Goal: Task Accomplishment & Management: Manage account settings

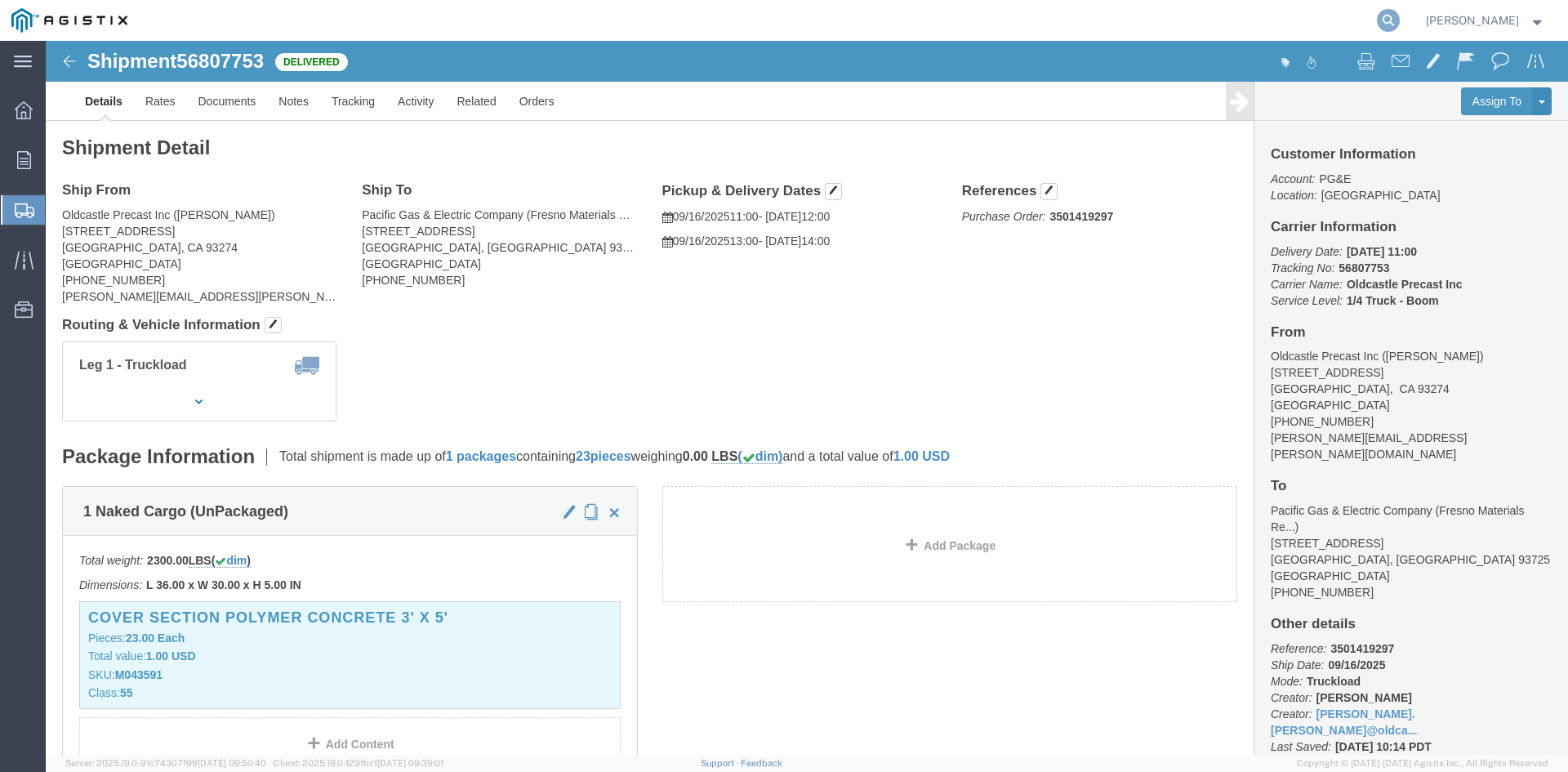
click at [1400, 27] on icon at bounding box center [1388, 20] width 23 height 23
click at [1220, 18] on input "search" at bounding box center [1128, 20] width 497 height 40
click at [1119, 25] on input "search" at bounding box center [1128, 20] width 497 height 40
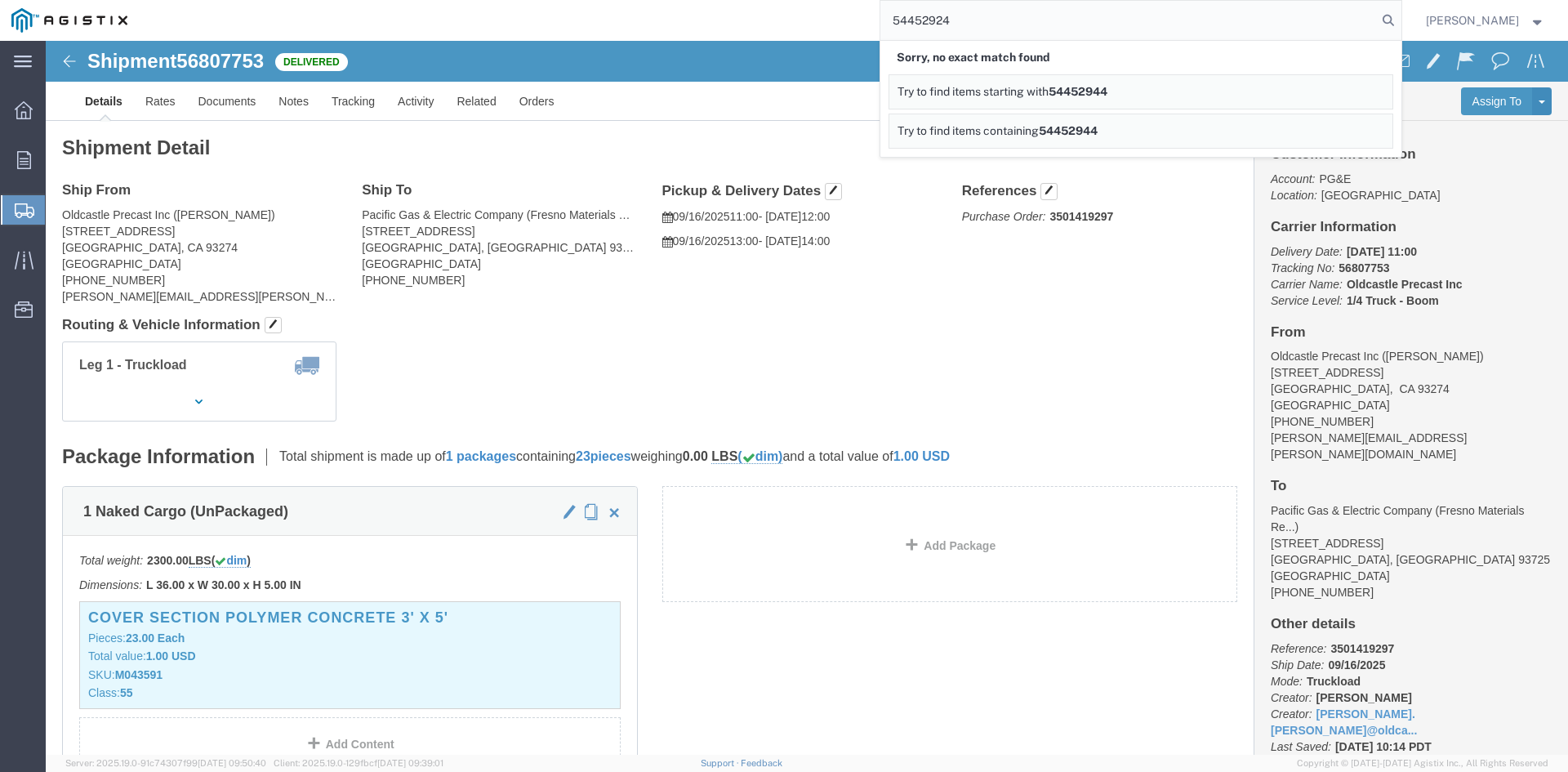
type input "54452924"
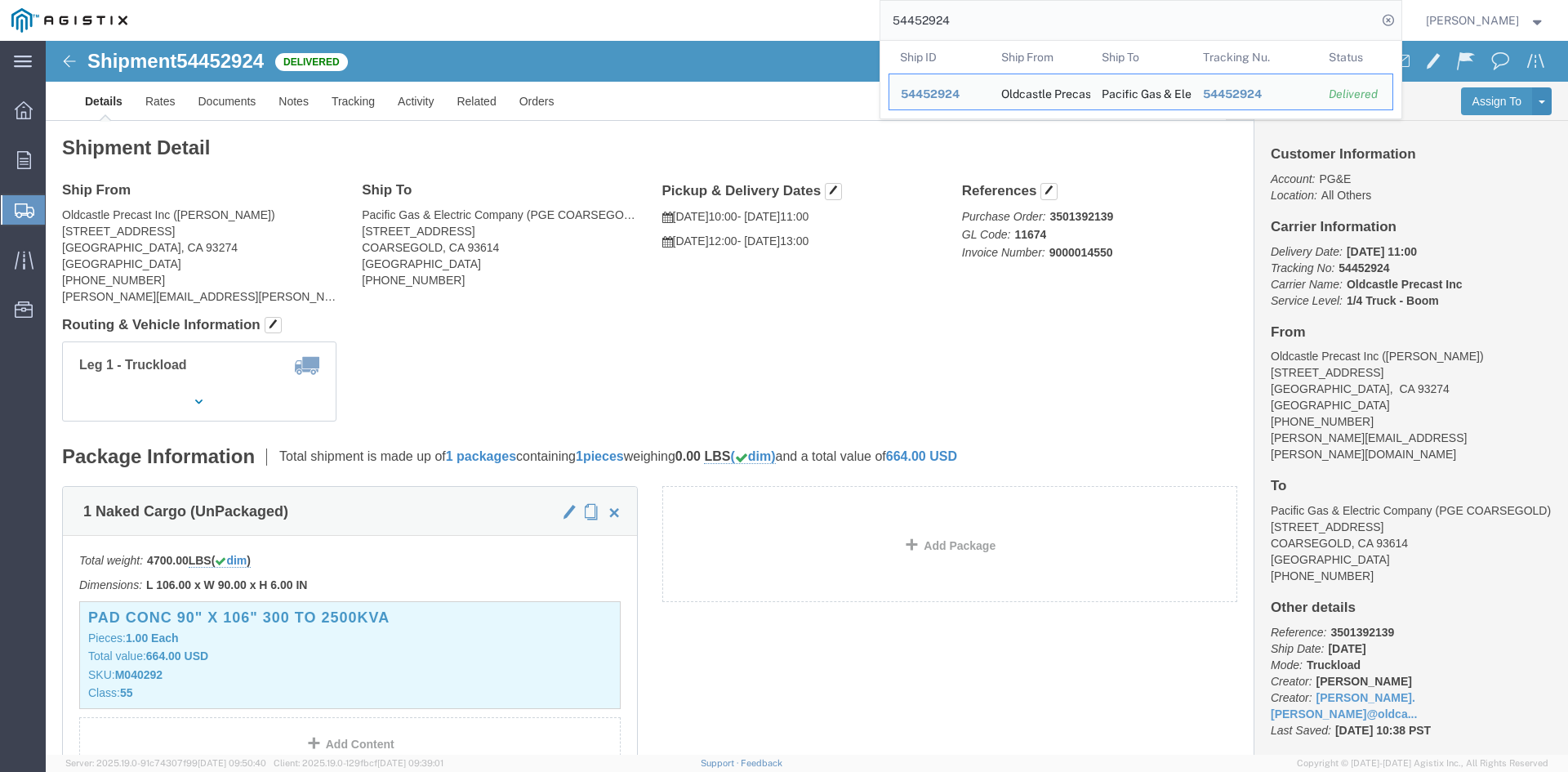
click at [713, 33] on div "54452924 Ship ID Ship From Ship To Tracking Nu. Status Ship ID 54452924 Ship Fr…" at bounding box center [771, 20] width 1263 height 41
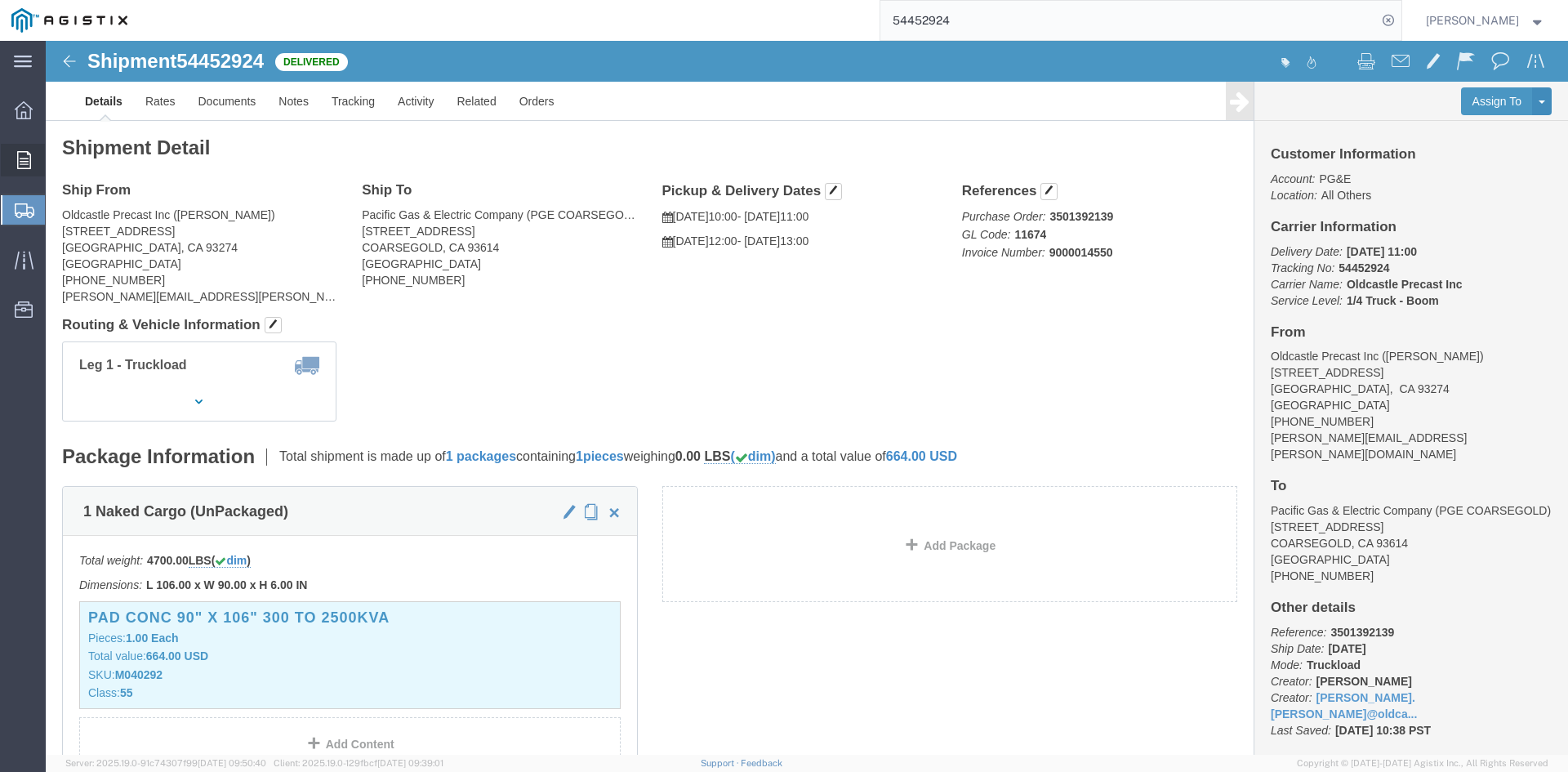
click at [40, 155] on div at bounding box center [24, 160] width 46 height 32
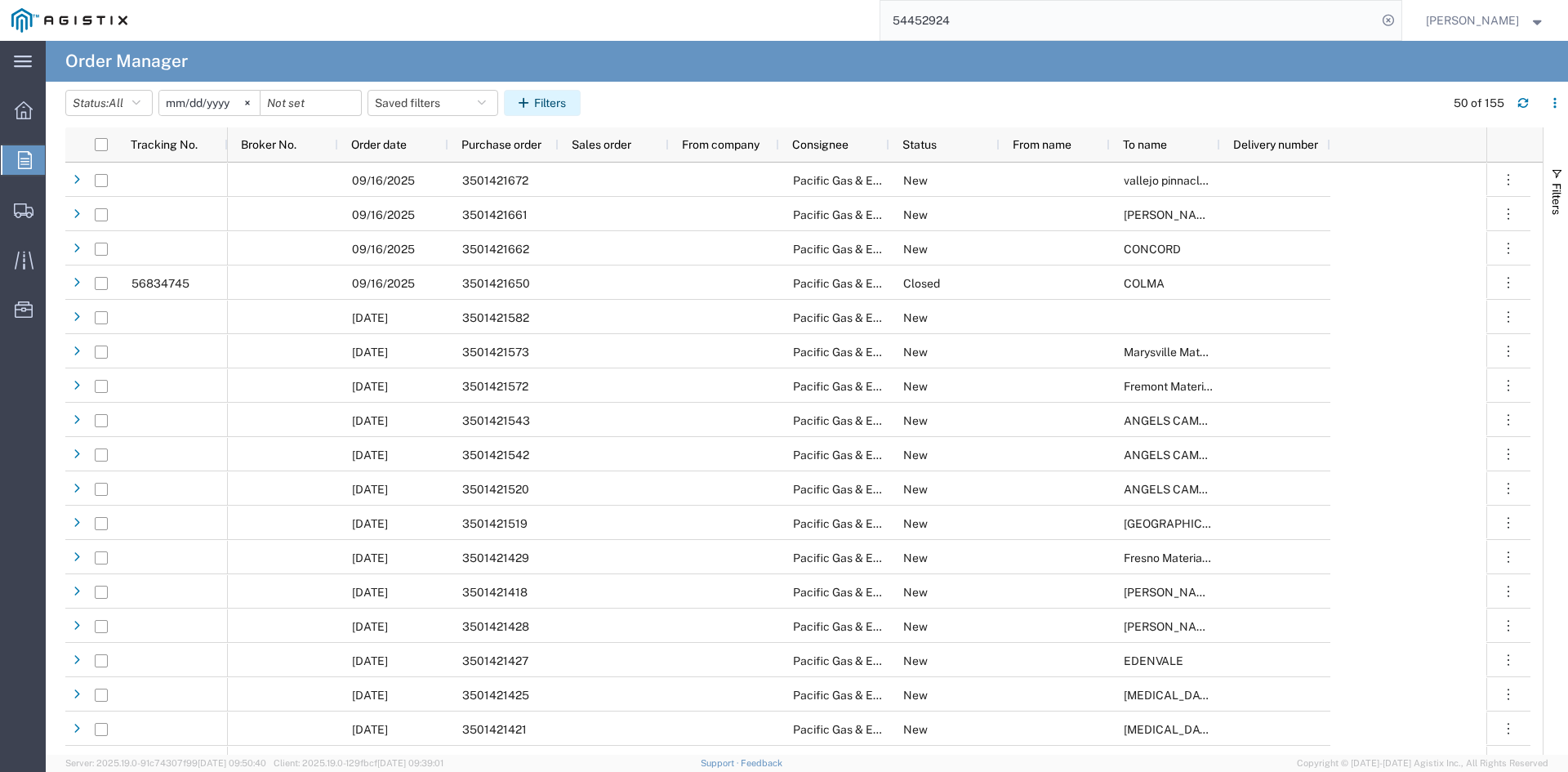
click at [581, 103] on button "Filters" at bounding box center [542, 102] width 77 height 26
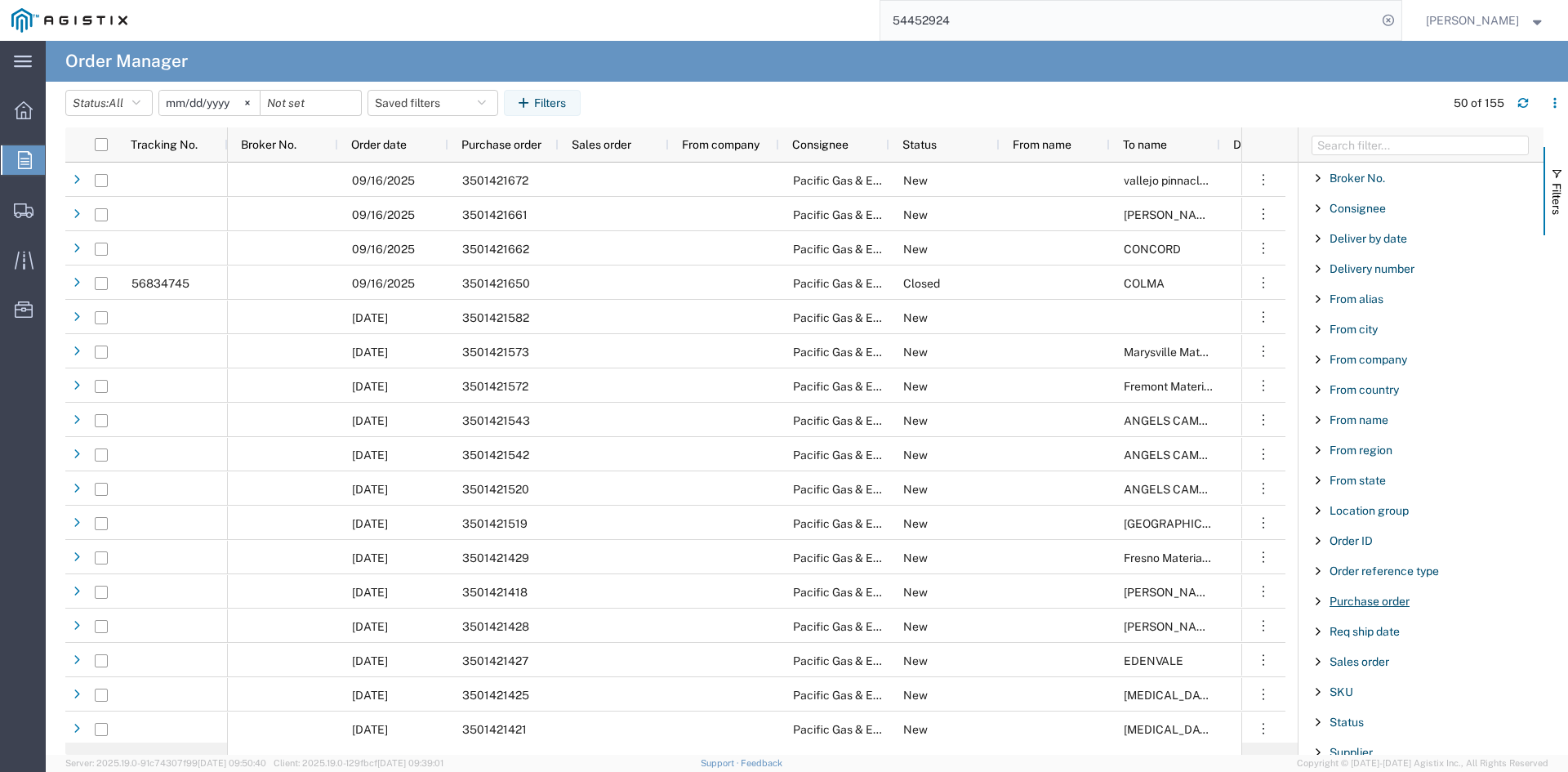
click at [1380, 601] on span "Purchase order" at bounding box center [1370, 601] width 80 height 13
click at [1362, 670] on input "Filter Value" at bounding box center [1427, 670] width 214 height 19
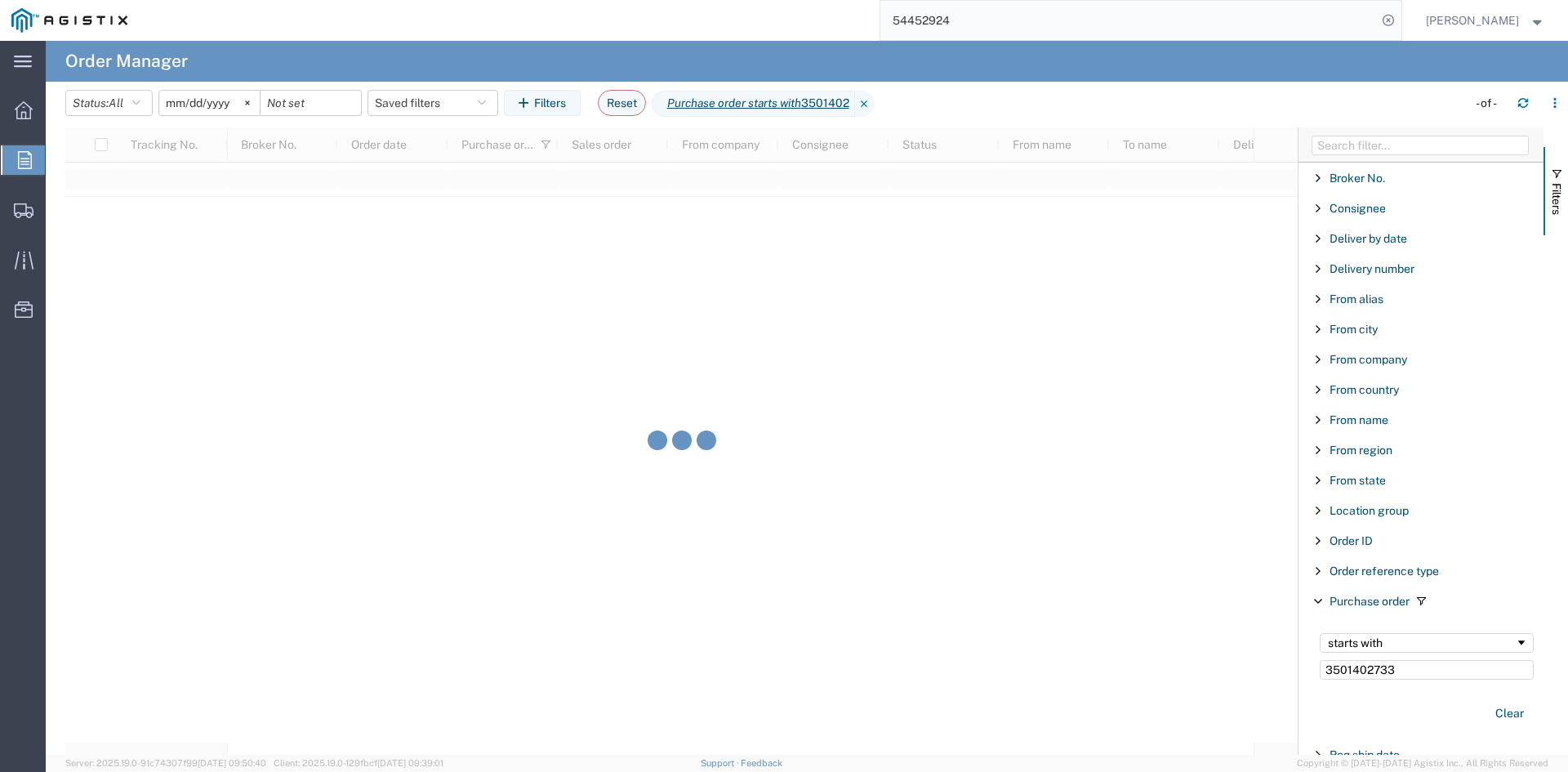
type input "3501402733"
click at [222, 110] on input "[DATE]" at bounding box center [209, 102] width 100 height 25
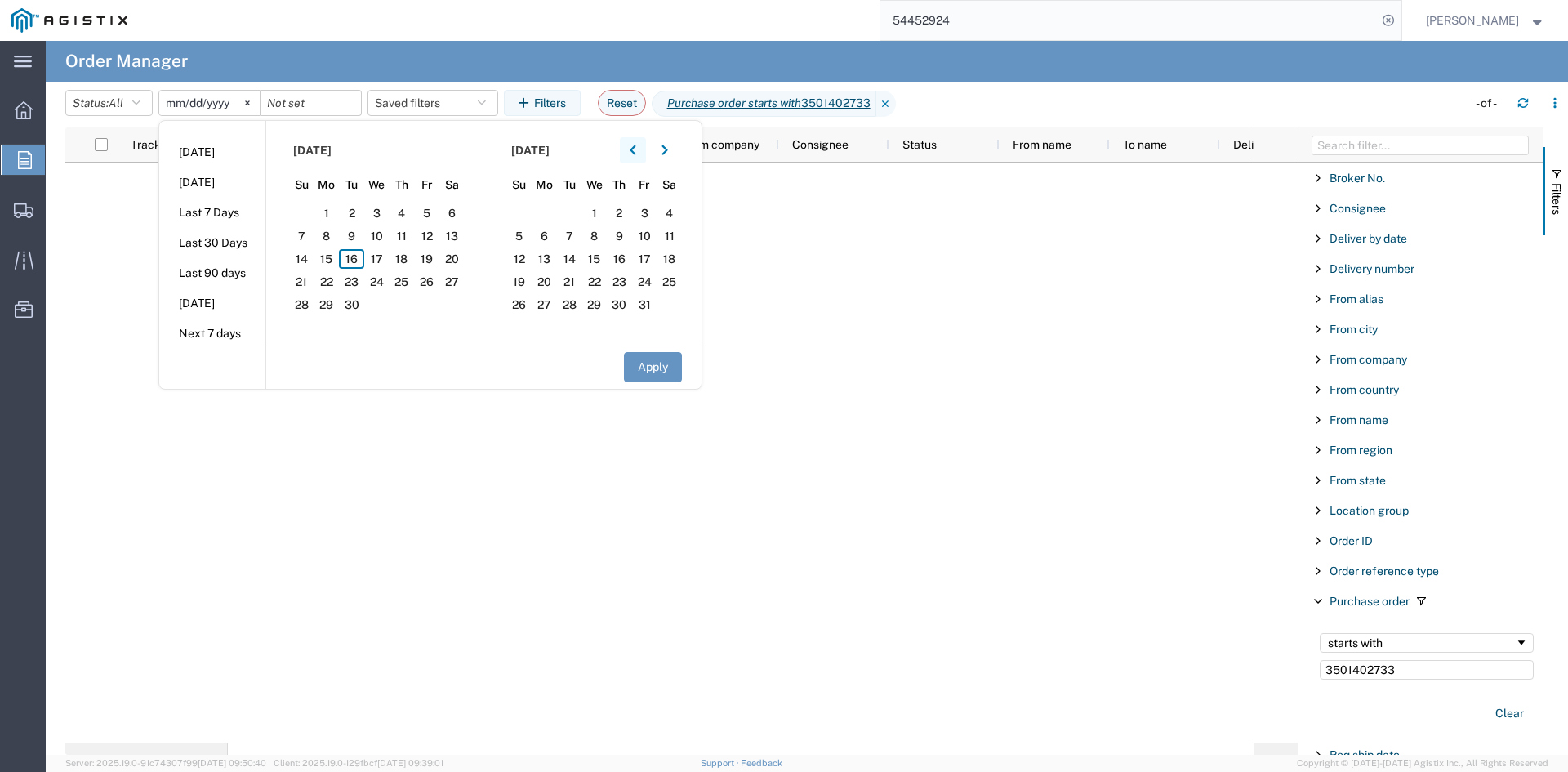
click at [640, 147] on button "button" at bounding box center [633, 150] width 26 height 26
click at [635, 147] on icon "button" at bounding box center [632, 150] width 6 height 10
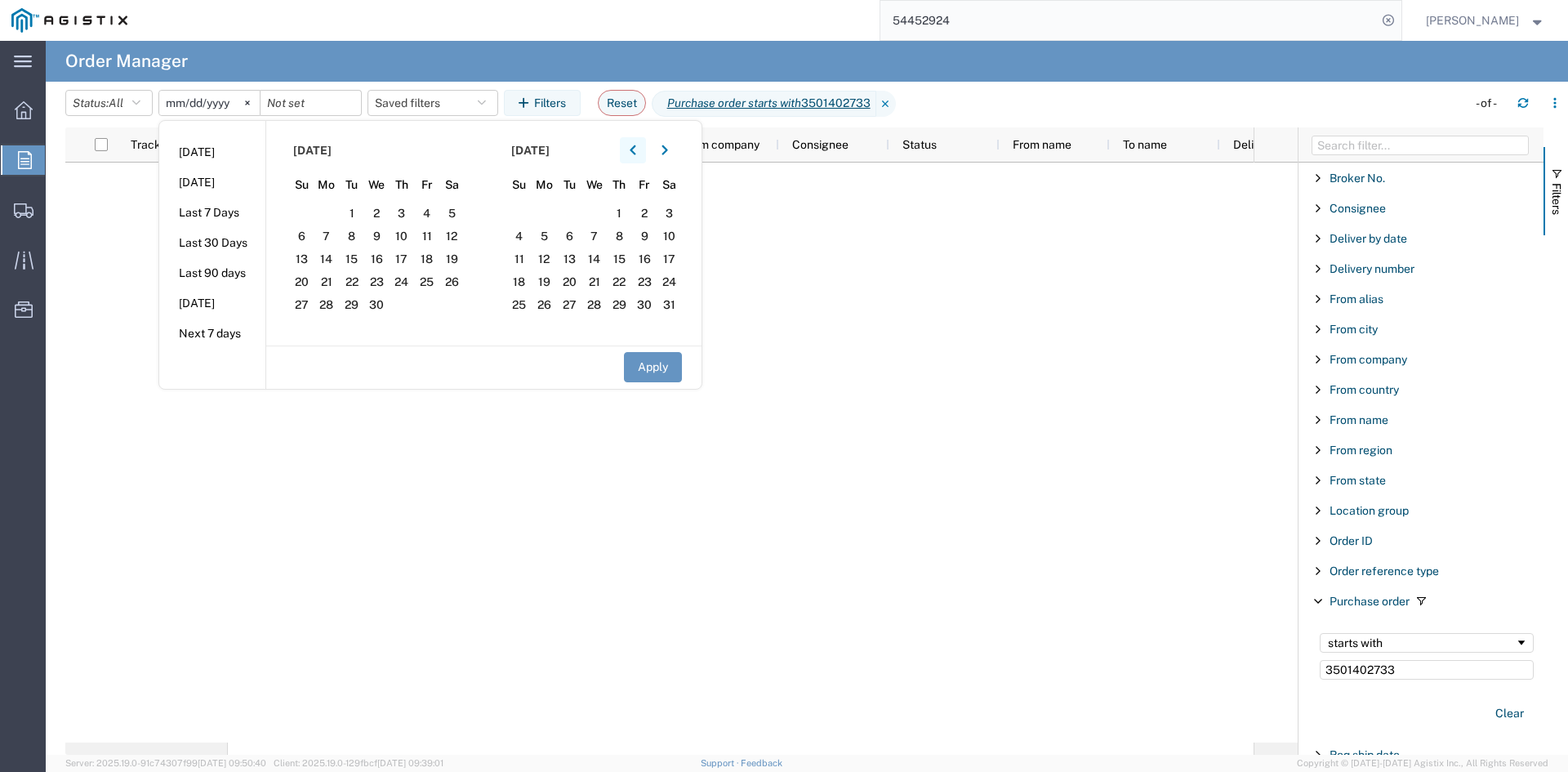
click at [635, 147] on icon "button" at bounding box center [632, 150] width 6 height 10
click at [463, 212] on span "1" at bounding box center [452, 213] width 25 height 19
drag, startPoint x: 640, startPoint y: 336, endPoint x: 646, endPoint y: 350, distance: 15.2
click at [645, 350] on div "[DATE] Su Mo Tu We Th Fr Sa 23 24 25 26 27 28 1 2 3 4 5 6 7 8 9 10 11 12 13 14 …" at bounding box center [483, 255] width 436 height 268
click at [646, 352] on button "Apply" at bounding box center [653, 367] width 58 height 30
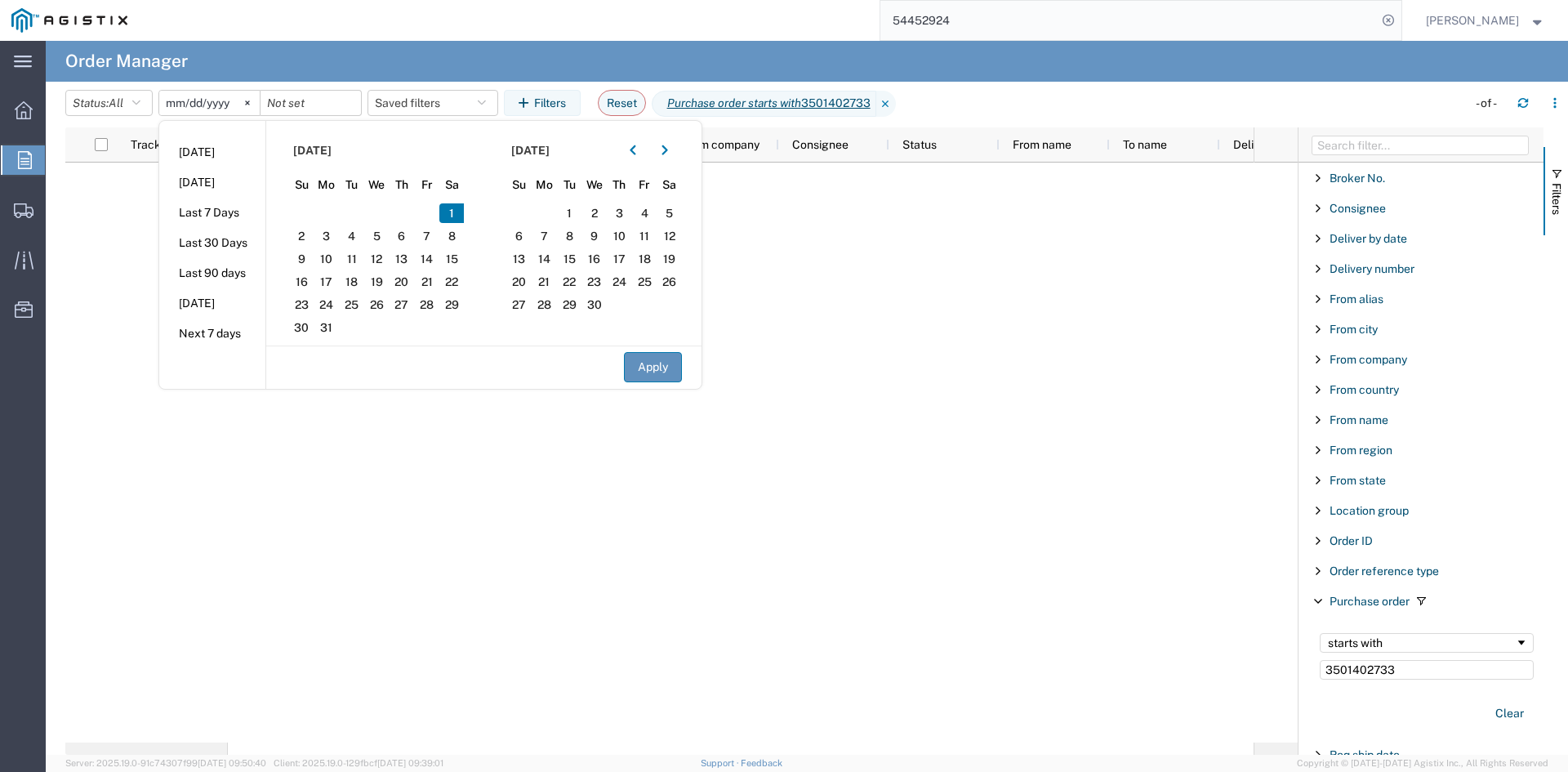
type input "[DATE]"
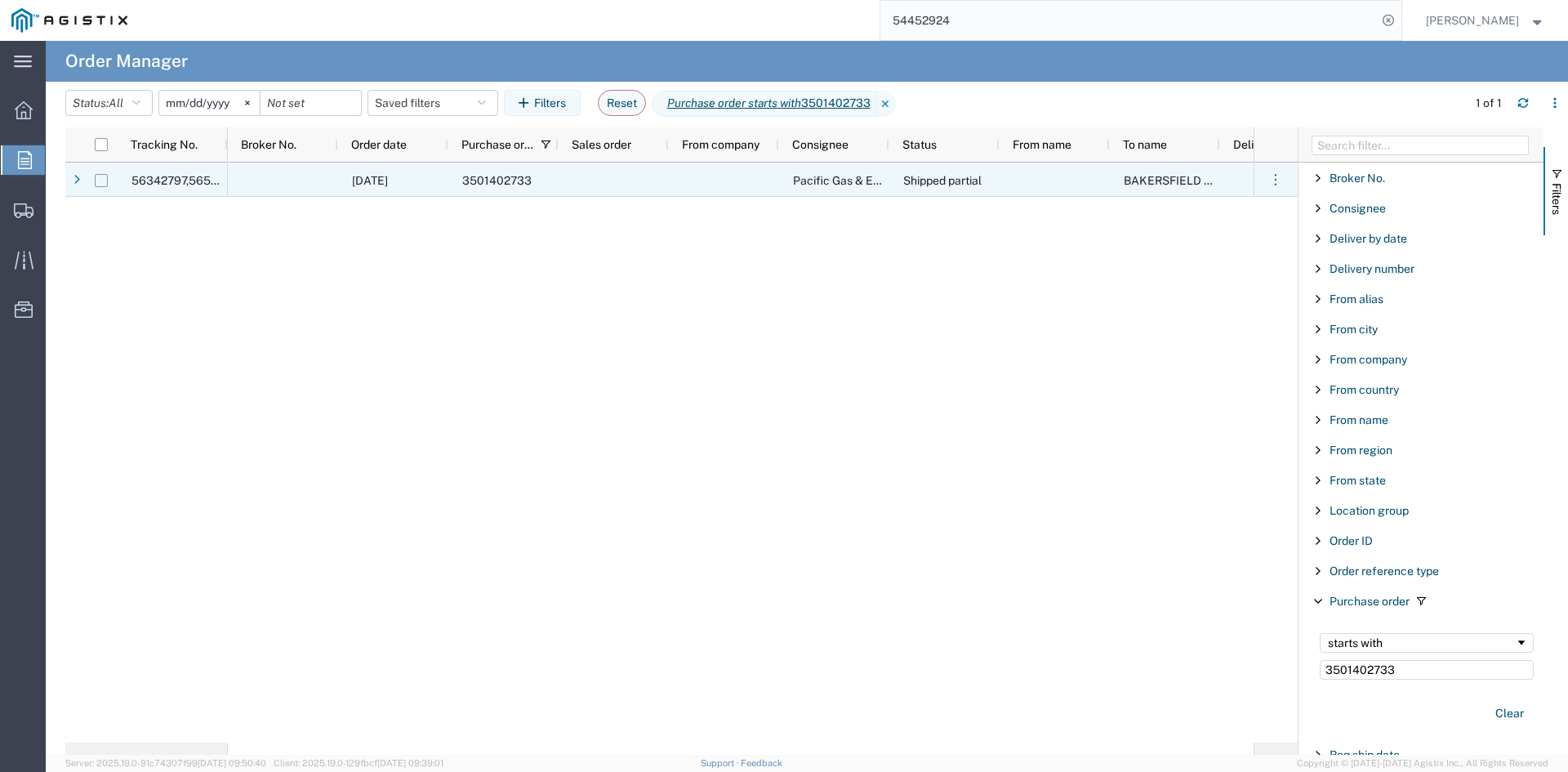
click at [104, 178] on input "Press Space to toggle row selection (unchecked)" at bounding box center [101, 181] width 13 height 13
checkbox input "true"
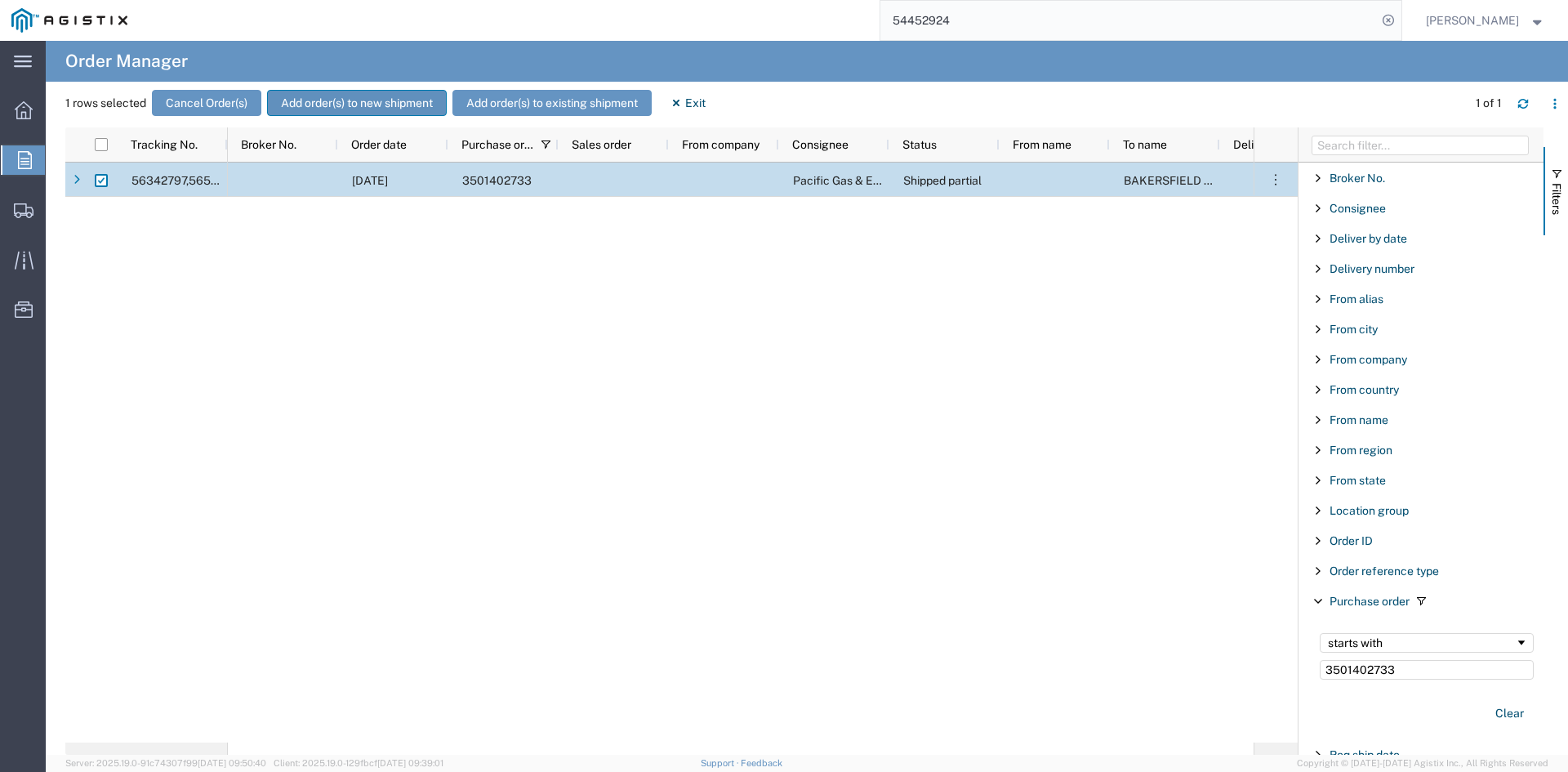
click at [383, 107] on button "Add order(s) to new shipment" at bounding box center [357, 102] width 180 height 26
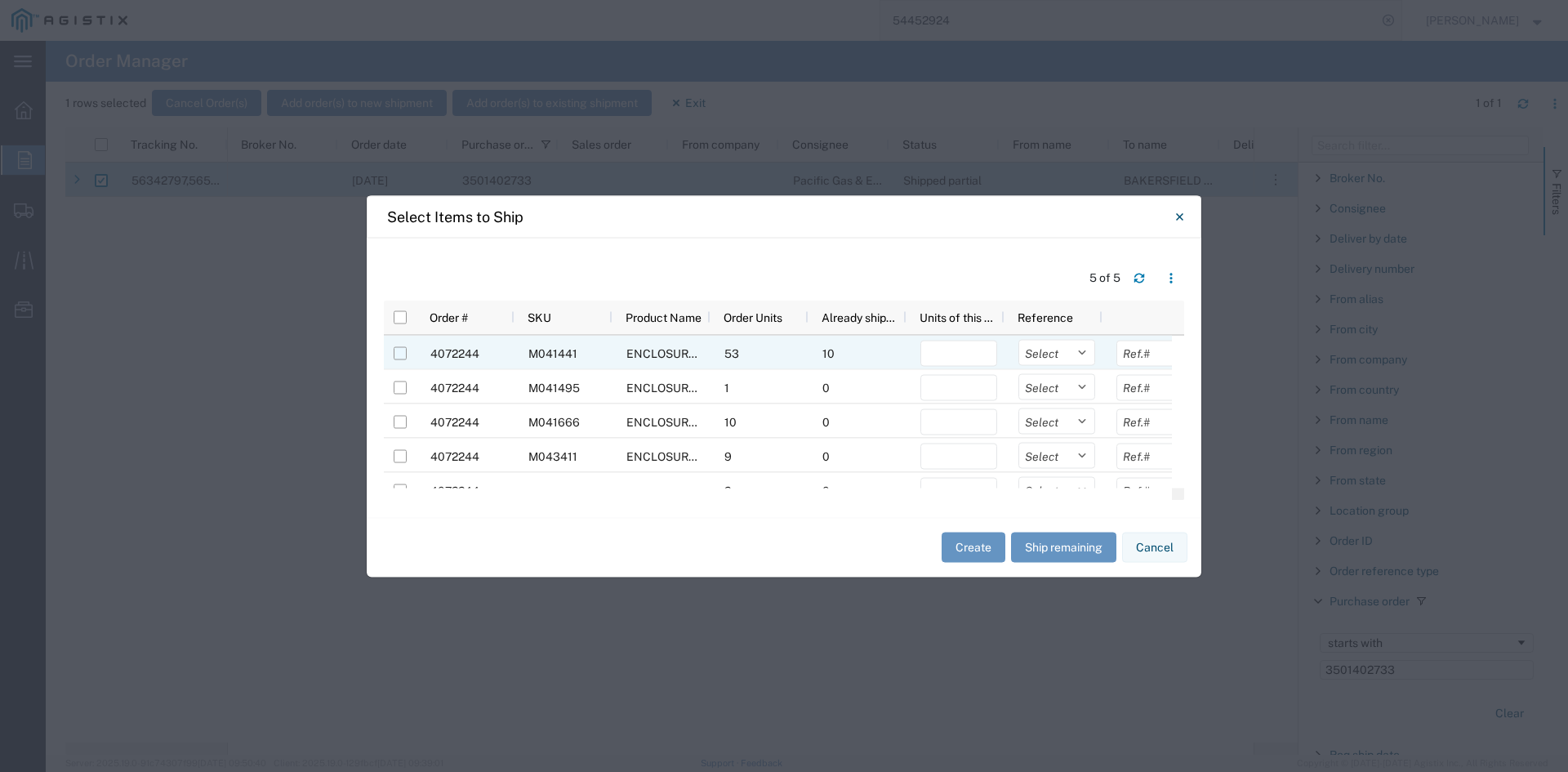
click at [401, 353] on input "Press Space to toggle row selection (unchecked)" at bounding box center [400, 353] width 13 height 13
checkbox input "true"
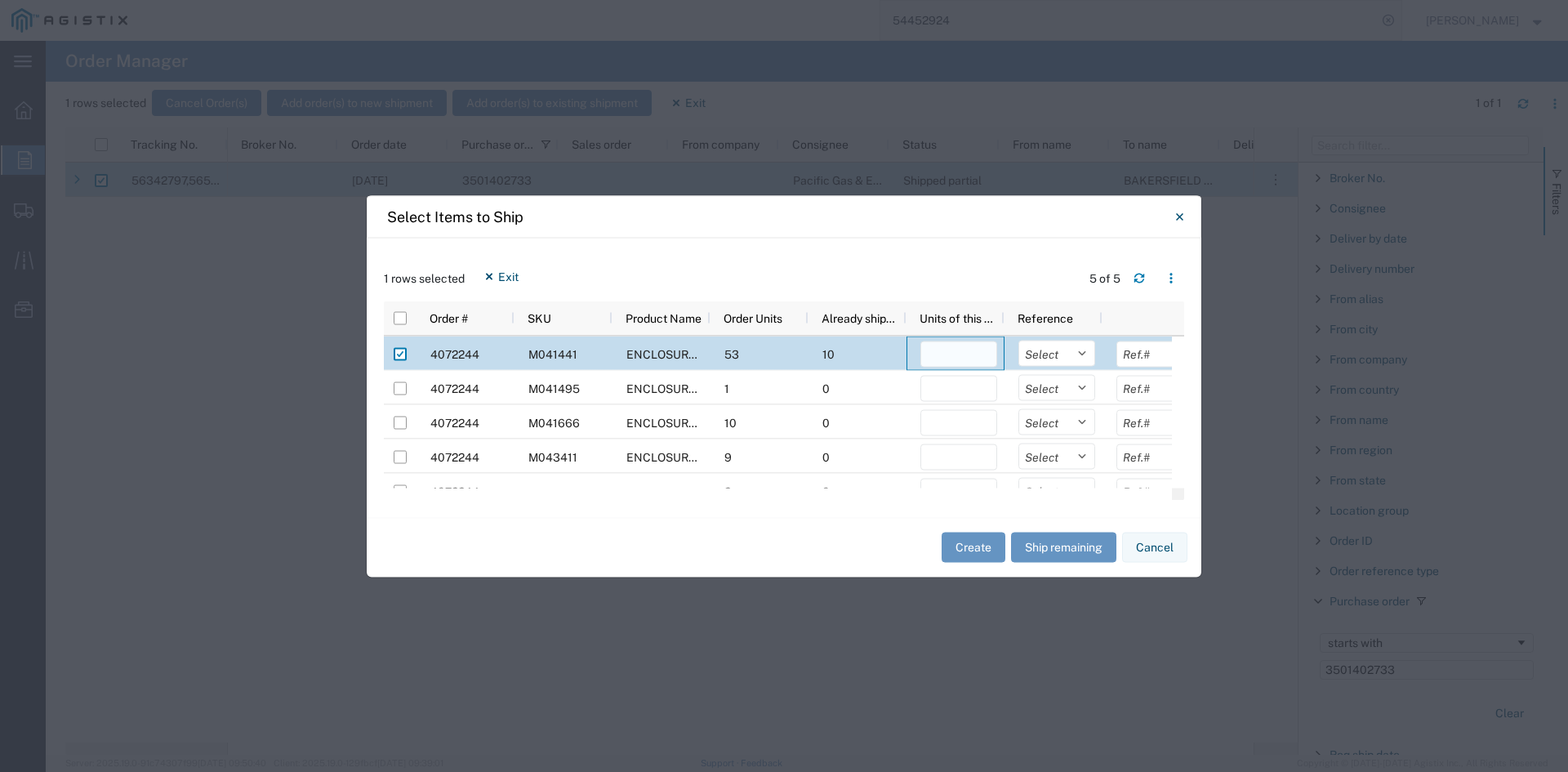
click at [950, 352] on input "number" at bounding box center [959, 354] width 77 height 26
type input "2"
click at [980, 252] on div "1 rows selected Exit 5 of 5 Press SPACE to deselect this row. Order # SKU Produ…" at bounding box center [784, 377] width 835 height 279
click at [972, 541] on button "Create" at bounding box center [973, 548] width 64 height 30
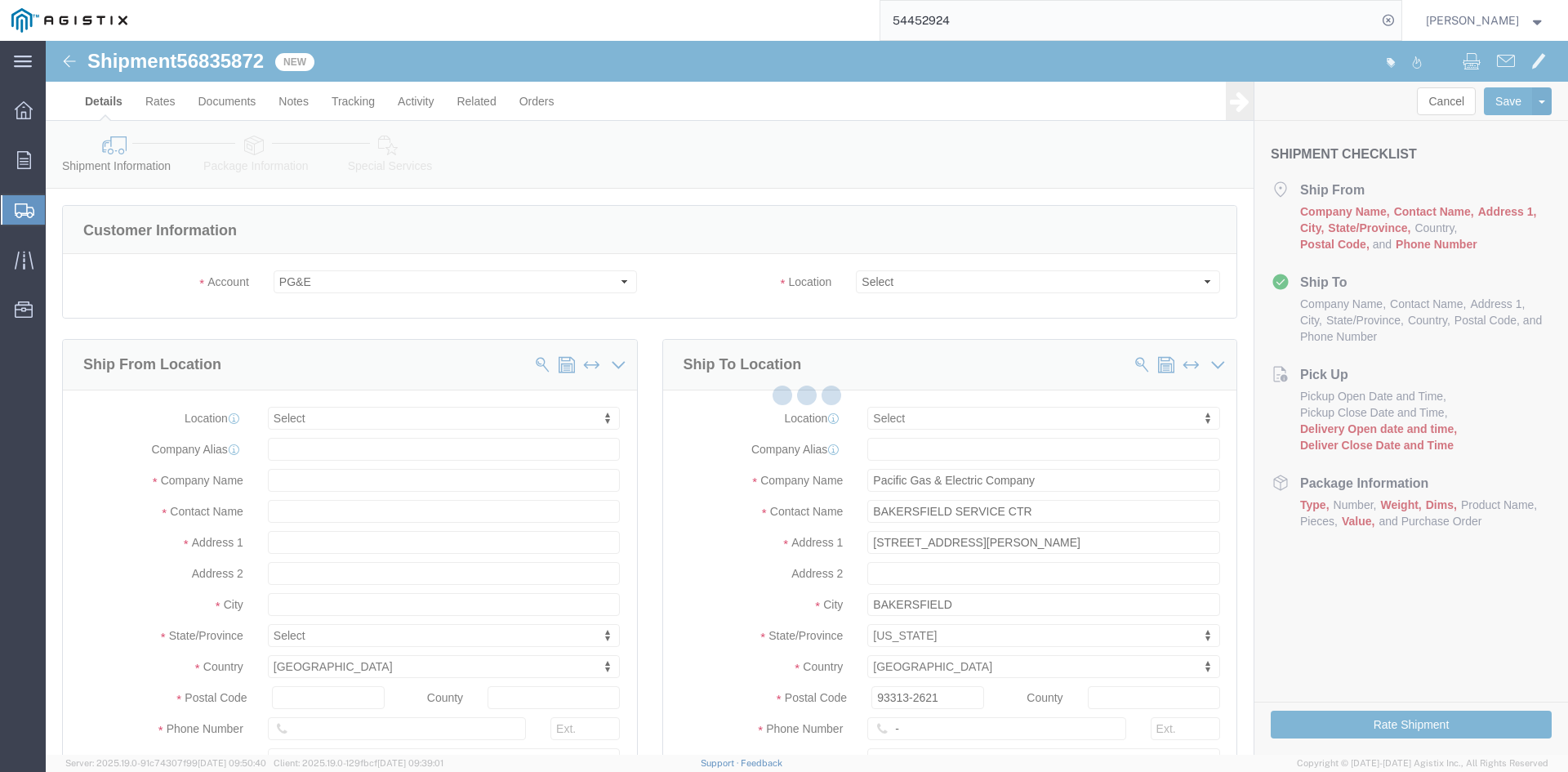
select select
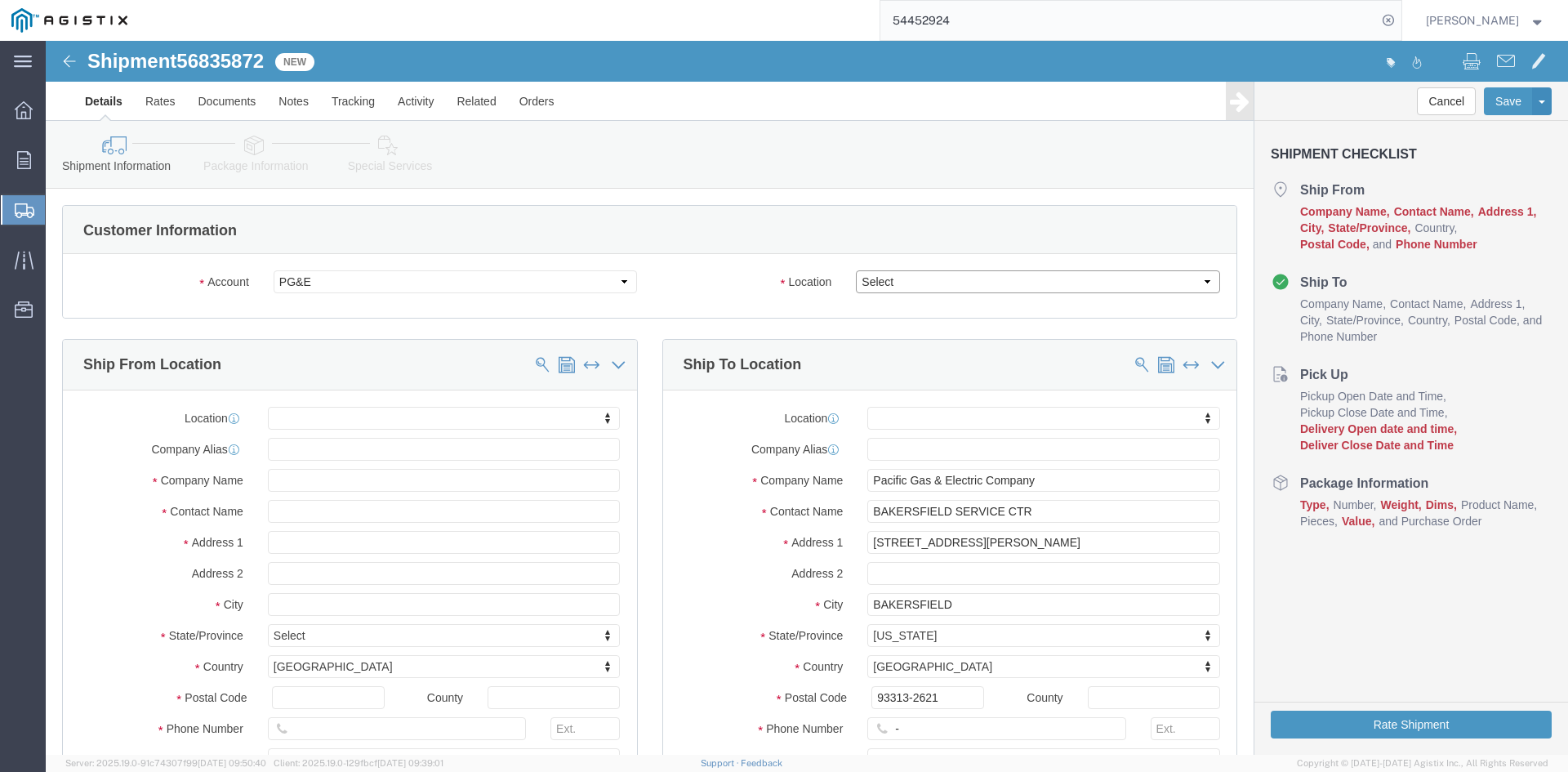
click select "Select All Others [GEOGRAPHIC_DATA] [GEOGRAPHIC_DATA] [GEOGRAPHIC_DATA] [GEOGRA…"
select select "23082"
click select "Select All Others [GEOGRAPHIC_DATA] [GEOGRAPHIC_DATA] [GEOGRAPHIC_DATA] [GEOGRA…"
click input "text"
type input "ste"
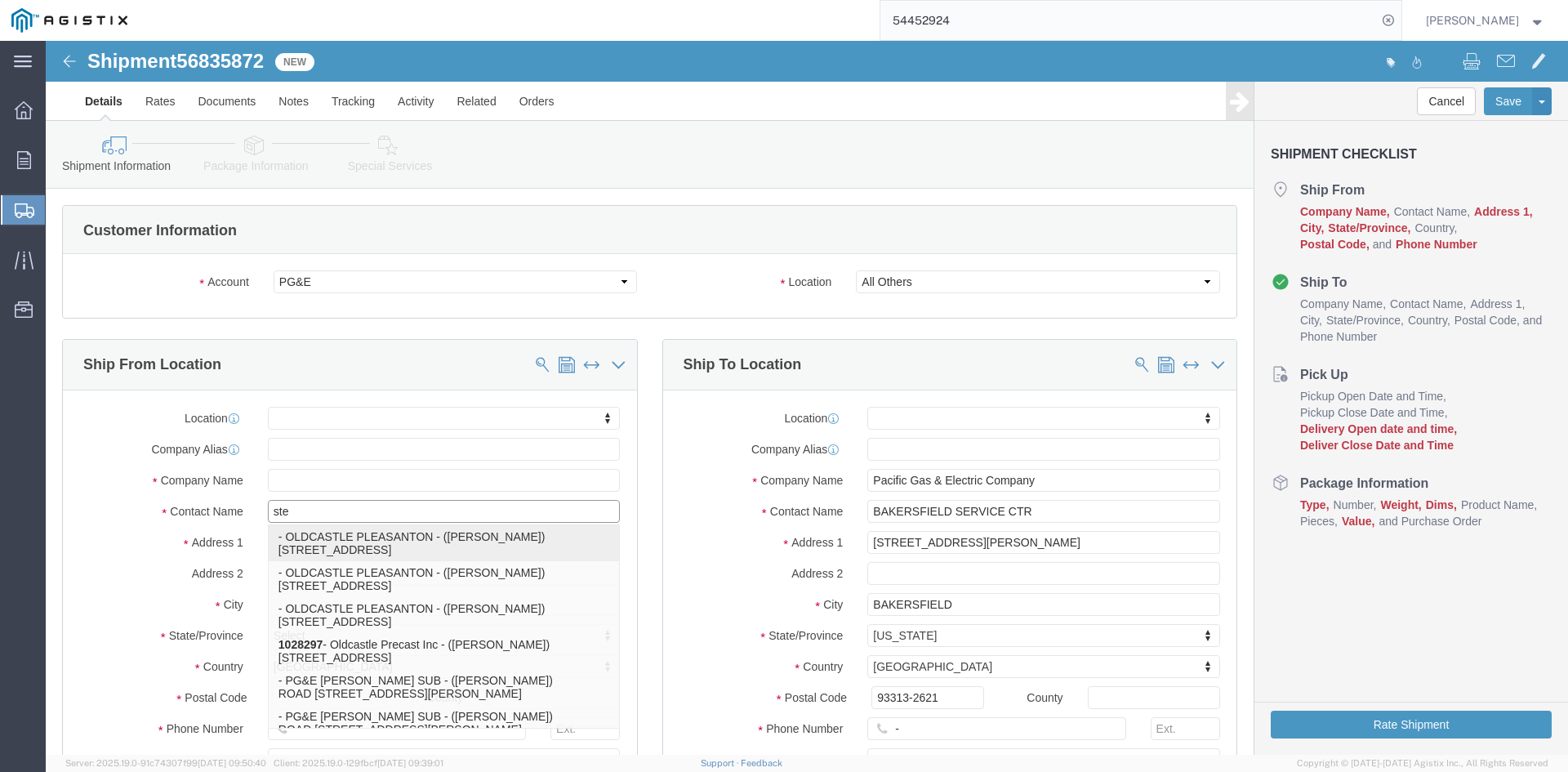
click p "- OLDCASTLE PLEASANTON - ([PERSON_NAME]) [STREET_ADDRESS]"
select select
type input "[STREET_ADDRESS]"
type input "94566"
type input "OLDCASTLE PLEASANTON"
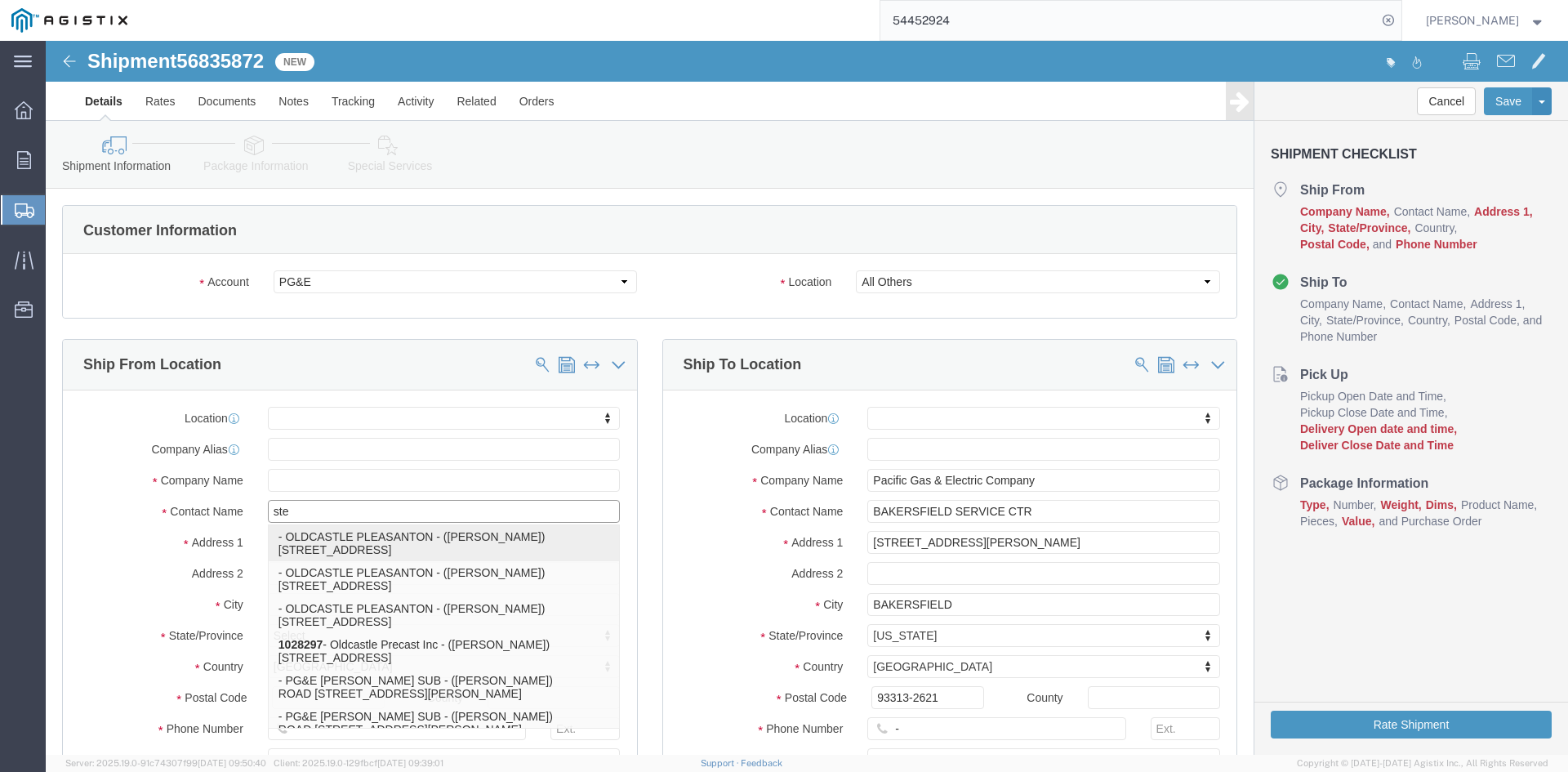
type input "[PERSON_NAME]"
type input "PLEASANTON"
select select "CA"
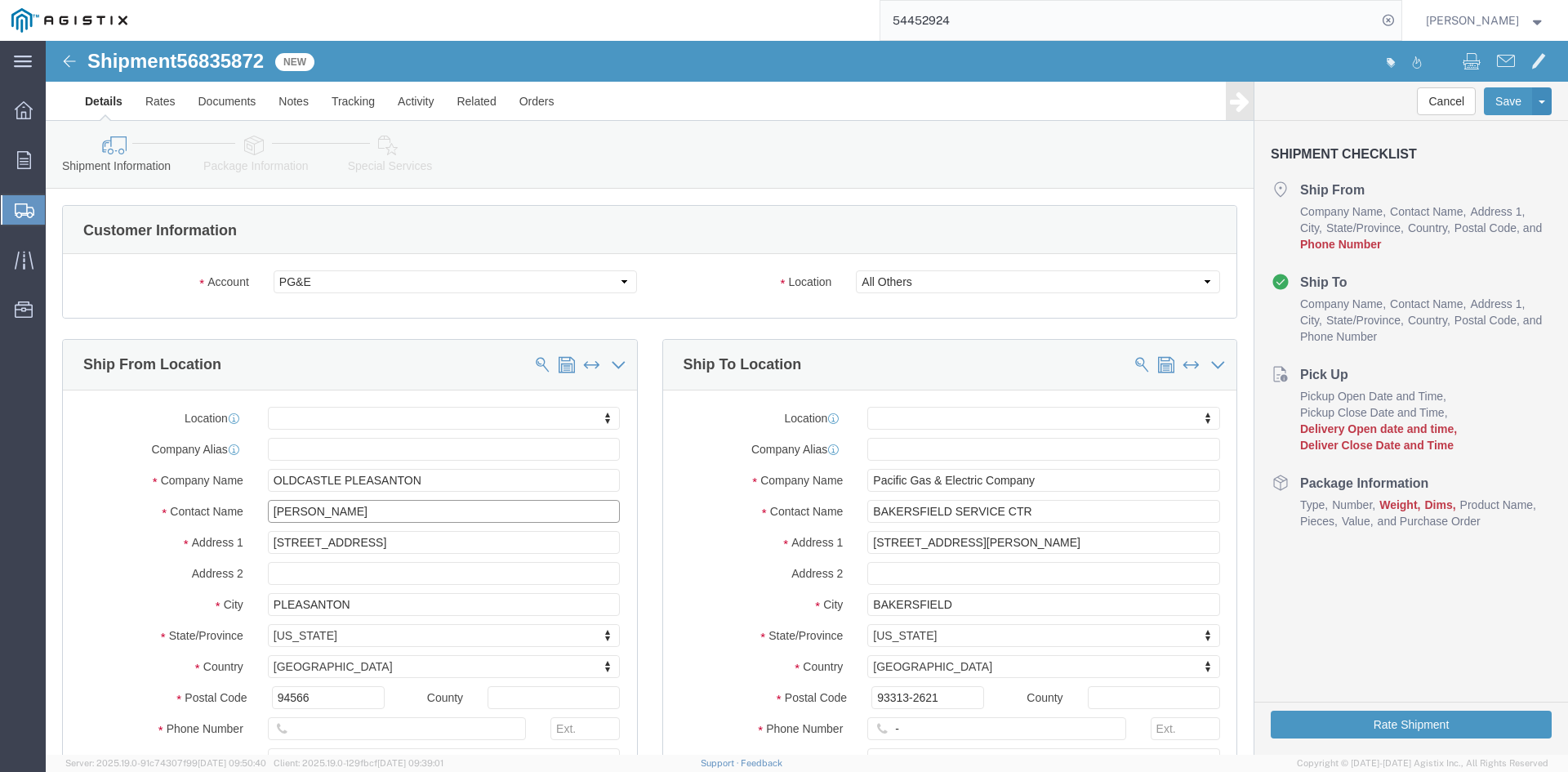
type input "[PERSON_NAME]"
click div "Location My Profile Location (OBSOLETE) [PERSON_NAME] SC - GC TRAILER (OBSOLETE…"
click input "text"
type input "[PHONE_NUMBER]"
click div "Ship To Location Location My Profile Location (OBSOLETE) [GEOGRAPHIC_DATA] SC -…"
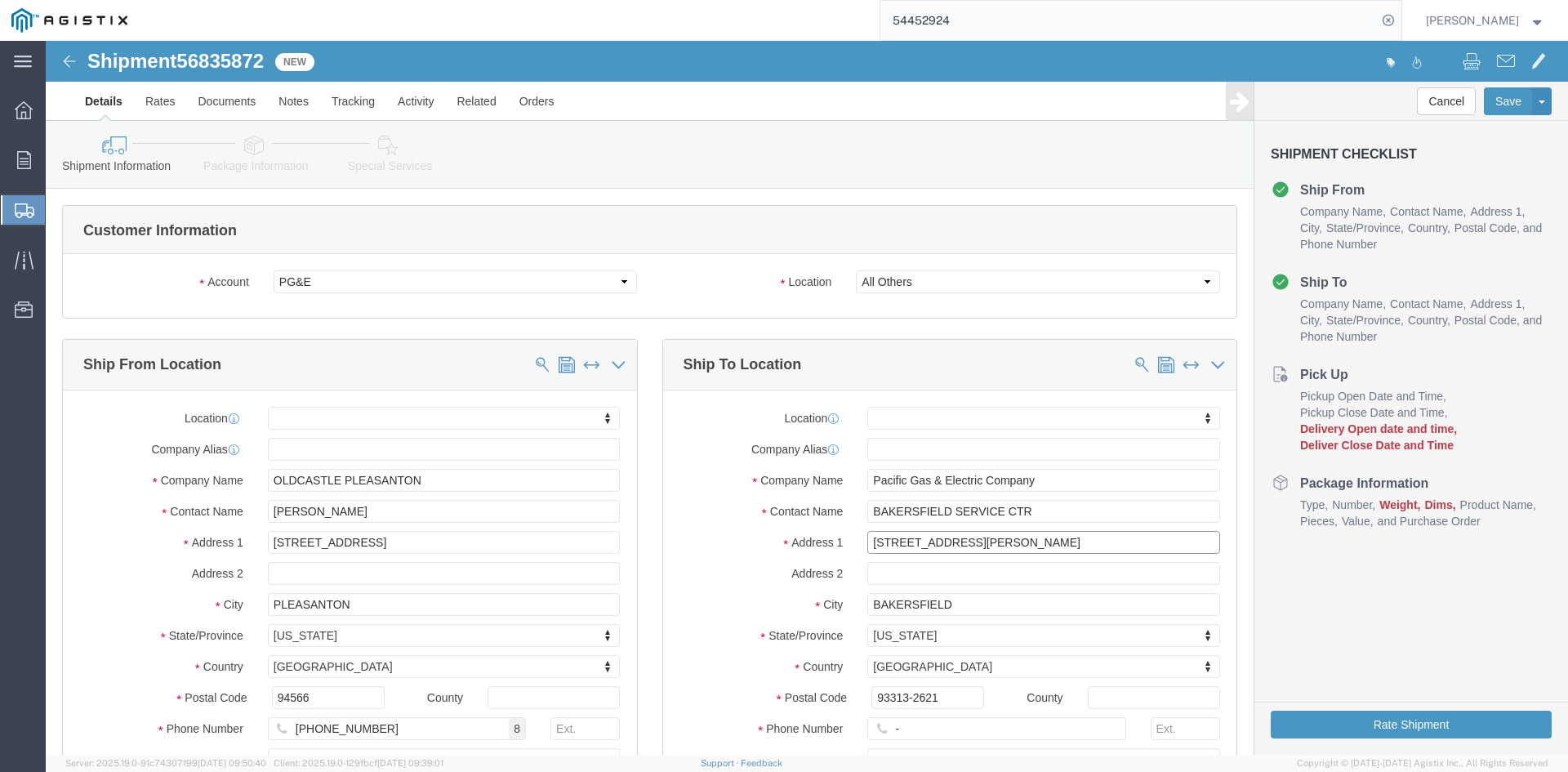
drag, startPoint x: 942, startPoint y: 503, endPoint x: 601, endPoint y: 499, distance: 341.0
click div "Ship To Location Location My Profile Location (OBSOLETE) [GEOGRAPHIC_DATA] SC -…"
type input "w"
type input "WASCO WAY & [PERSON_NAME]"
select select
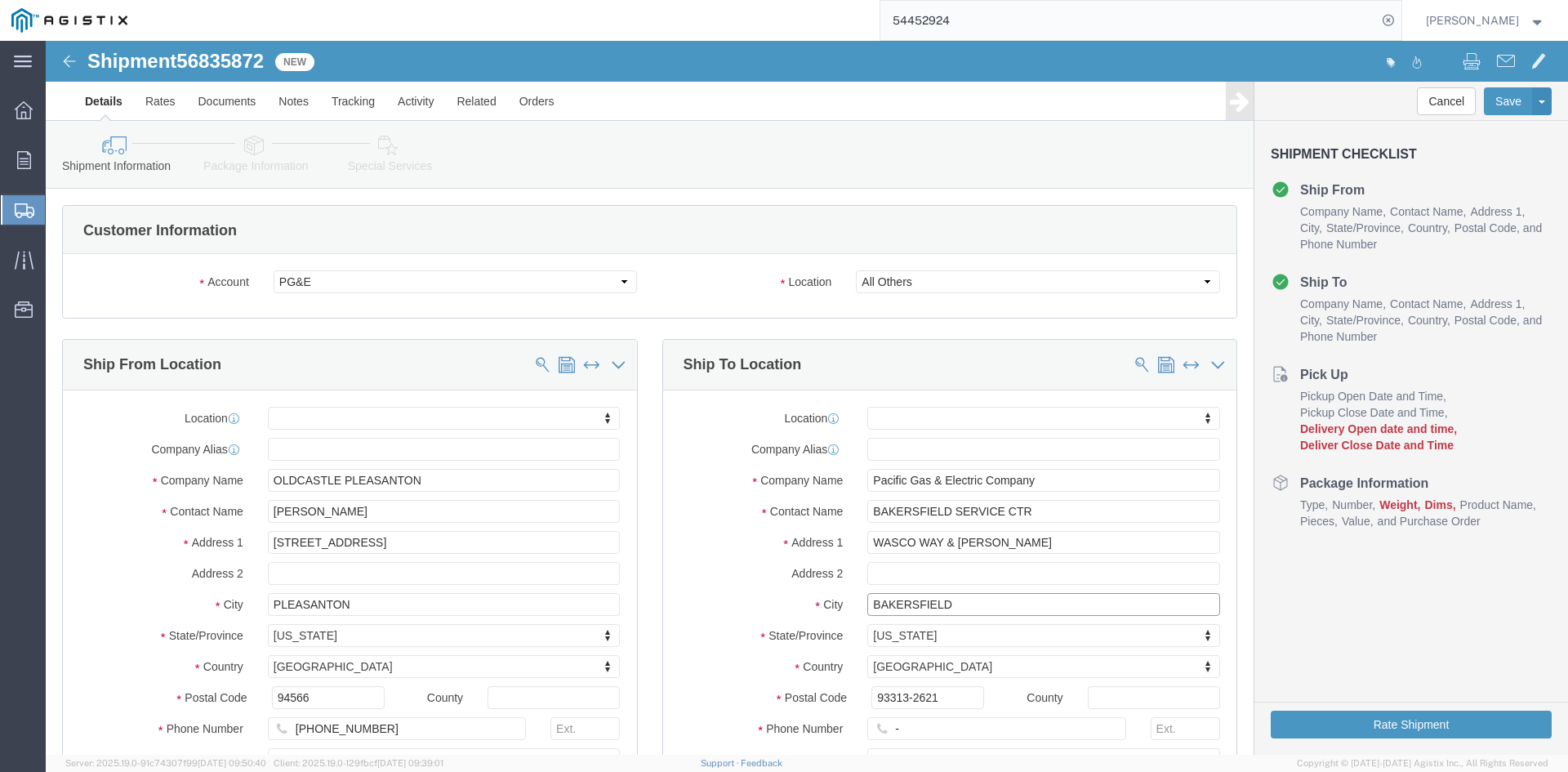
drag, startPoint x: 922, startPoint y: 568, endPoint x: 604, endPoint y: 592, distance: 318.9
click div "Ship To Location Location My Profile Location (OBSOLETE) [GEOGRAPHIC_DATA] SC -…"
type input "BUTTONWILLOW"
select select
click div "Postal Code 93313-2621"
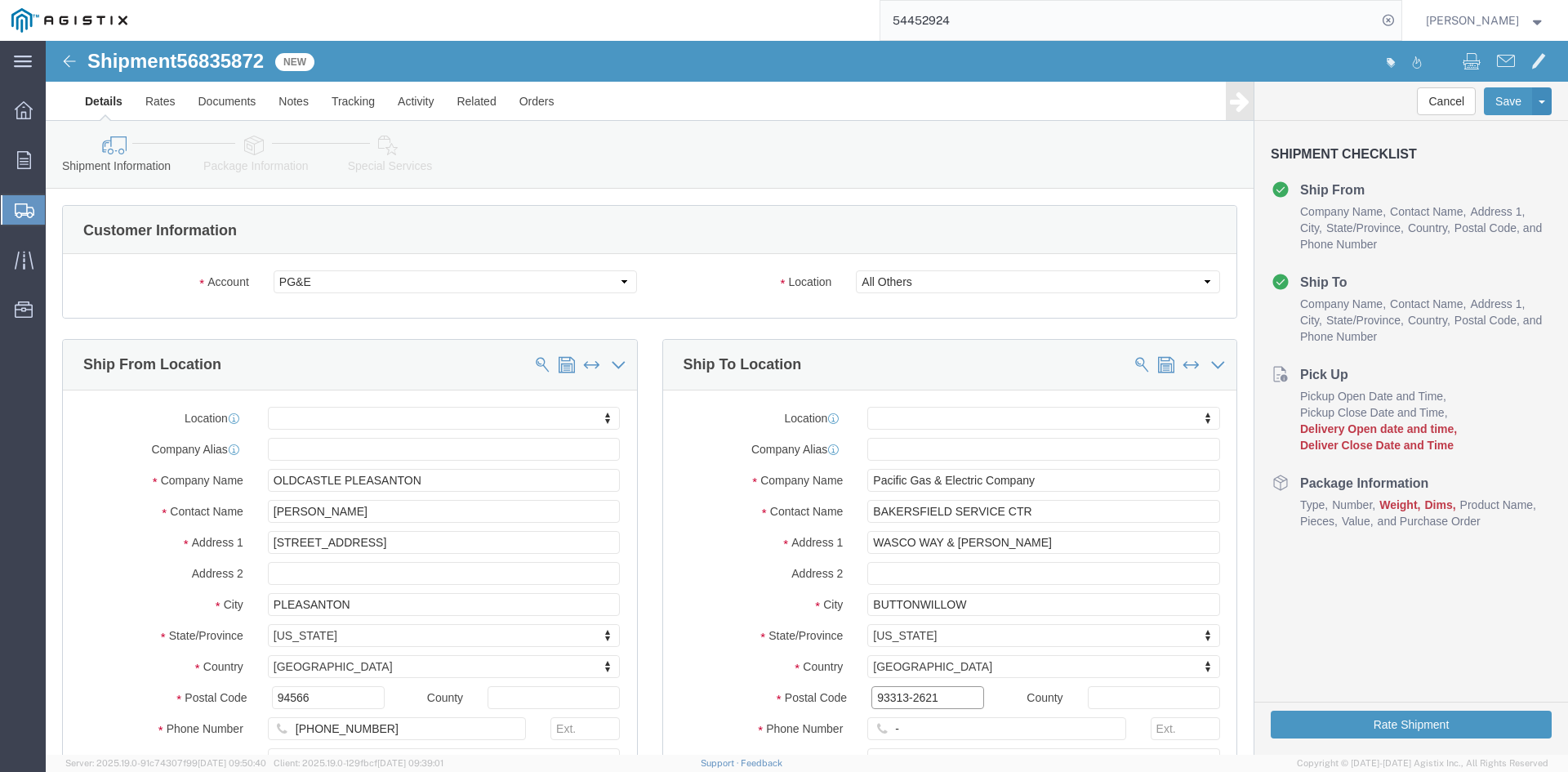
drag, startPoint x: 902, startPoint y: 661, endPoint x: 749, endPoint y: 671, distance: 153.3
click div "Postal Code 93313-2621"
type input "93206"
select select
click label "Country"
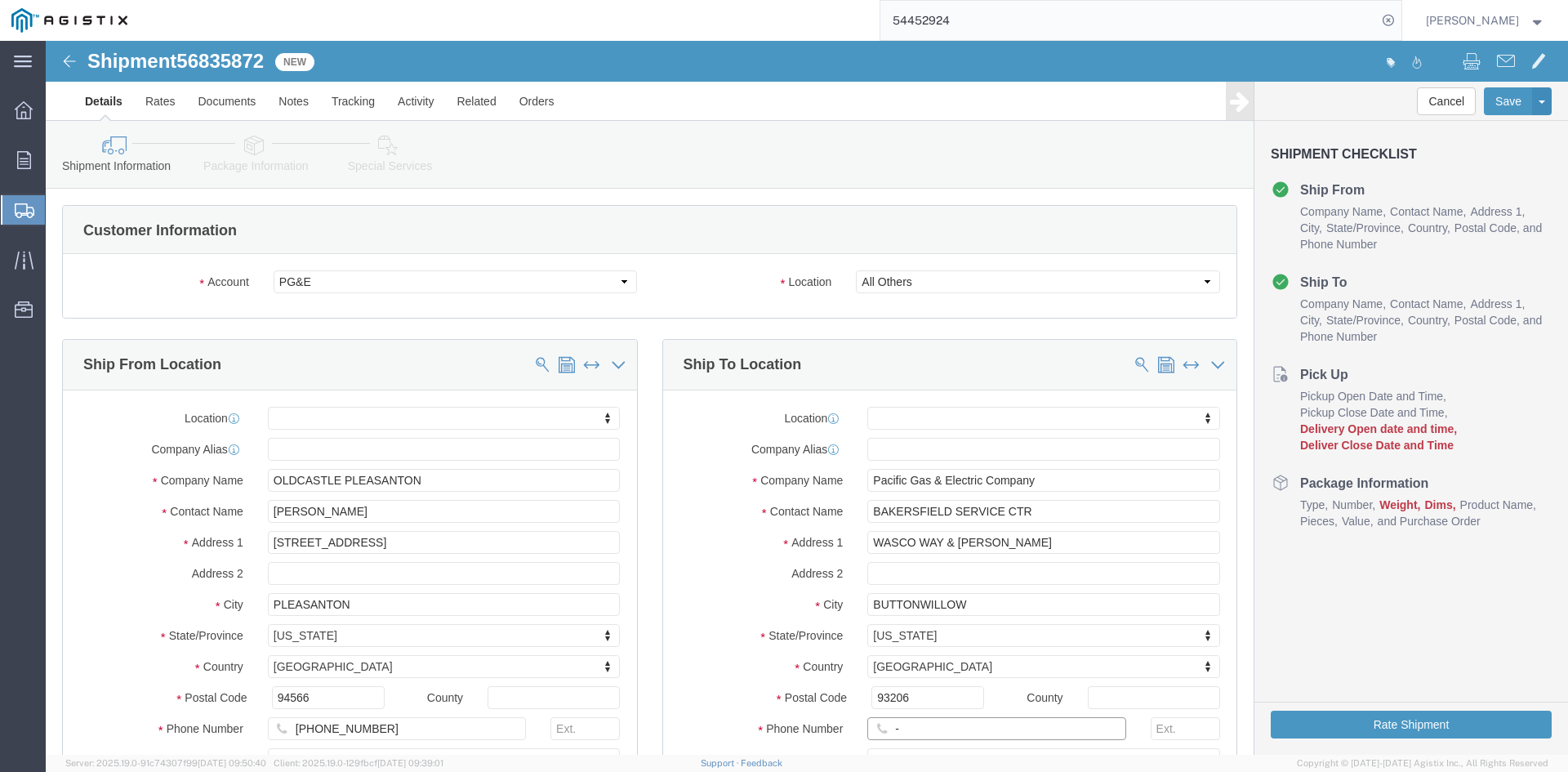
drag, startPoint x: 864, startPoint y: 686, endPoint x: 819, endPoint y: 694, distance: 45.7
click input "-"
click input "text"
type input "[PHONE_NUMBER]"
click div "Location My Profile Location (OBSOLETE) [PERSON_NAME] SC - GC TRAILER (OBSOLETE…"
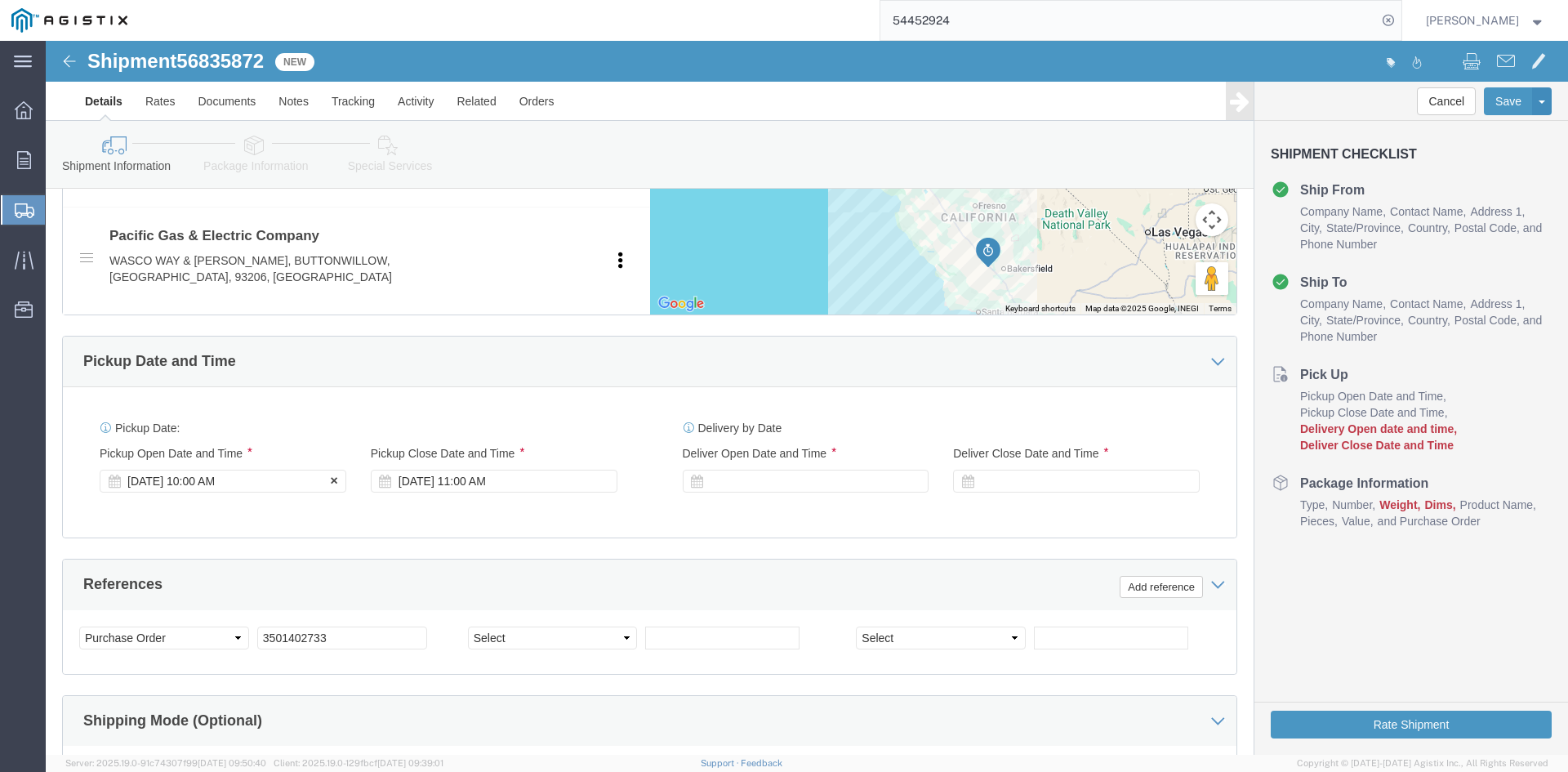
click div "[DATE] 10:00 AM"
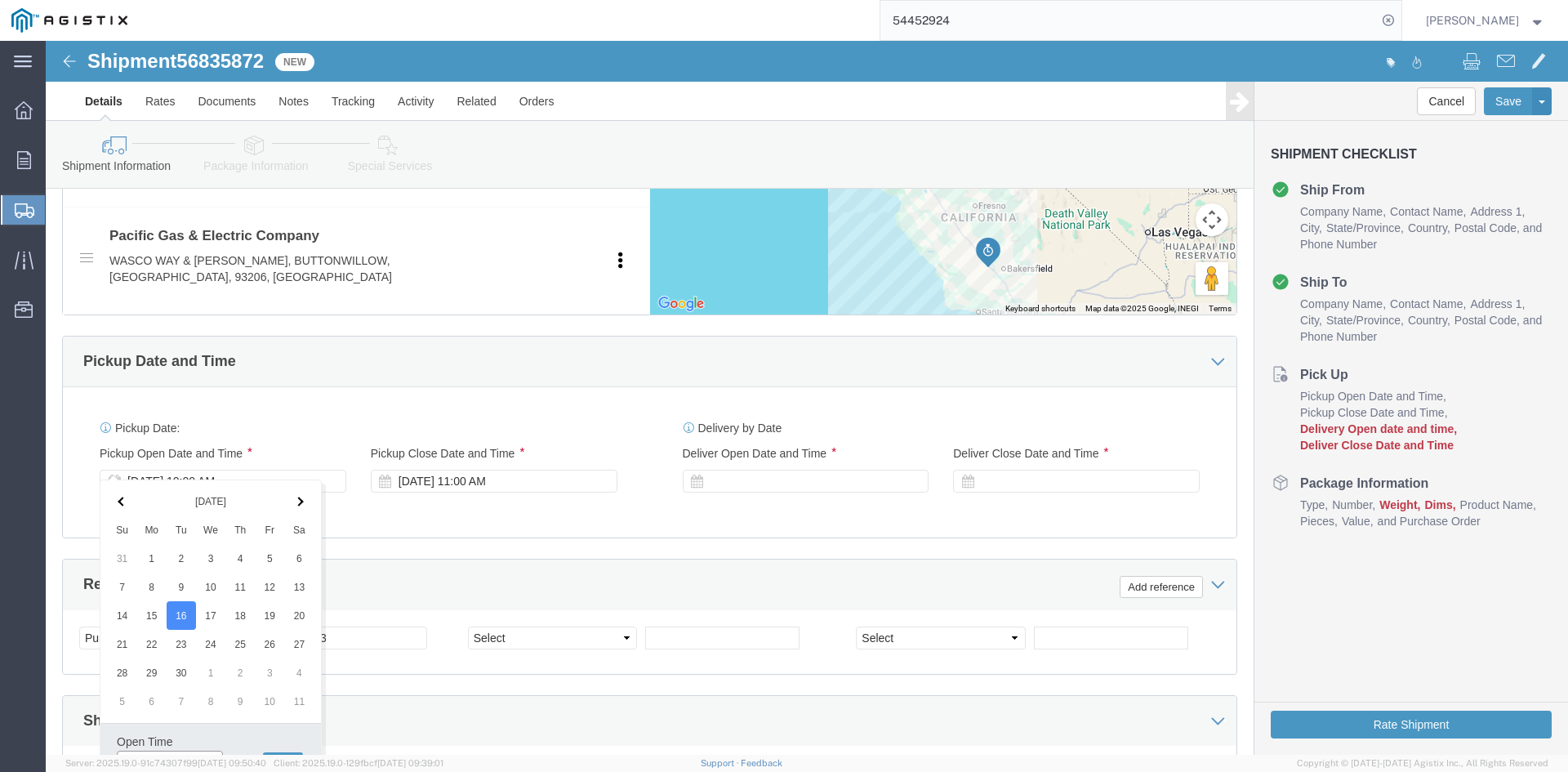
scroll to position [837, 0]
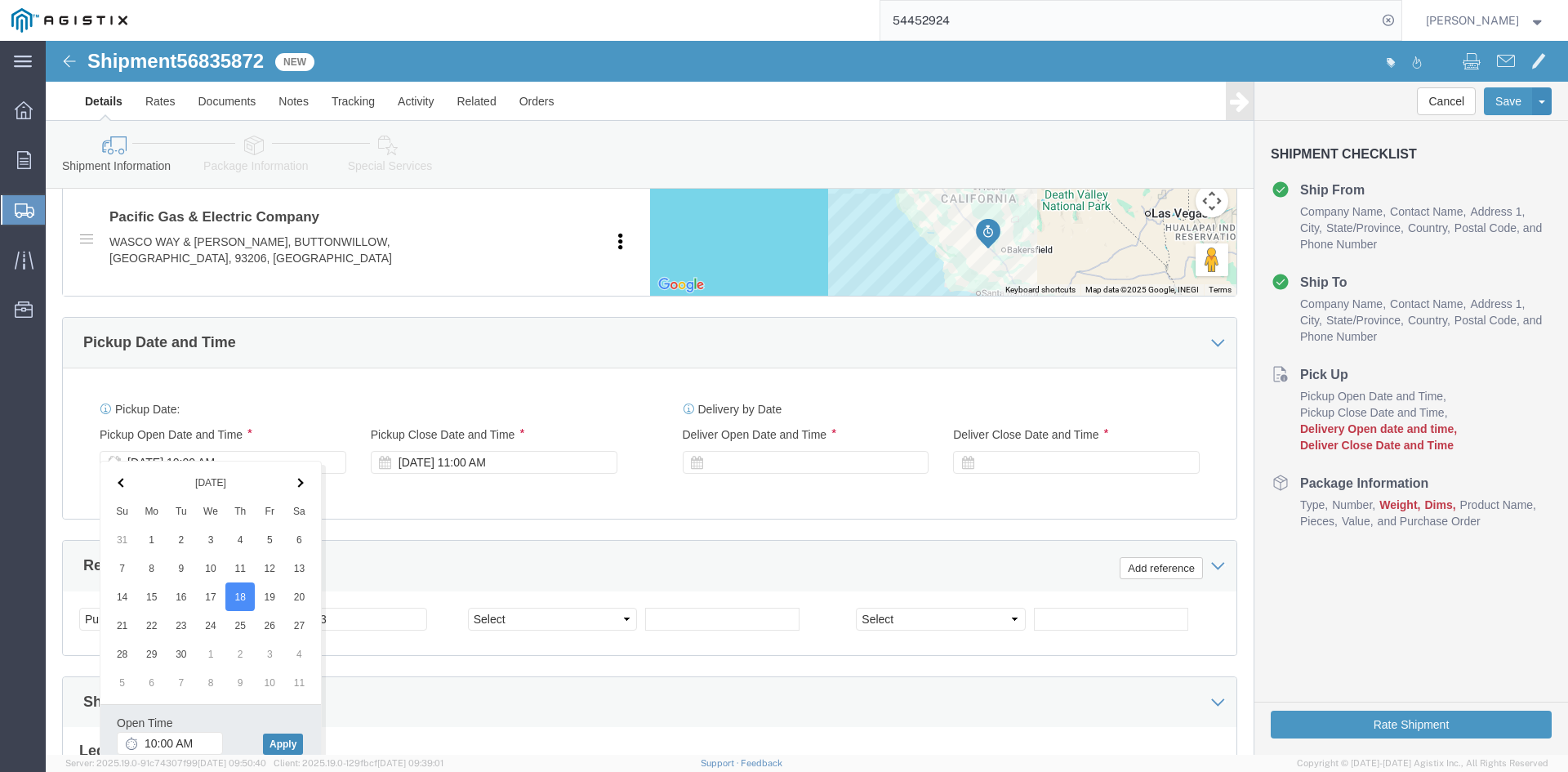
click button "Apply"
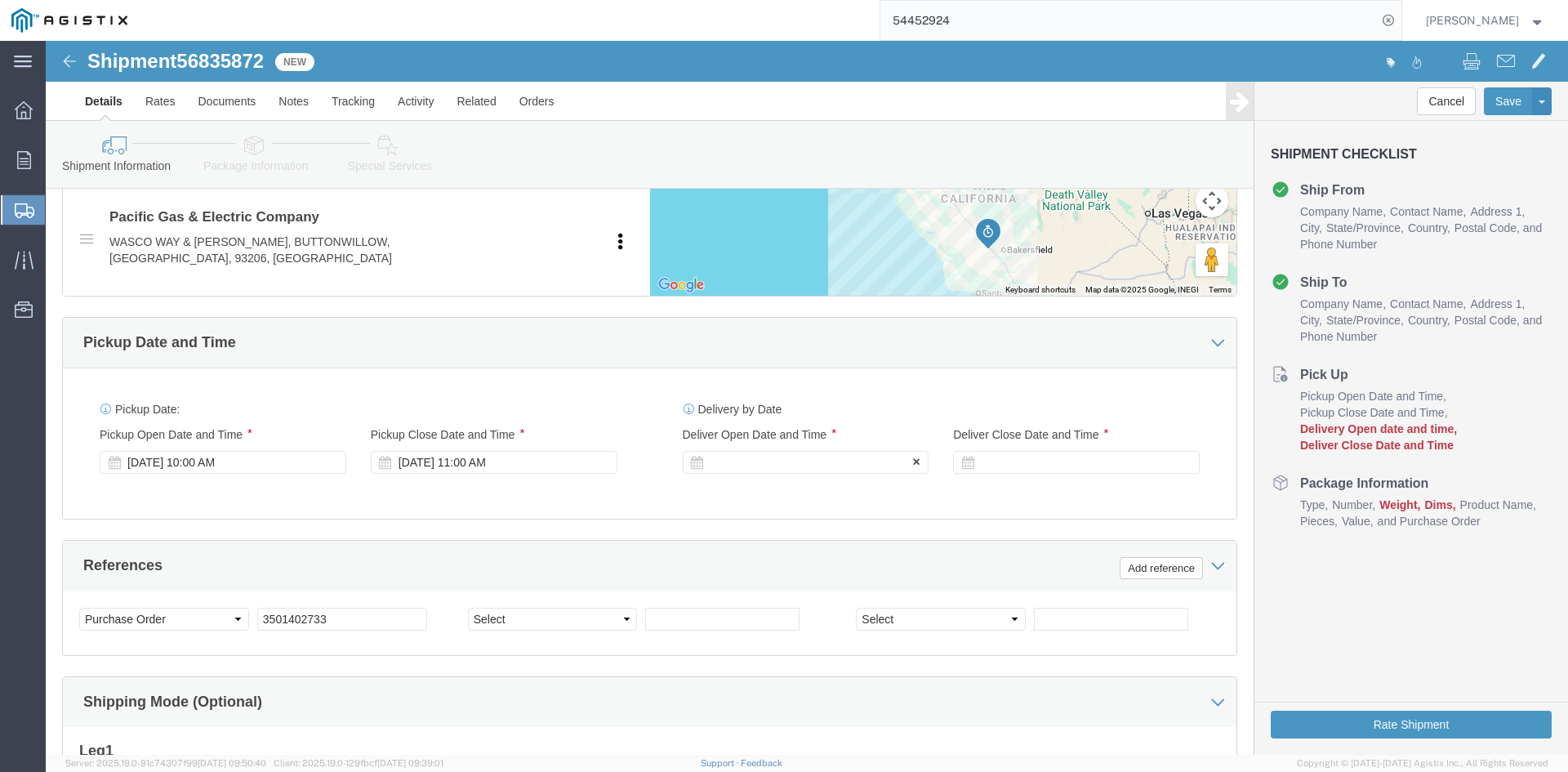
click div
drag, startPoint x: 871, startPoint y: 755, endPoint x: 841, endPoint y: 670, distance: 90.1
click button "Apply"
click div
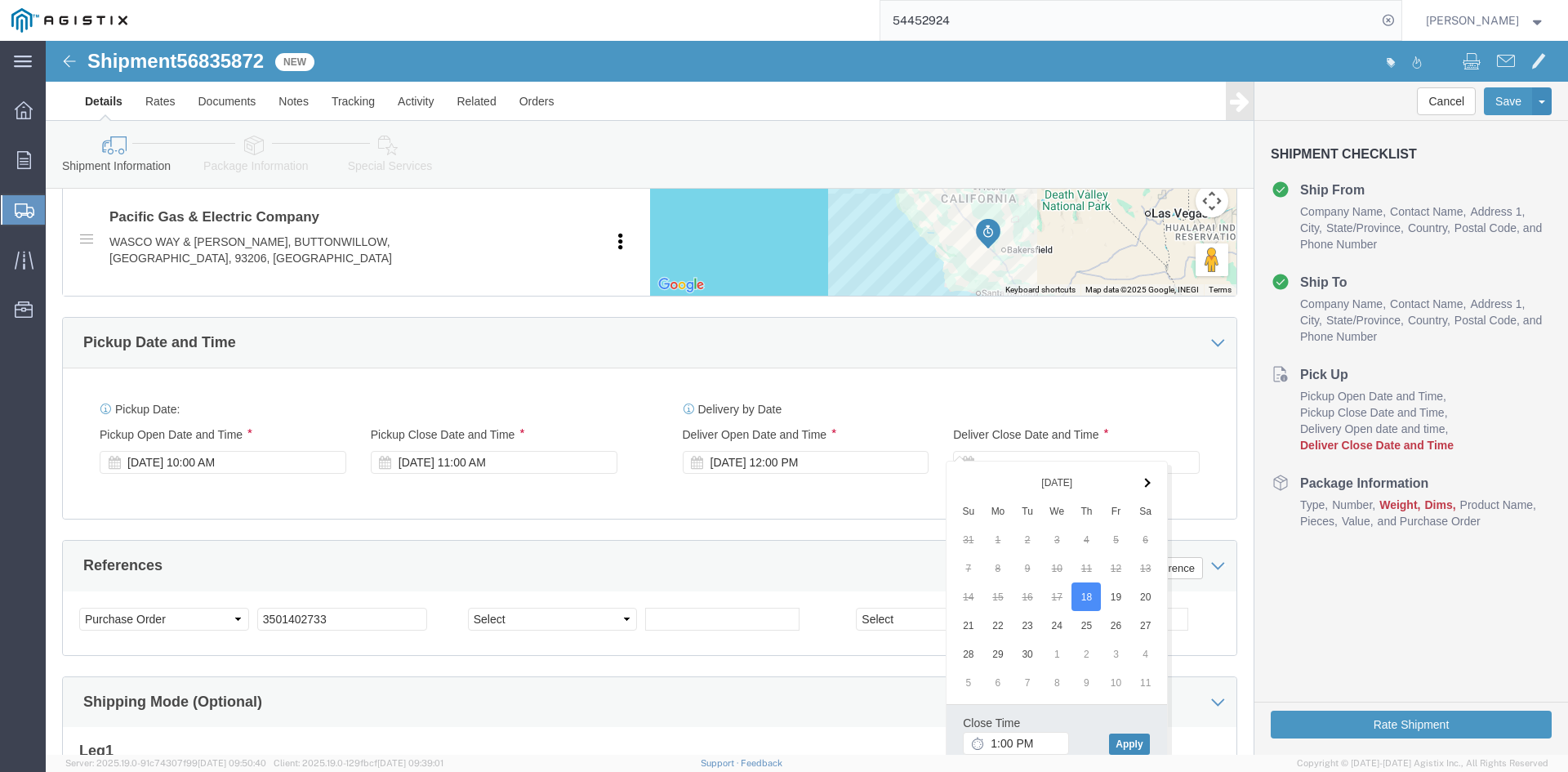
click button "Apply"
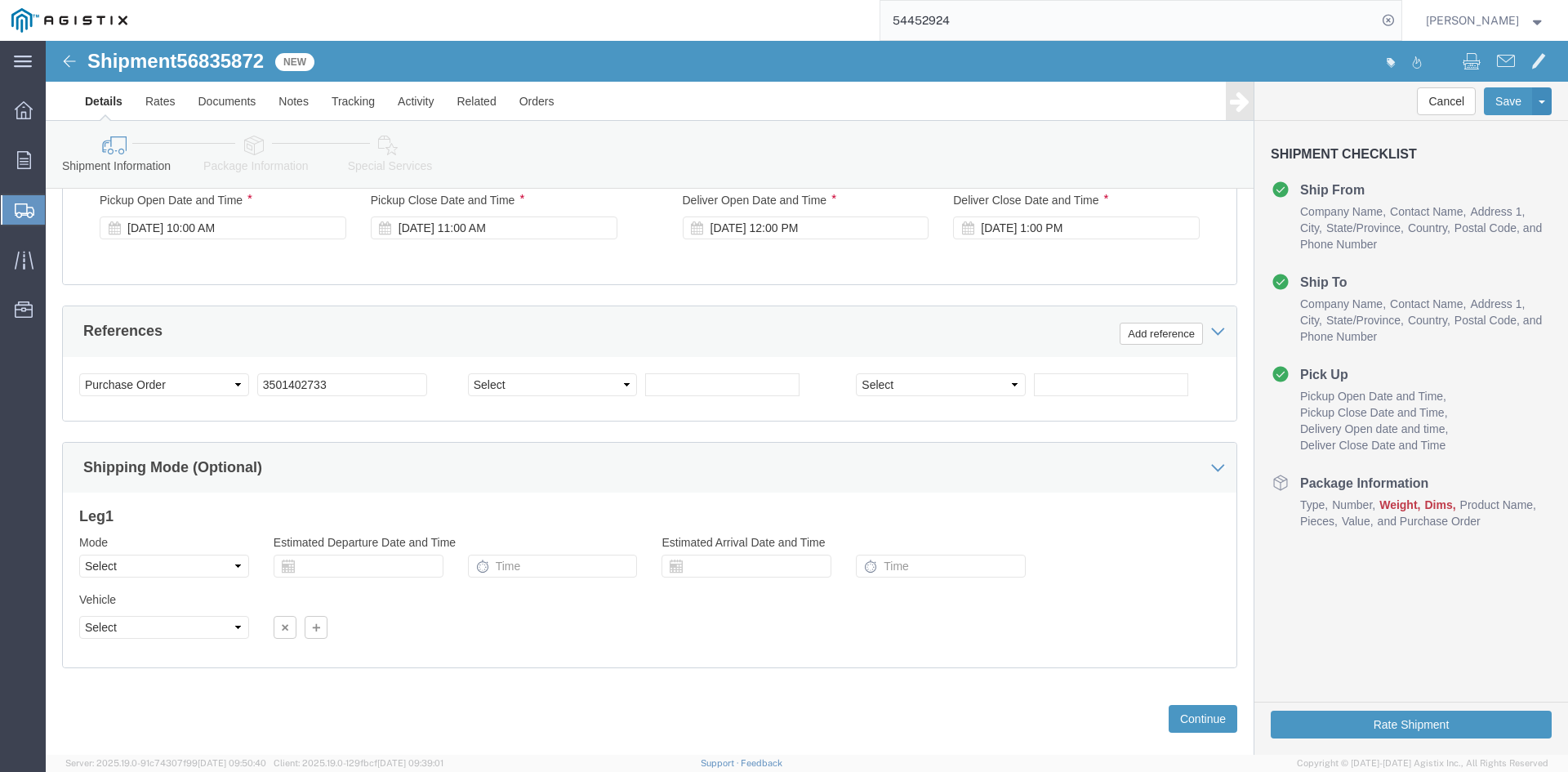
scroll to position [1082, 0]
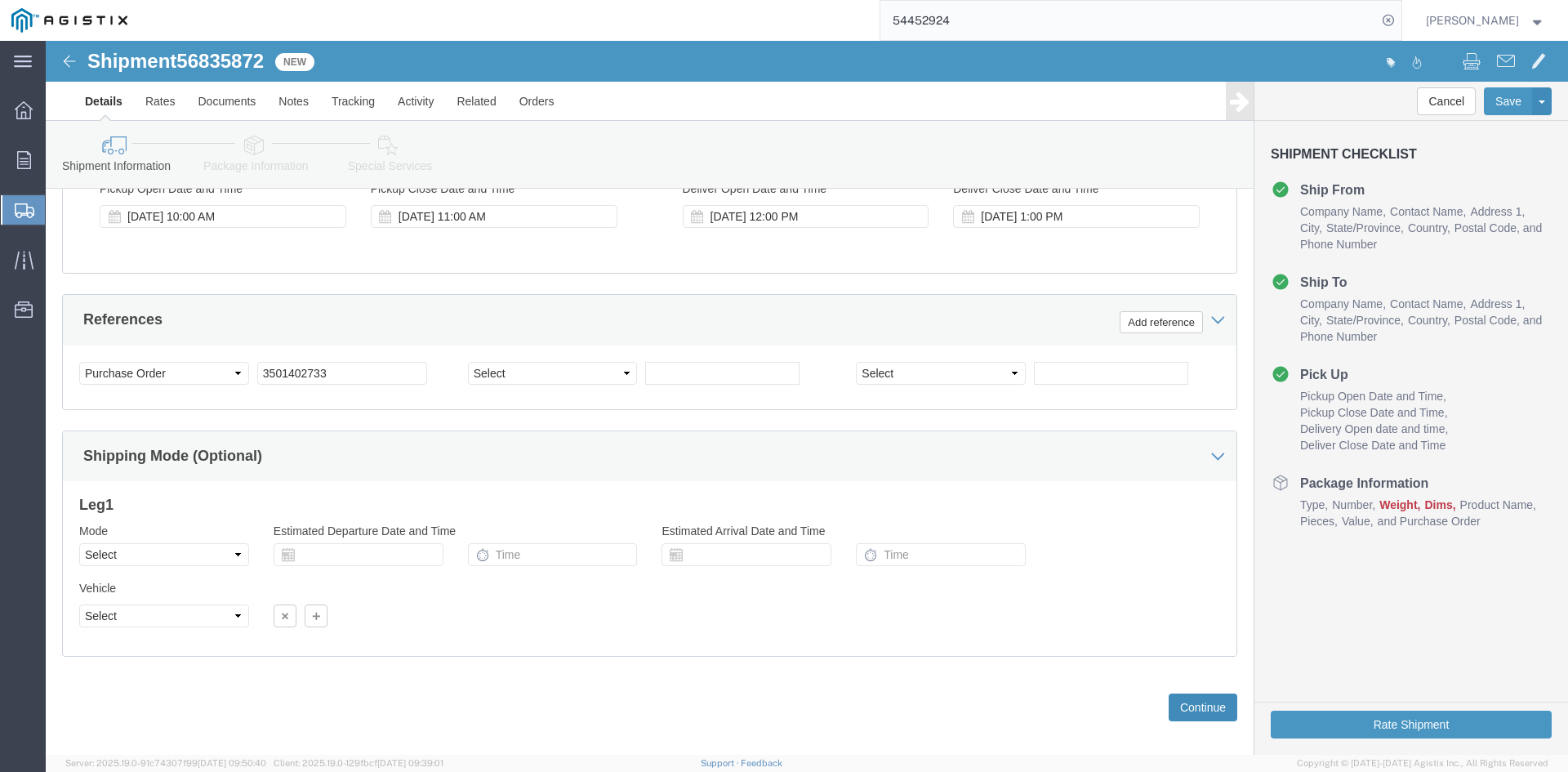
click button "Continue"
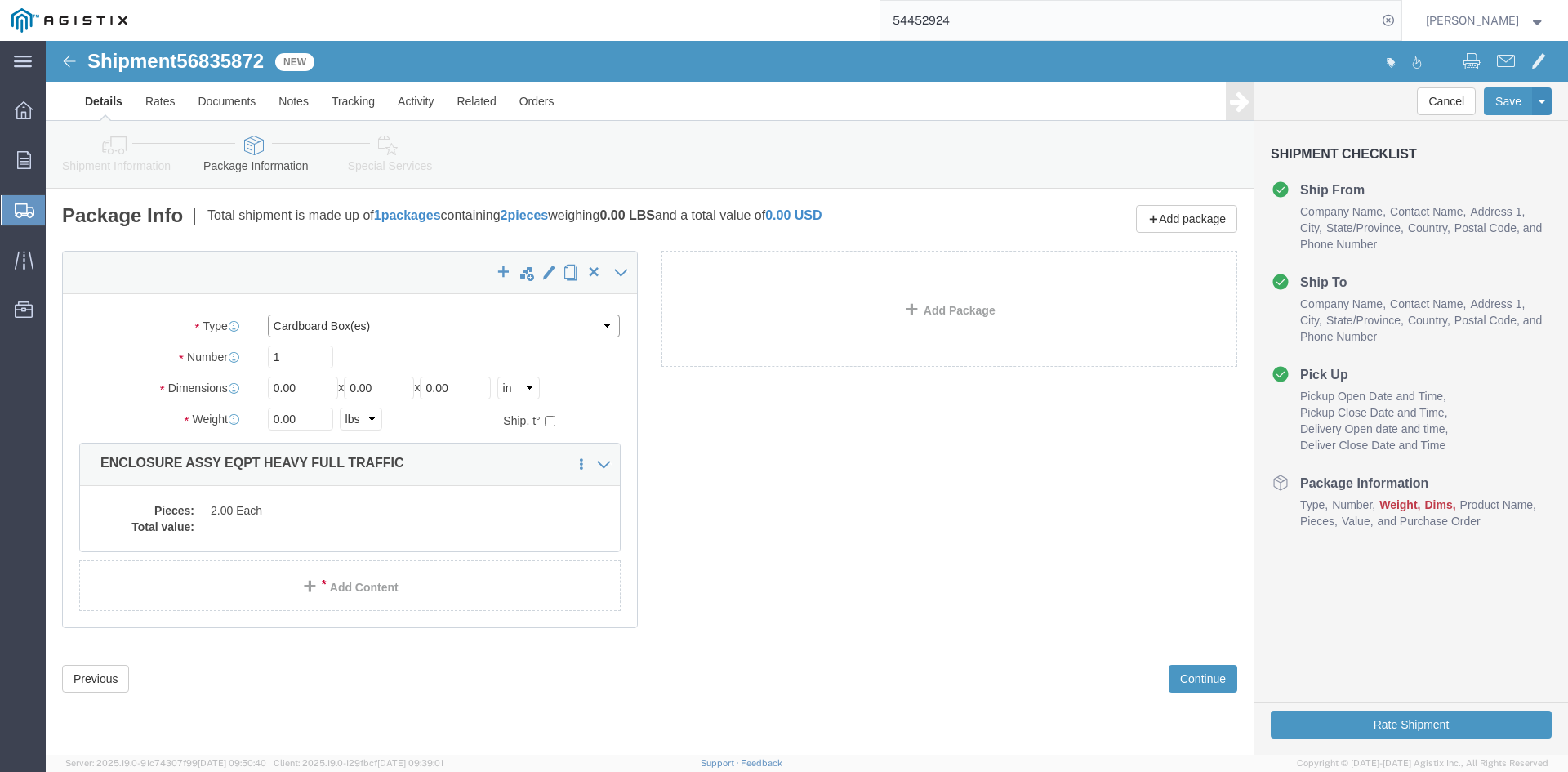
click select "Select Bulk Bundle(s) Cardboard Box(es) Carton(s) Crate(s) Drum(s) (Fiberboard)…"
click label "Package Type"
click select "Select Bulk Bundle(s) Cardboard Box(es) Carton(s) Crate(s) Drum(s) (Fiberboard)…"
select select "NKCR"
click select "Select Bulk Bundle(s) Cardboard Box(es) Carton(s) Crate(s) Drum(s) (Fiberboard)…"
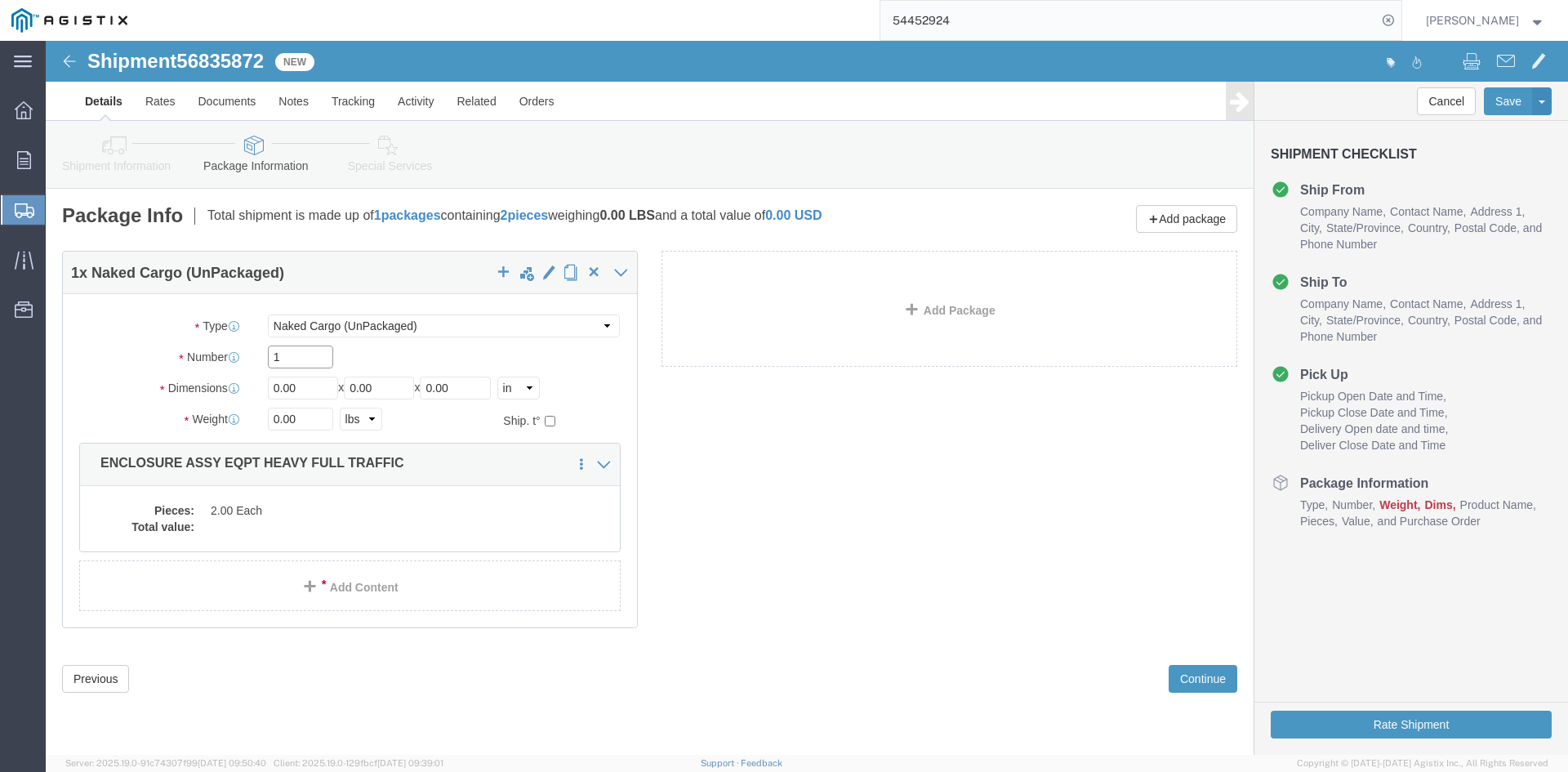
drag, startPoint x: 271, startPoint y: 319, endPoint x: 195, endPoint y: 313, distance: 76.2
click div "Number 1"
type input "2"
drag, startPoint x: 263, startPoint y: 347, endPoint x: 160, endPoint y: 344, distance: 103.0
click div "Dimensions Length 0.00 x Width 0.00 x Height 0.00 Select cm ft in"
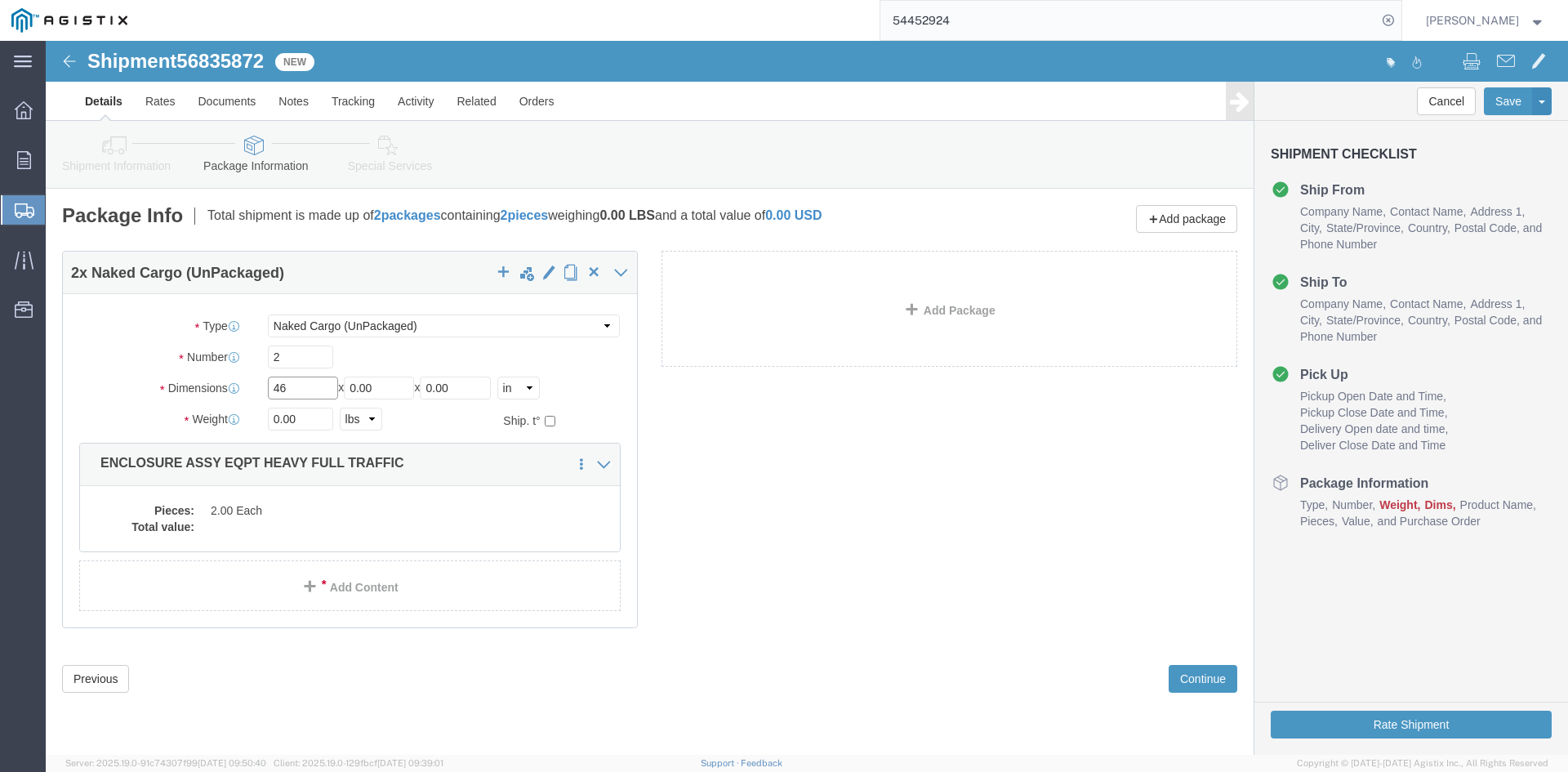
type input "46"
drag, startPoint x: 340, startPoint y: 350, endPoint x: 266, endPoint y: 353, distance: 74.1
click div "Length 46 x Width 0.00 x Height 0.00 Select cm ft in"
type input "86"
drag, startPoint x: 434, startPoint y: 342, endPoint x: 229, endPoint y: 347, distance: 205.1
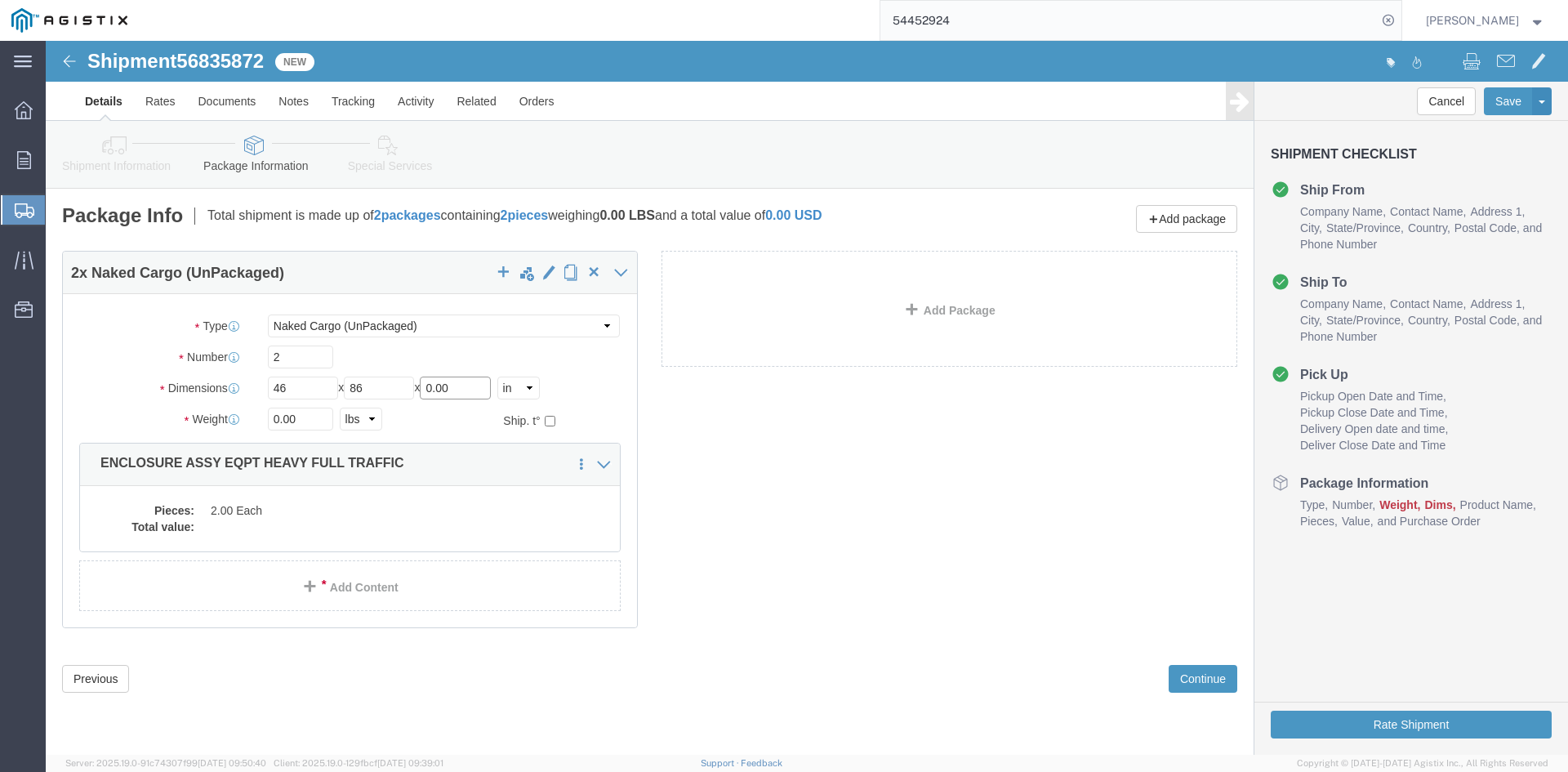
click div "Length 46 x Width 86 x Height 0.00 Select cm ft in"
type input "72"
drag, startPoint x: 257, startPoint y: 377, endPoint x: 119, endPoint y: 370, distance: 138.2
click div "Weight 0.00 Select kgs lbs Ship. t°"
type input "45500"
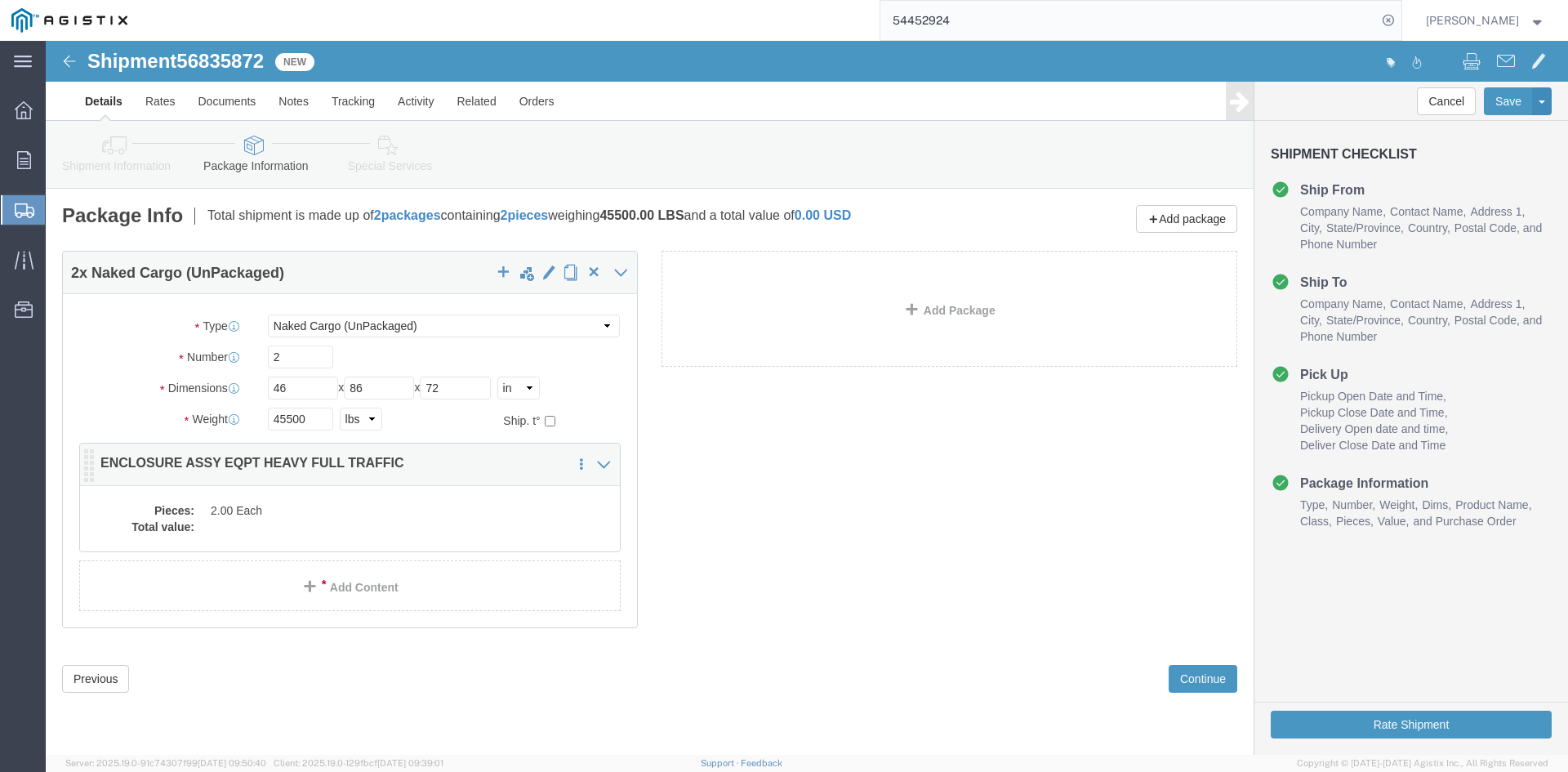
click dd "2.00 Each"
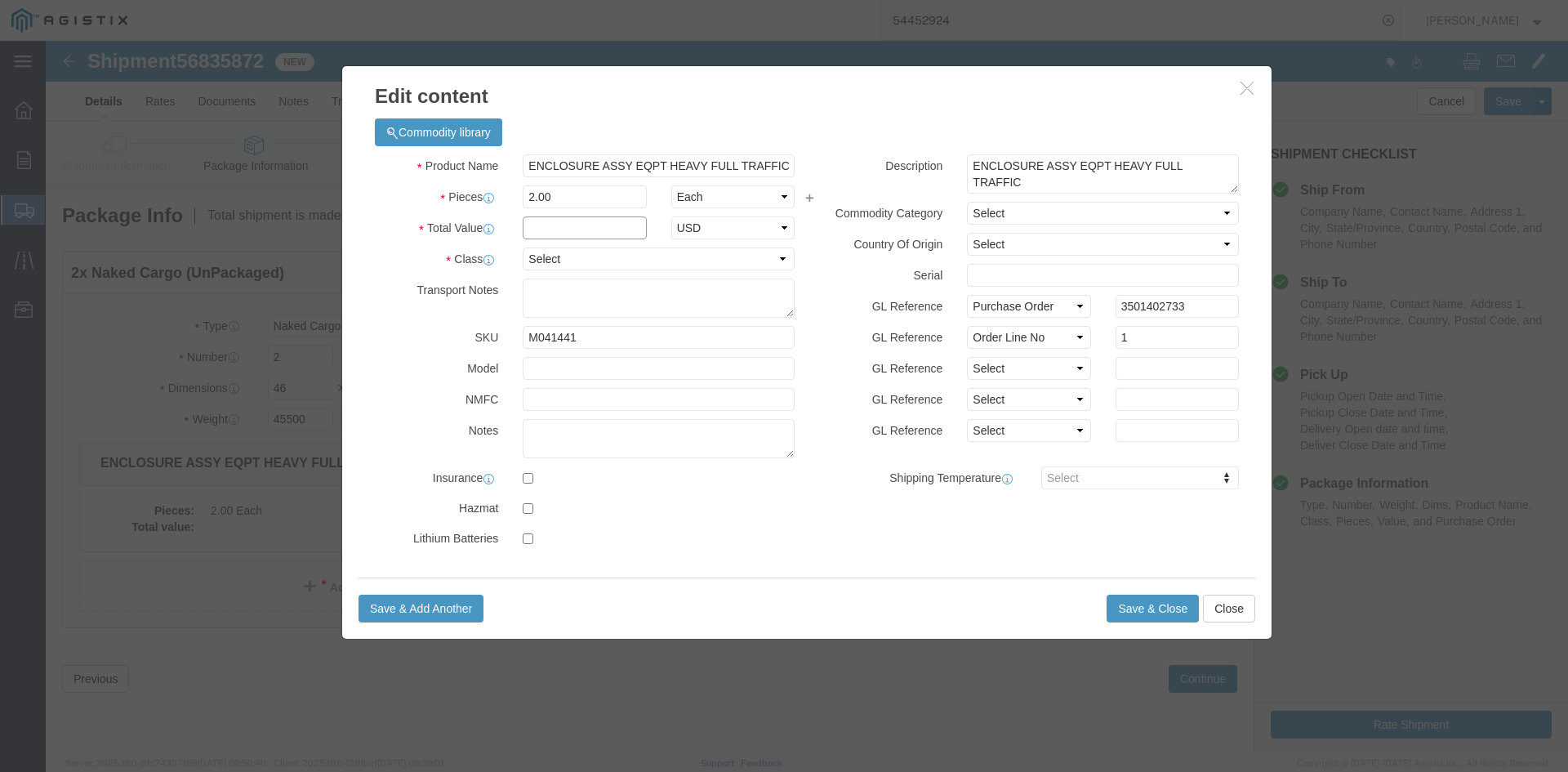
click input "text"
type input "1"
click select "Select 50 55 60 65 70 85 92.5 100 125 175 250 300 400"
select select "55"
click select "Select 50 55 60 65 70 85 92.5 100 125 175 250 300 400"
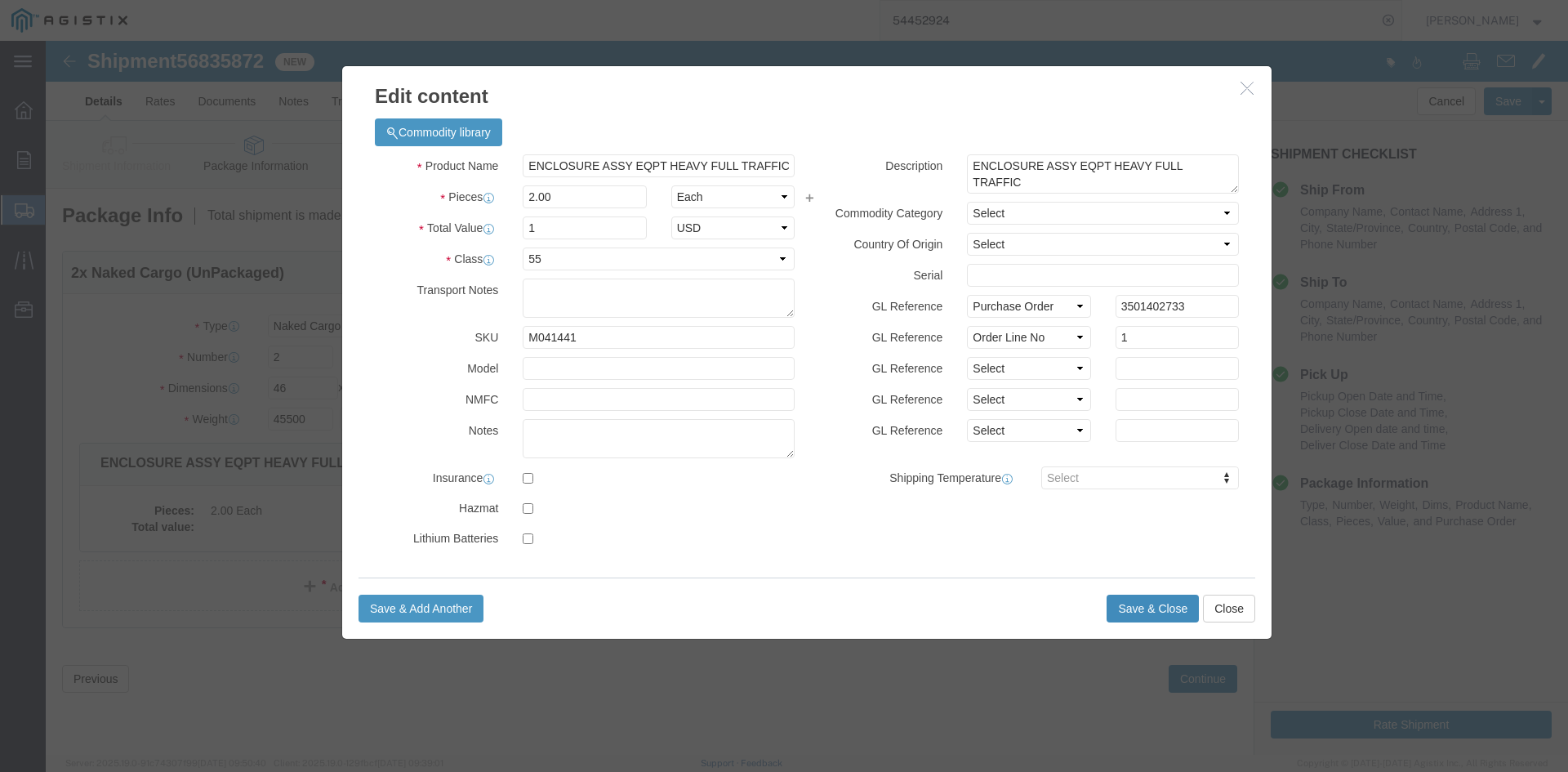
click button "Save & Close"
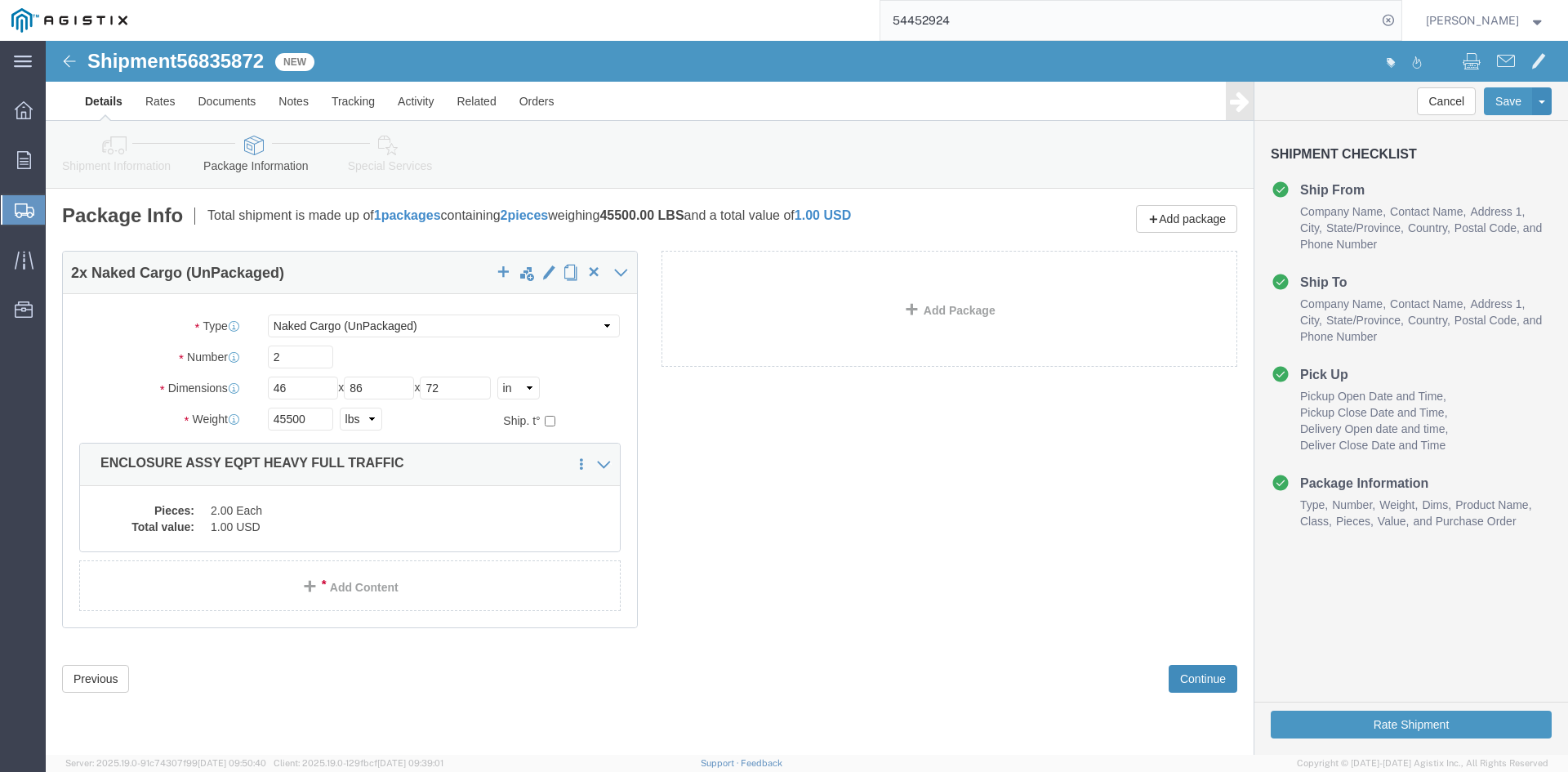
click button "Continue"
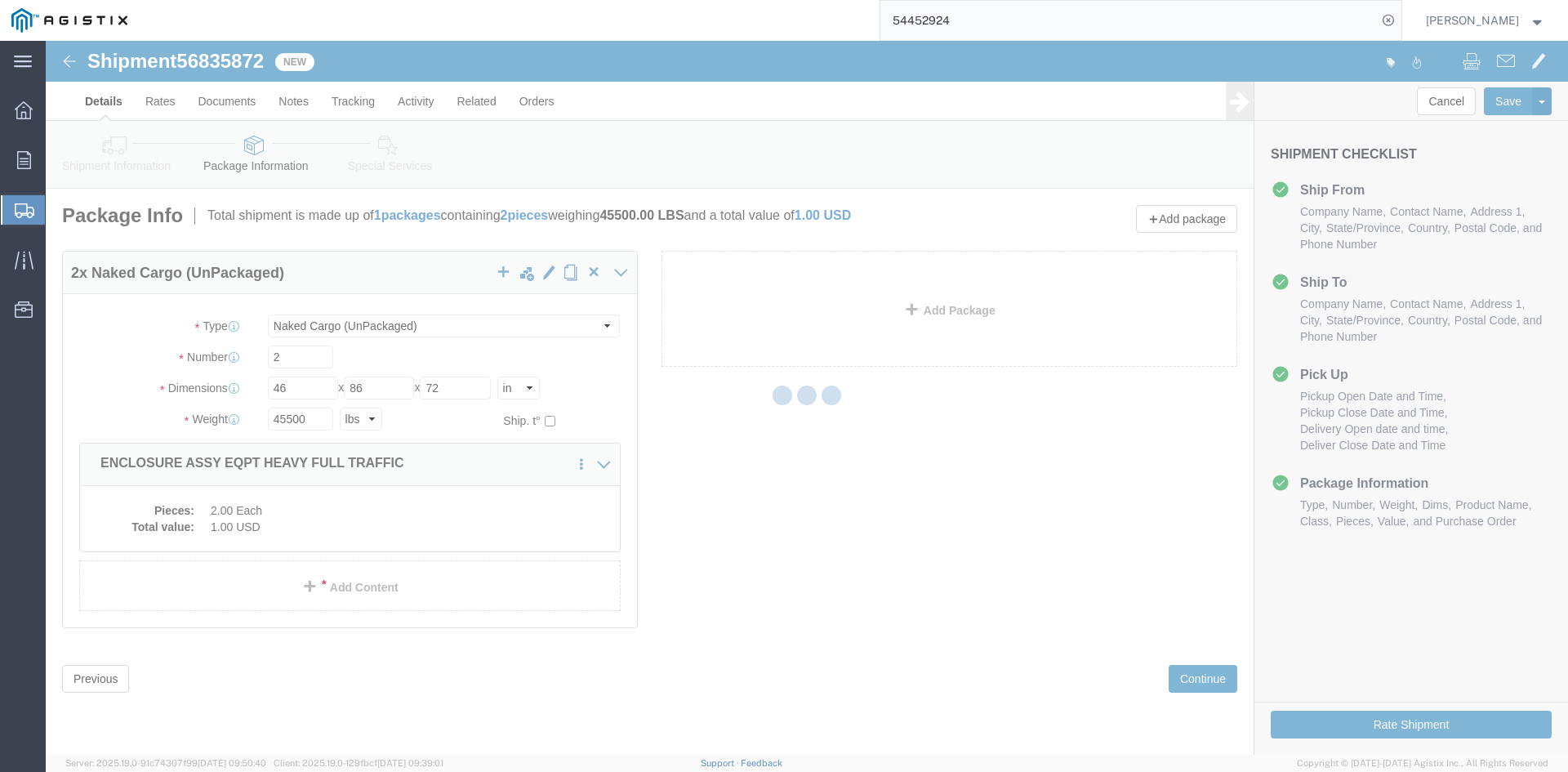
select select
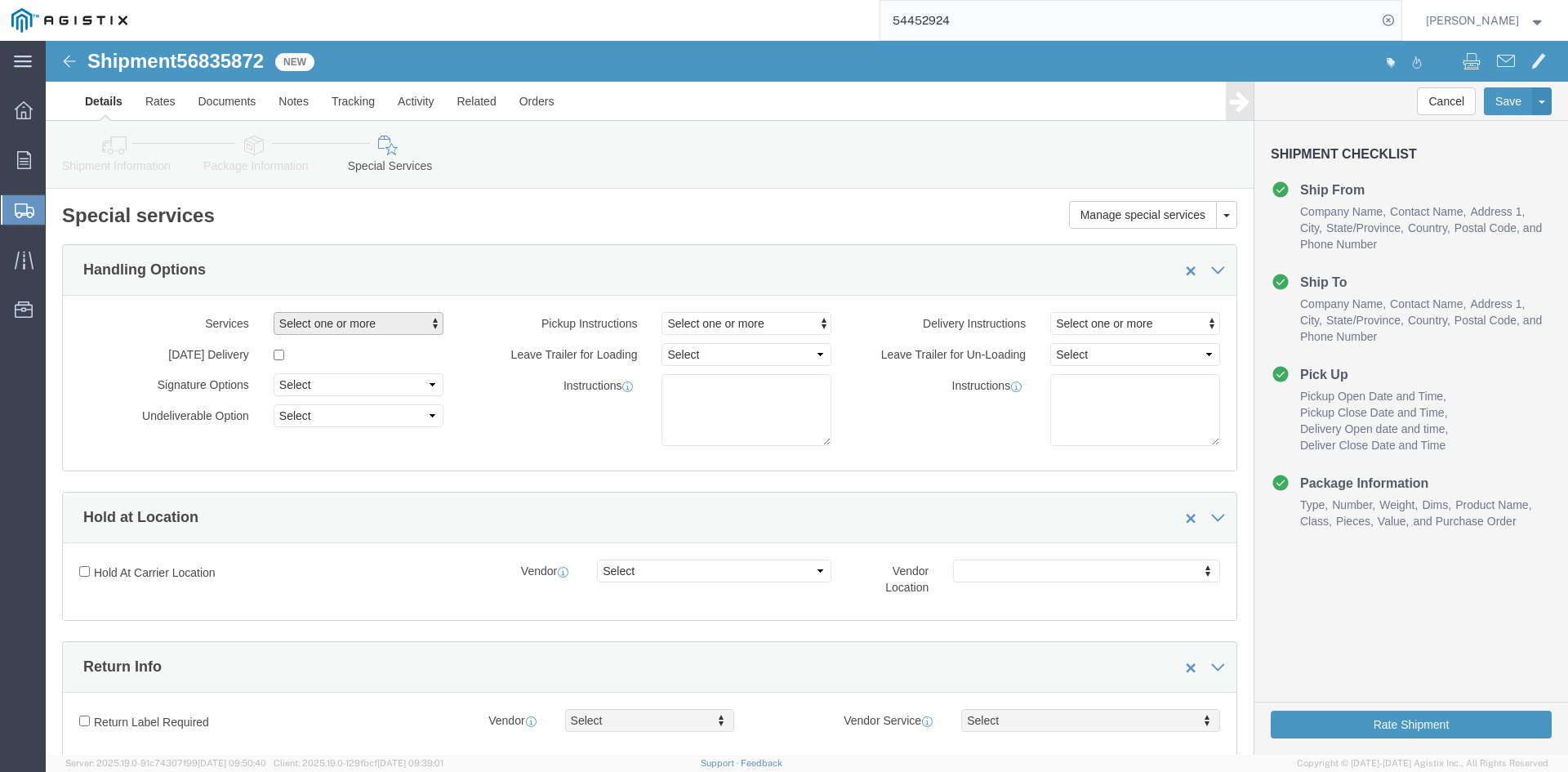
click span "Select one or more"
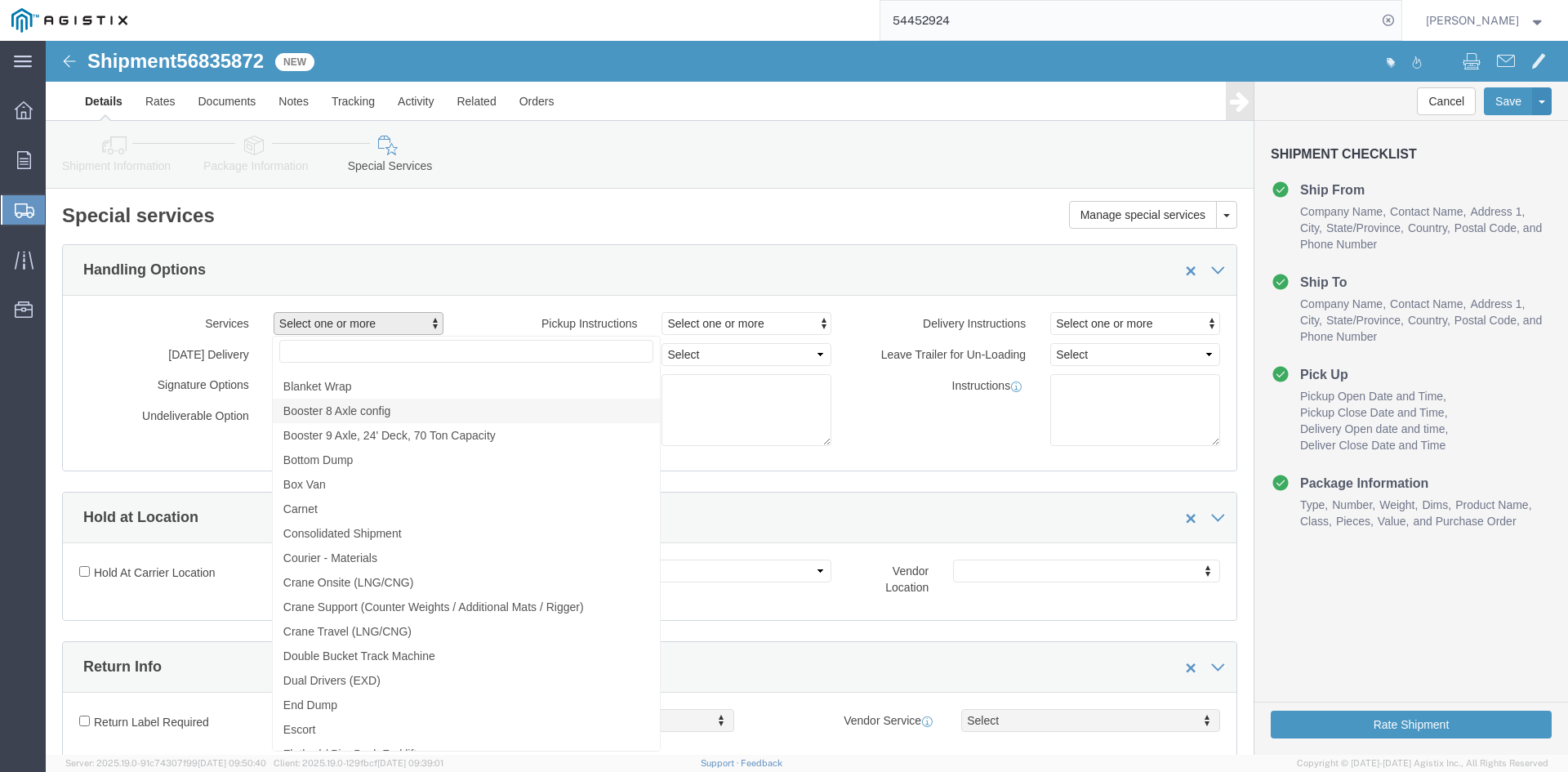
scroll to position [980, 0]
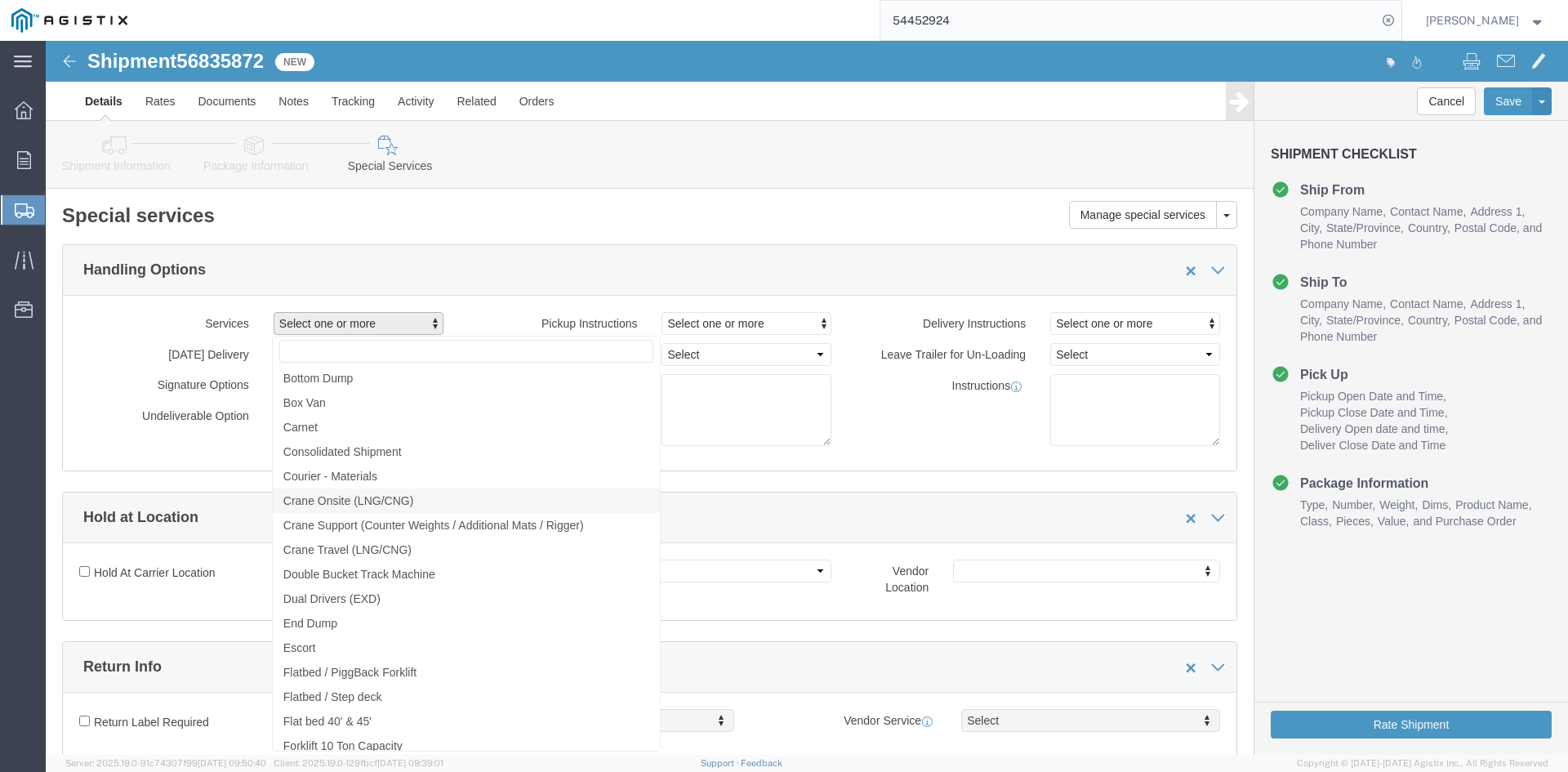
click span "Crane Onsite (LNG/CNG)"
select select "VEHICLE_CRNO"
click span "Crane Support (Counter Weights / Additional Mats / Rigger)"
click span "Crane Travel (LNG/CNG)"
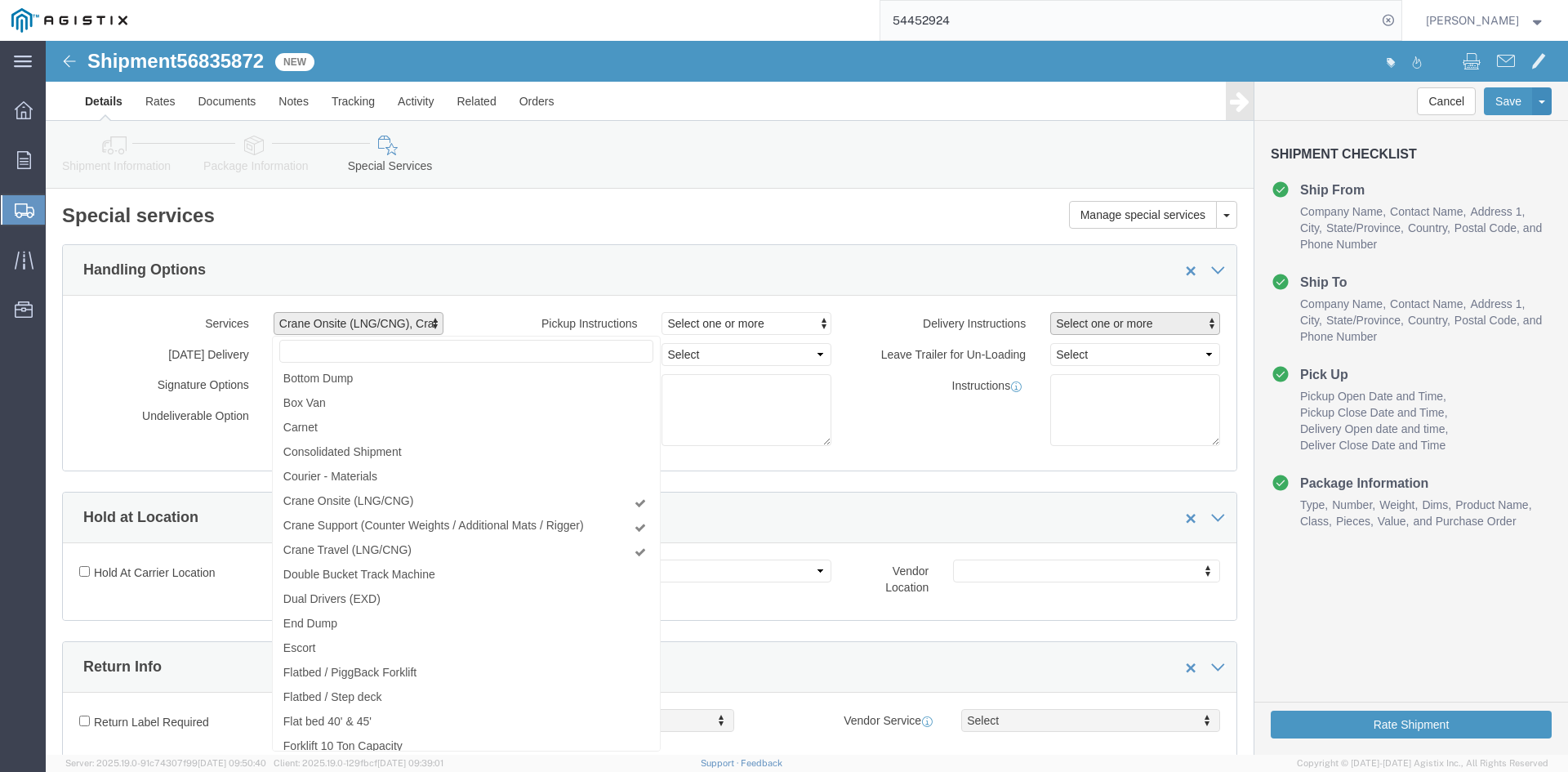
click span "Select one or more"
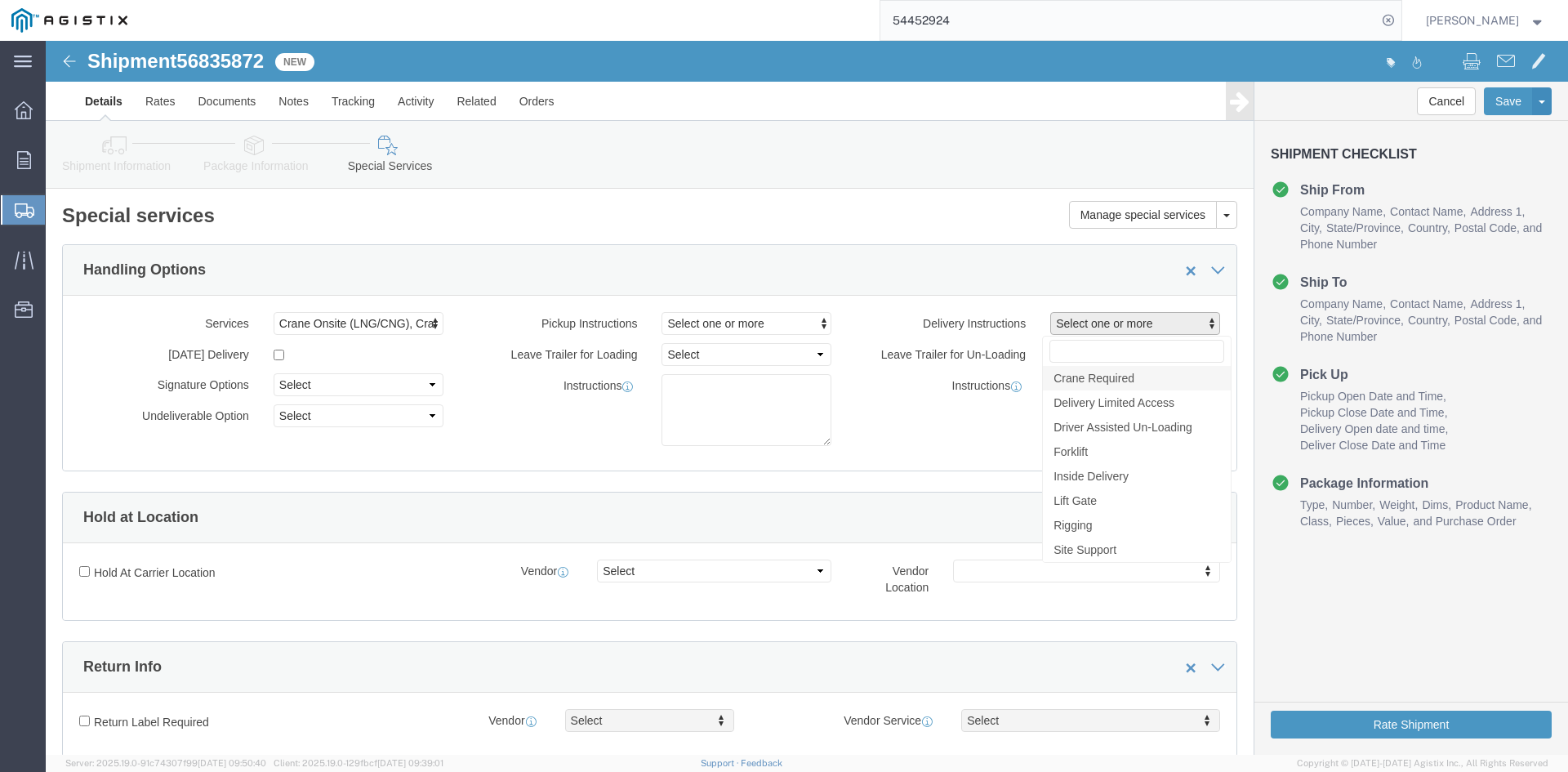
click span "Crane Required"
select select "DELIVERY_CRANE_REQUIRED"
drag, startPoint x: 907, startPoint y: 362, endPoint x: 971, endPoint y: 357, distance: 64.2
click div "Instructions"
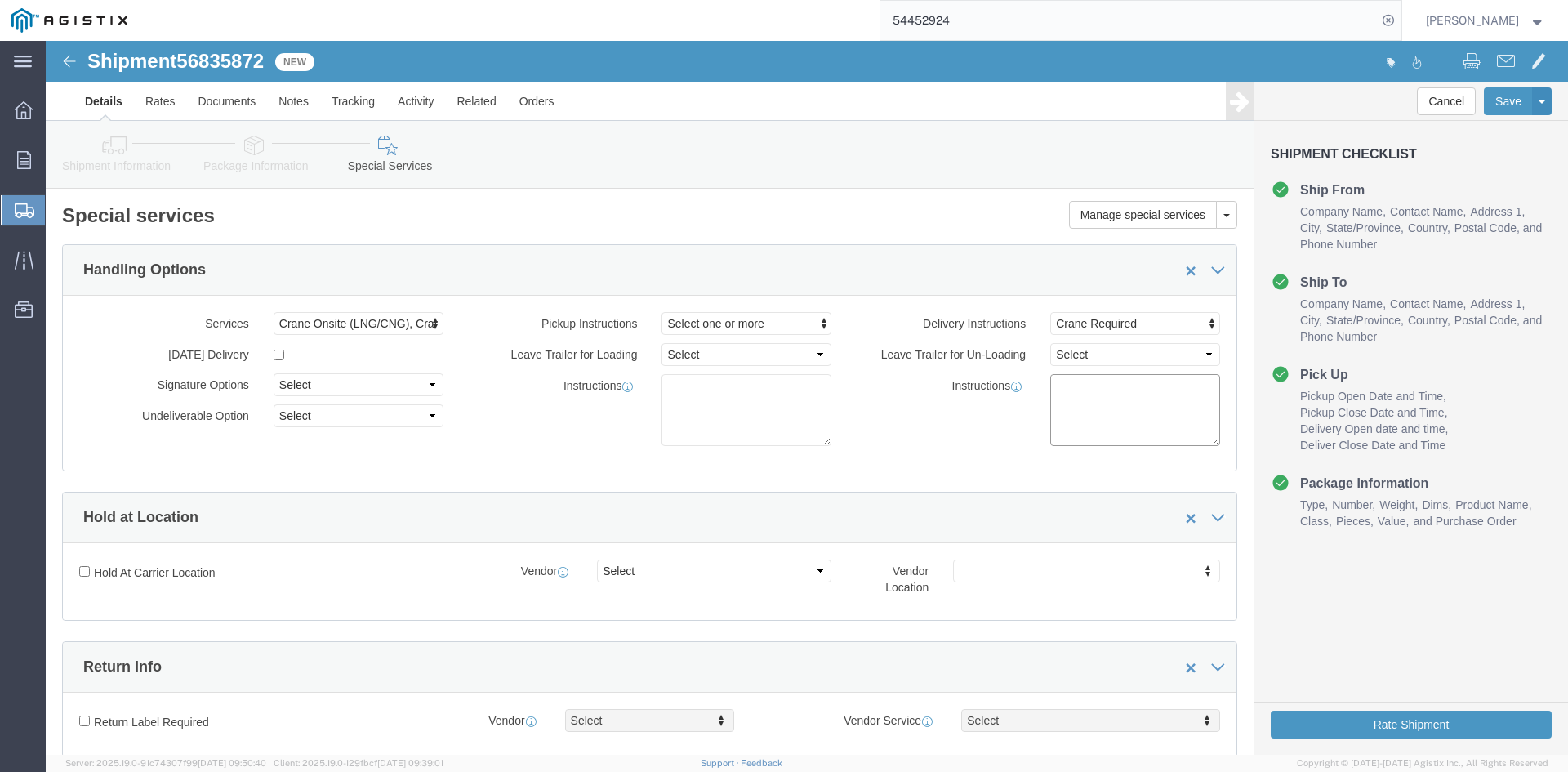
drag, startPoint x: 1026, startPoint y: 355, endPoint x: 1036, endPoint y: 355, distance: 10.0
click textarea
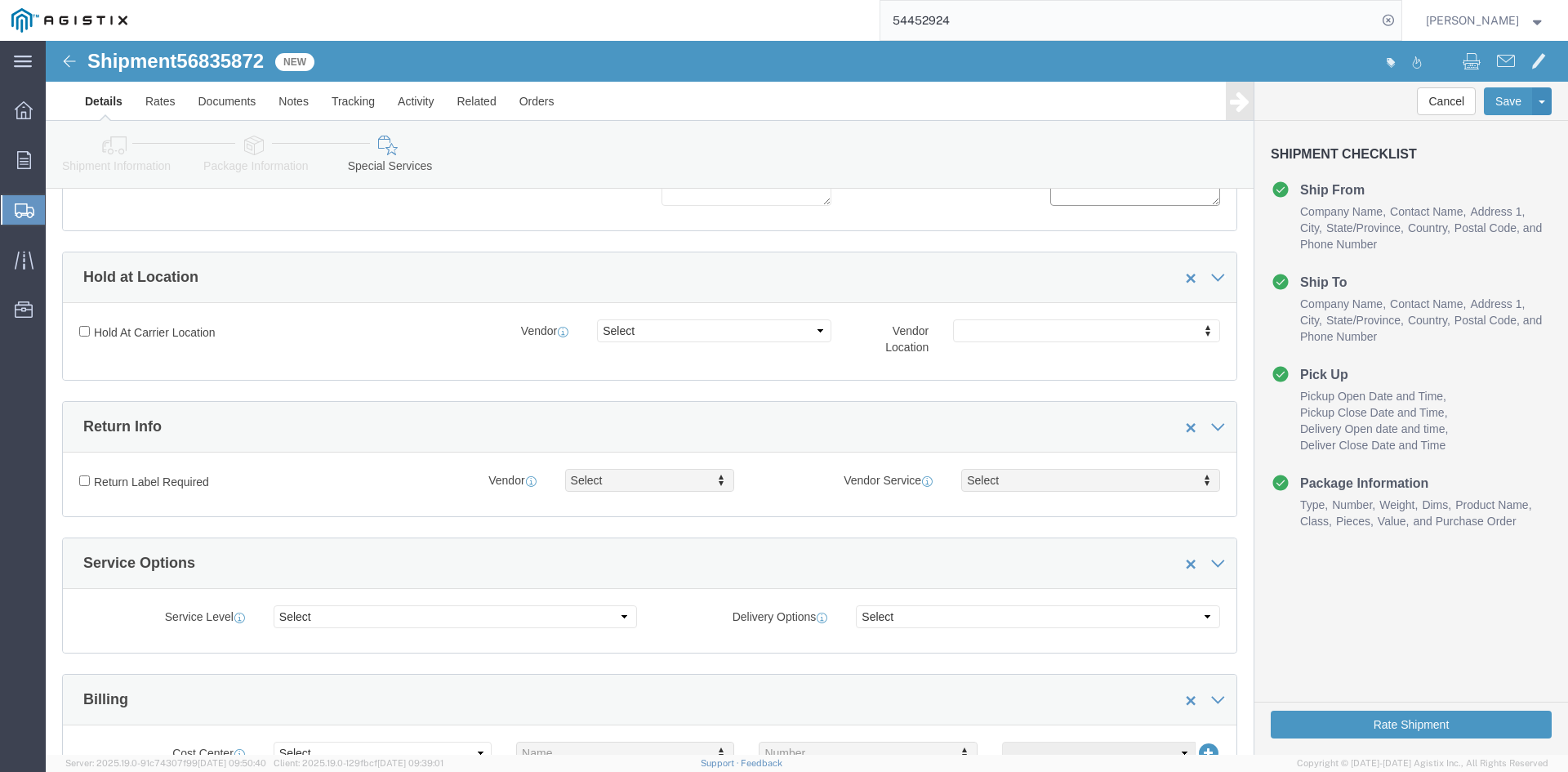
scroll to position [409, 0]
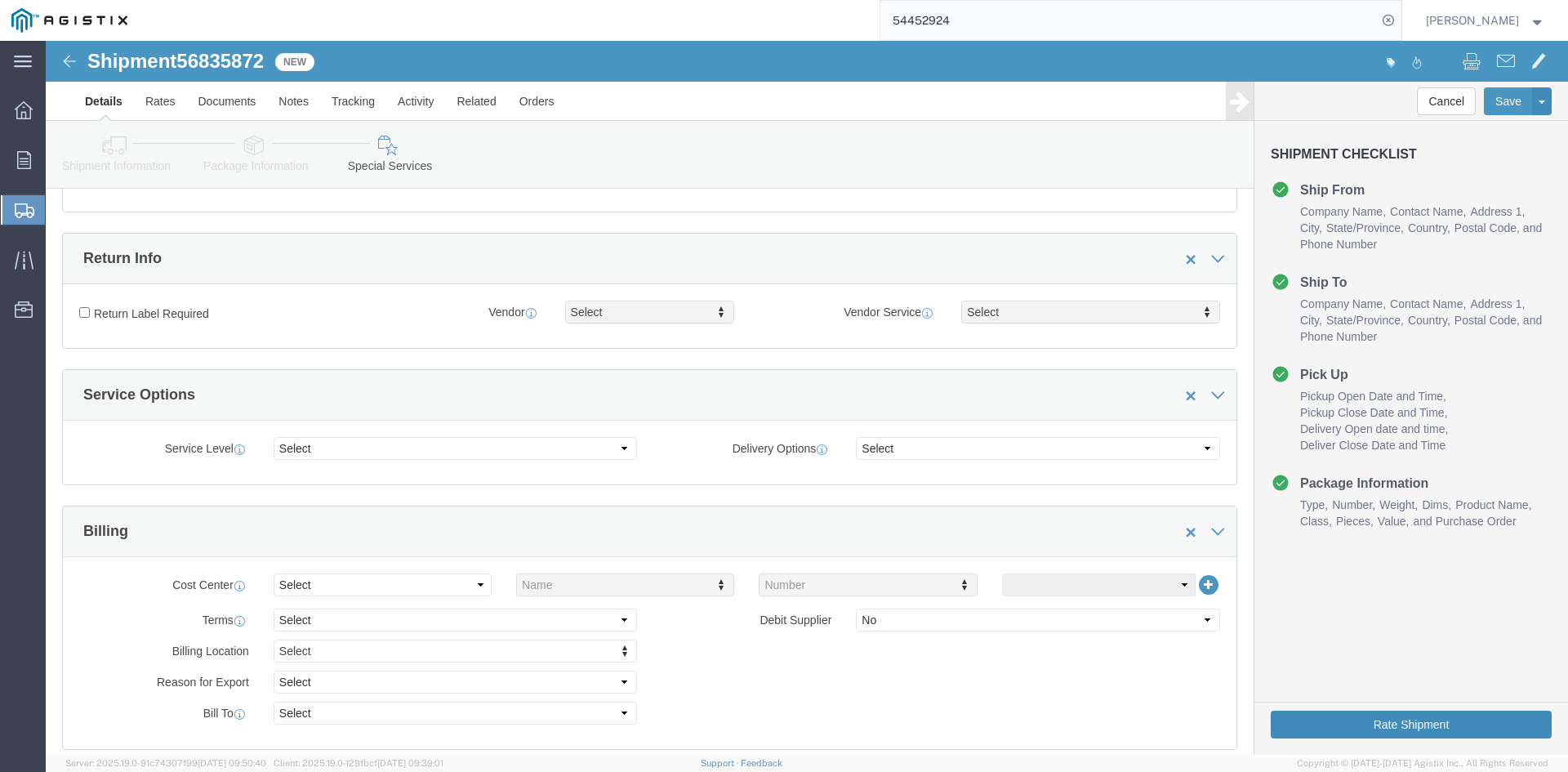
type textarea "CRANE TRUCK NEEDED TO UNLOAD"
click button "Rate Shipment"
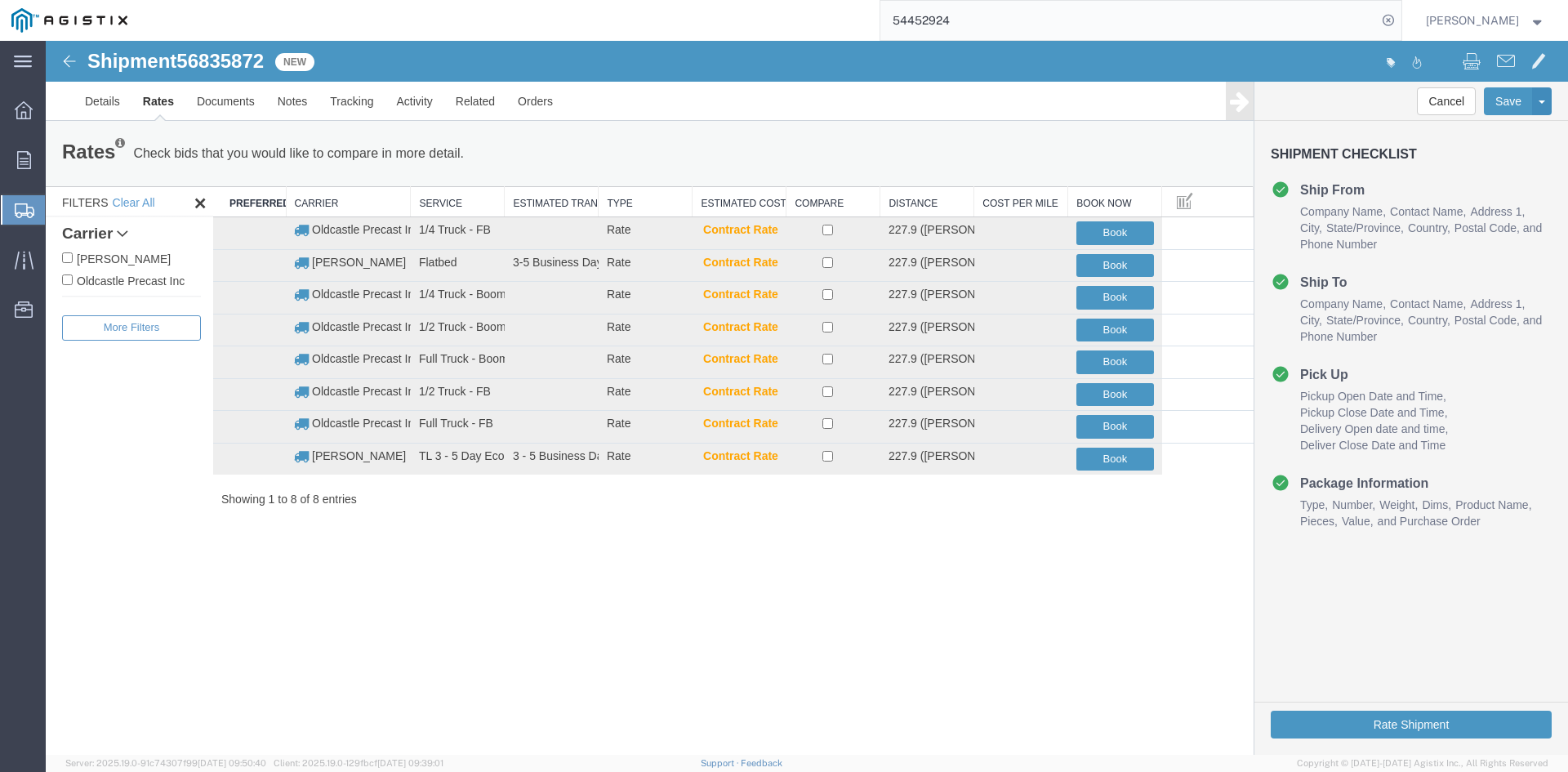
scroll to position [0, 0]
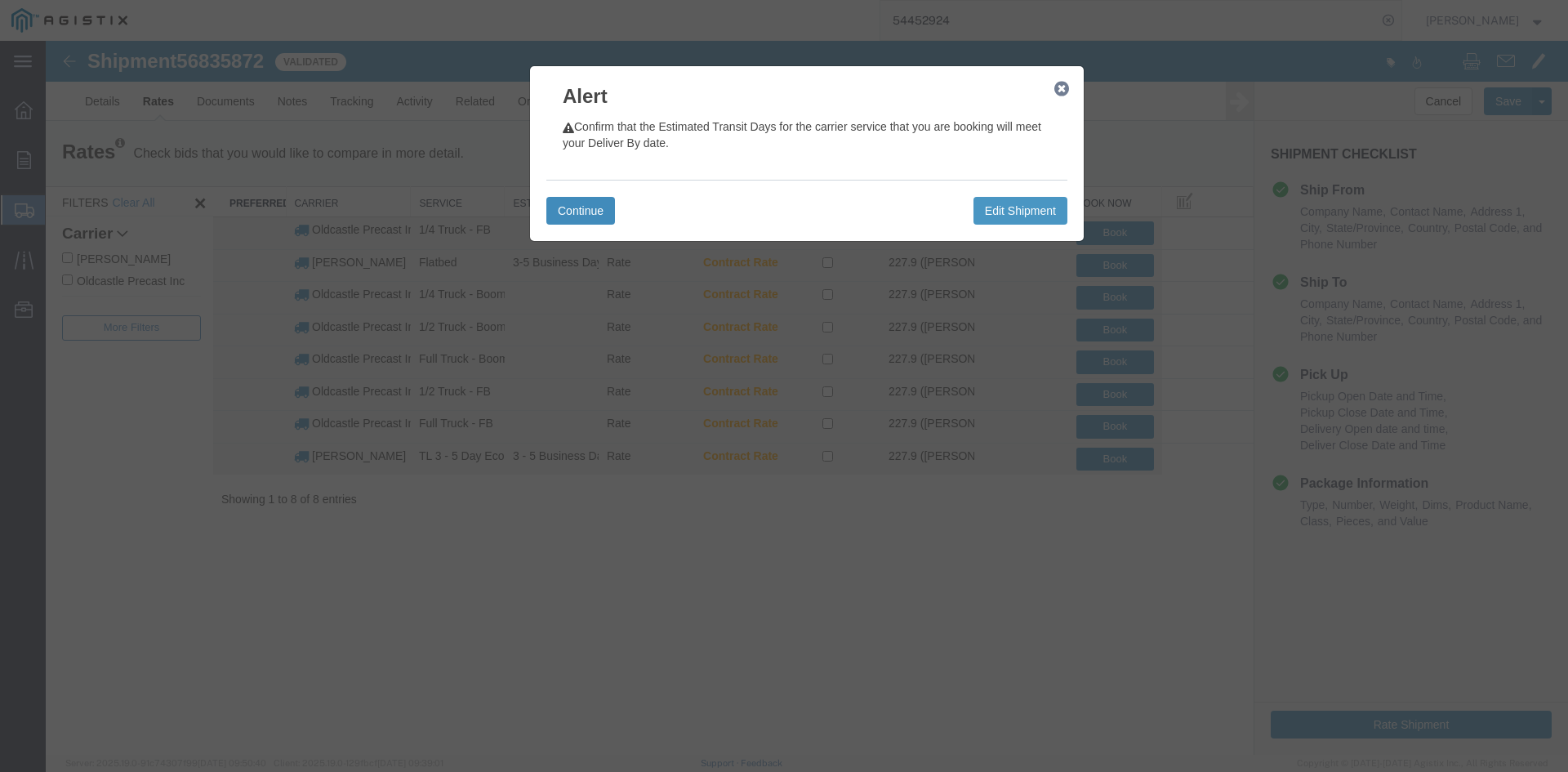
drag, startPoint x: 636, startPoint y: 255, endPoint x: 591, endPoint y: 215, distance: 60.2
click at [591, 215] on button "Continue" at bounding box center [581, 211] width 68 height 28
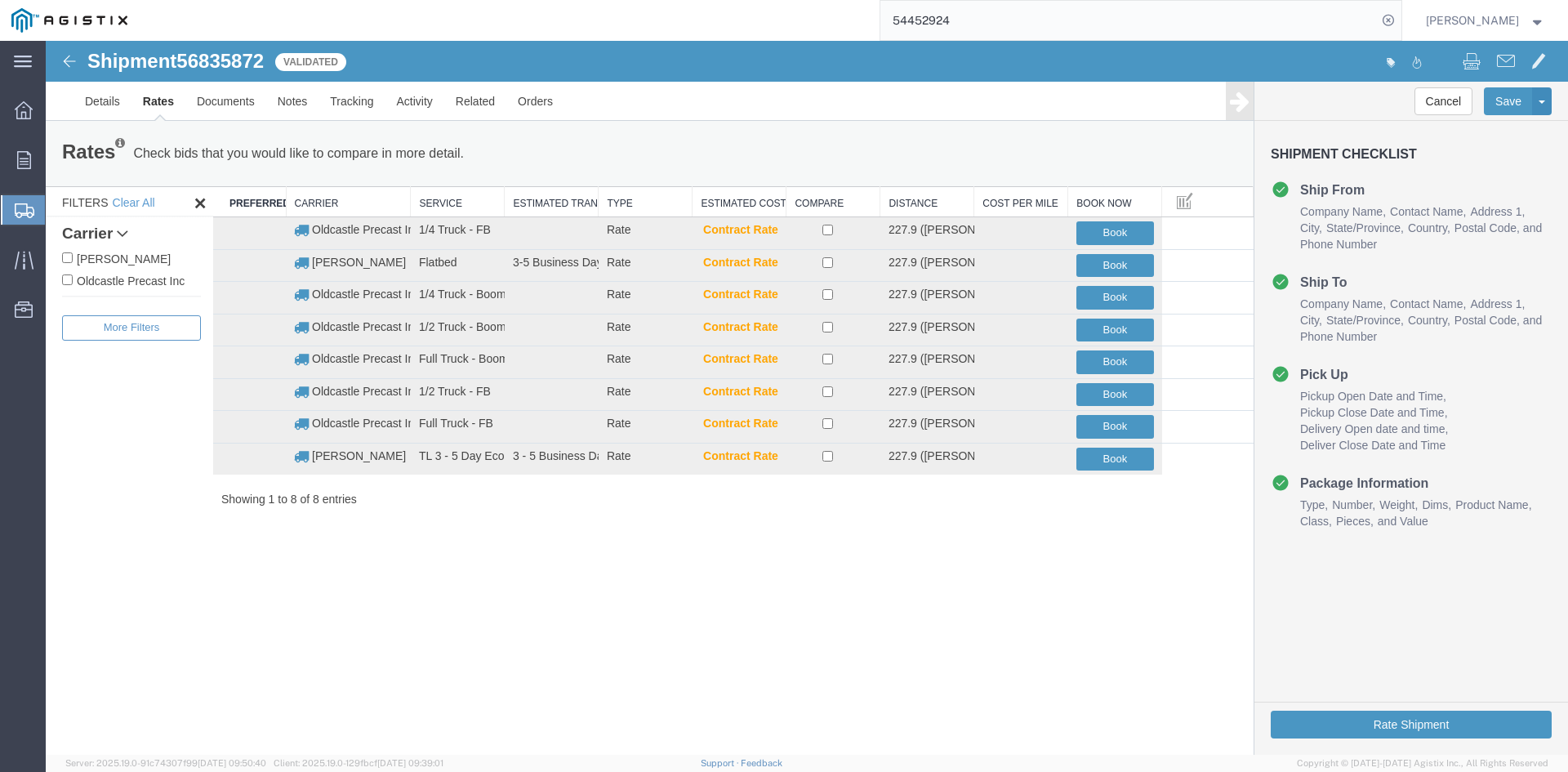
click at [71, 276] on input "Oldcastle Precast Inc" at bounding box center [67, 280] width 11 height 11
checkbox input "true"
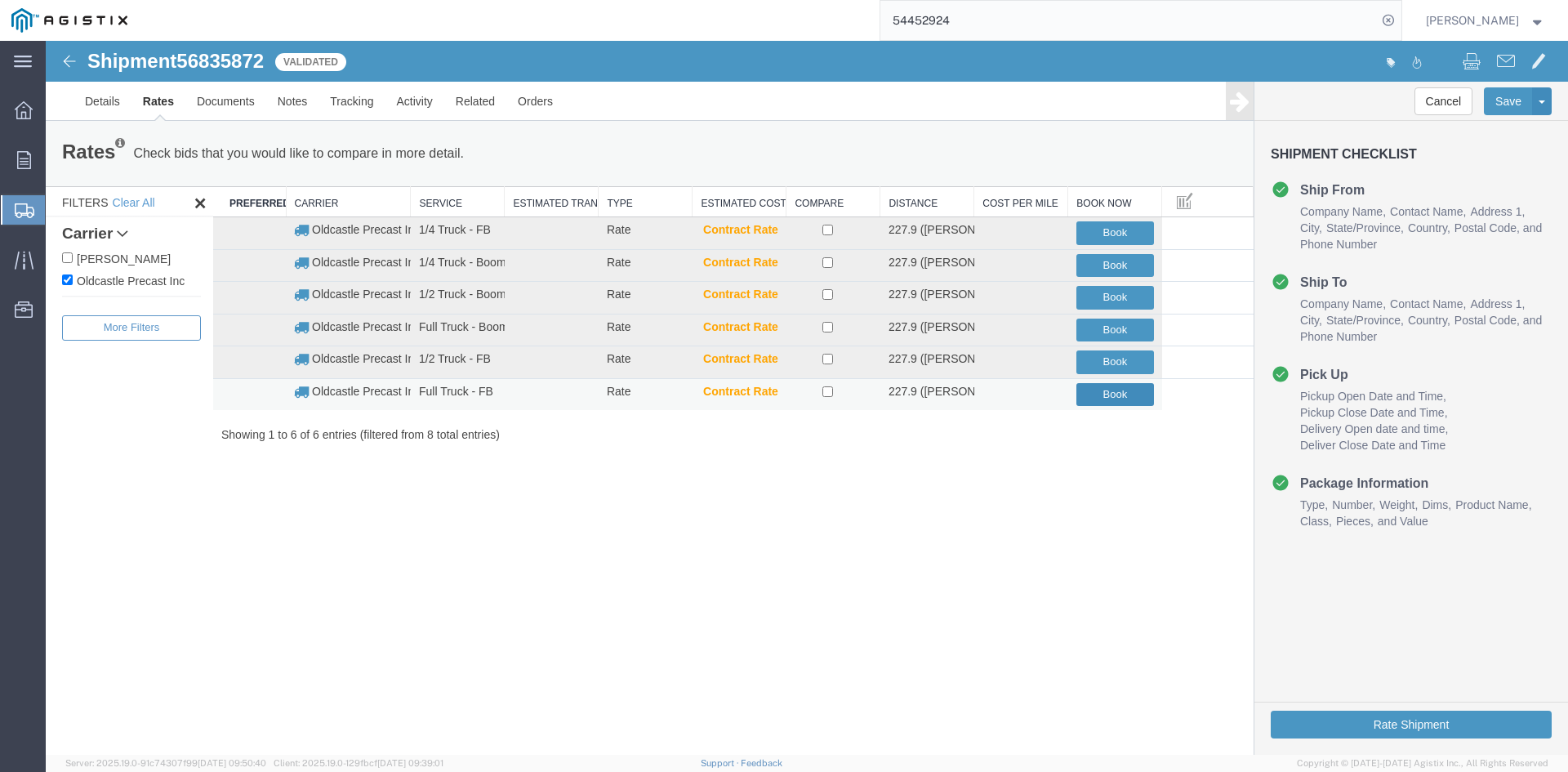
click at [1097, 391] on button "Book" at bounding box center [1115, 396] width 77 height 24
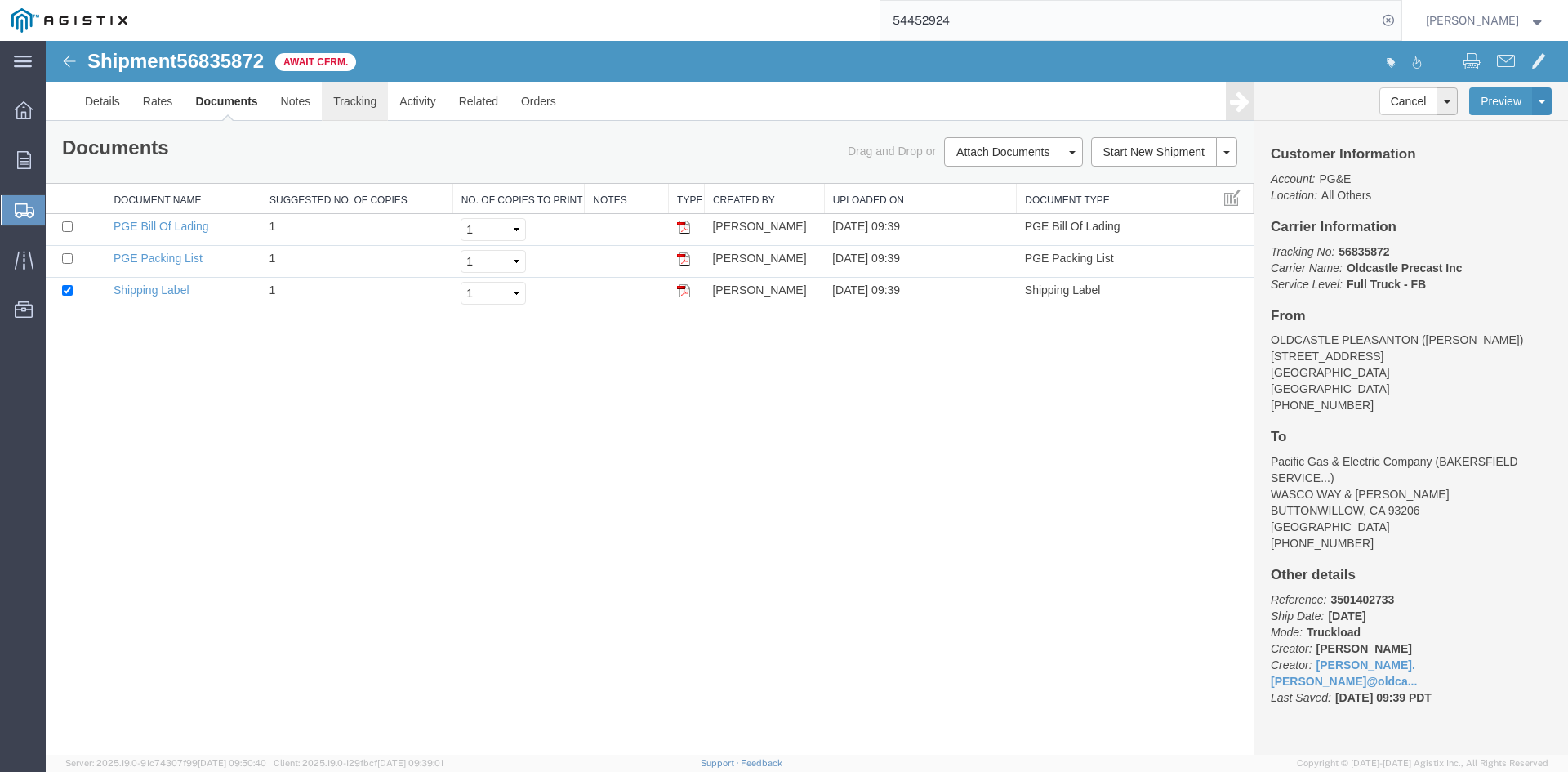
click at [358, 92] on link "Tracking" at bounding box center [355, 101] width 66 height 40
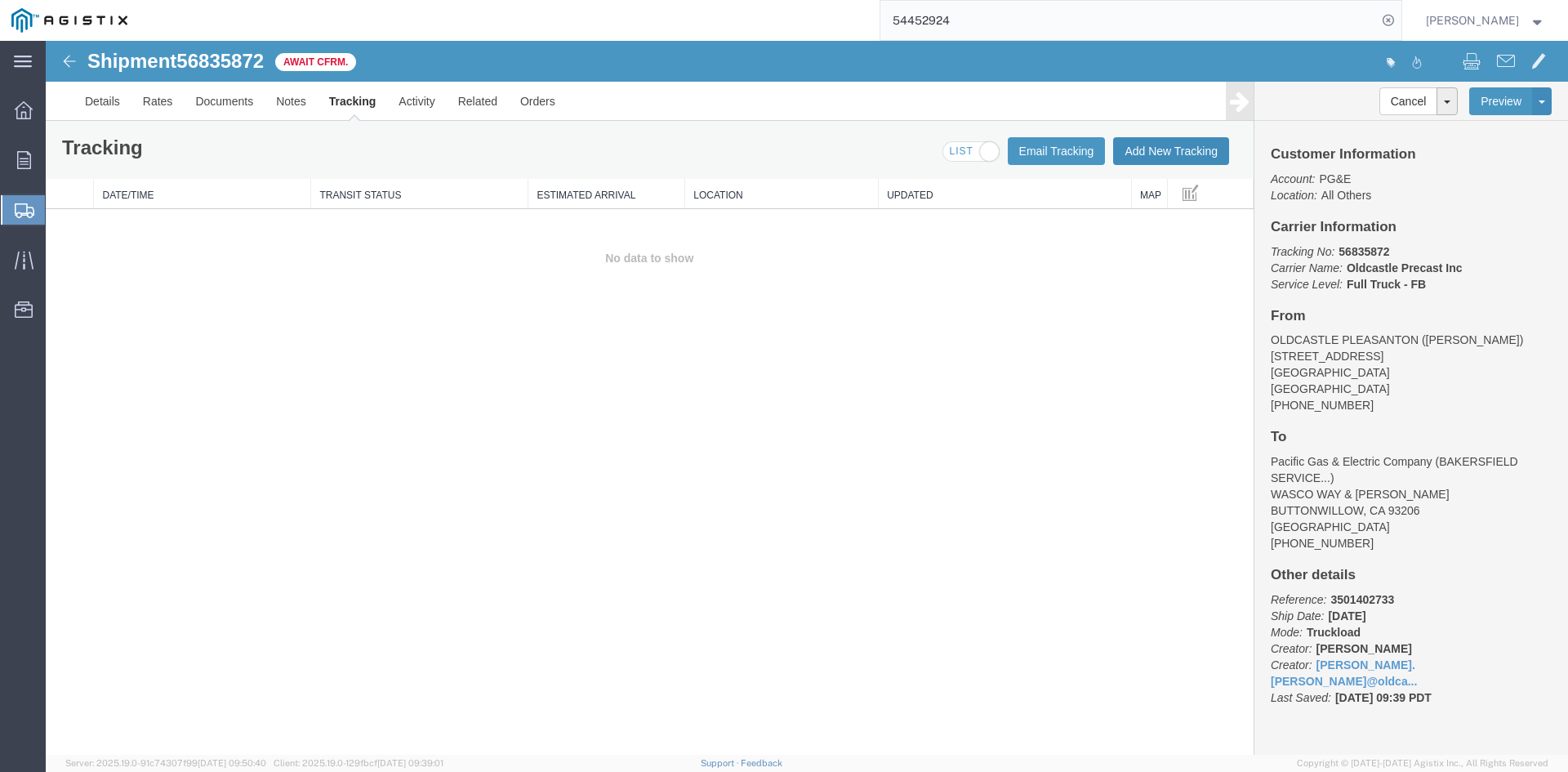
click at [1187, 150] on button "Add New Tracking" at bounding box center [1172, 151] width 116 height 28
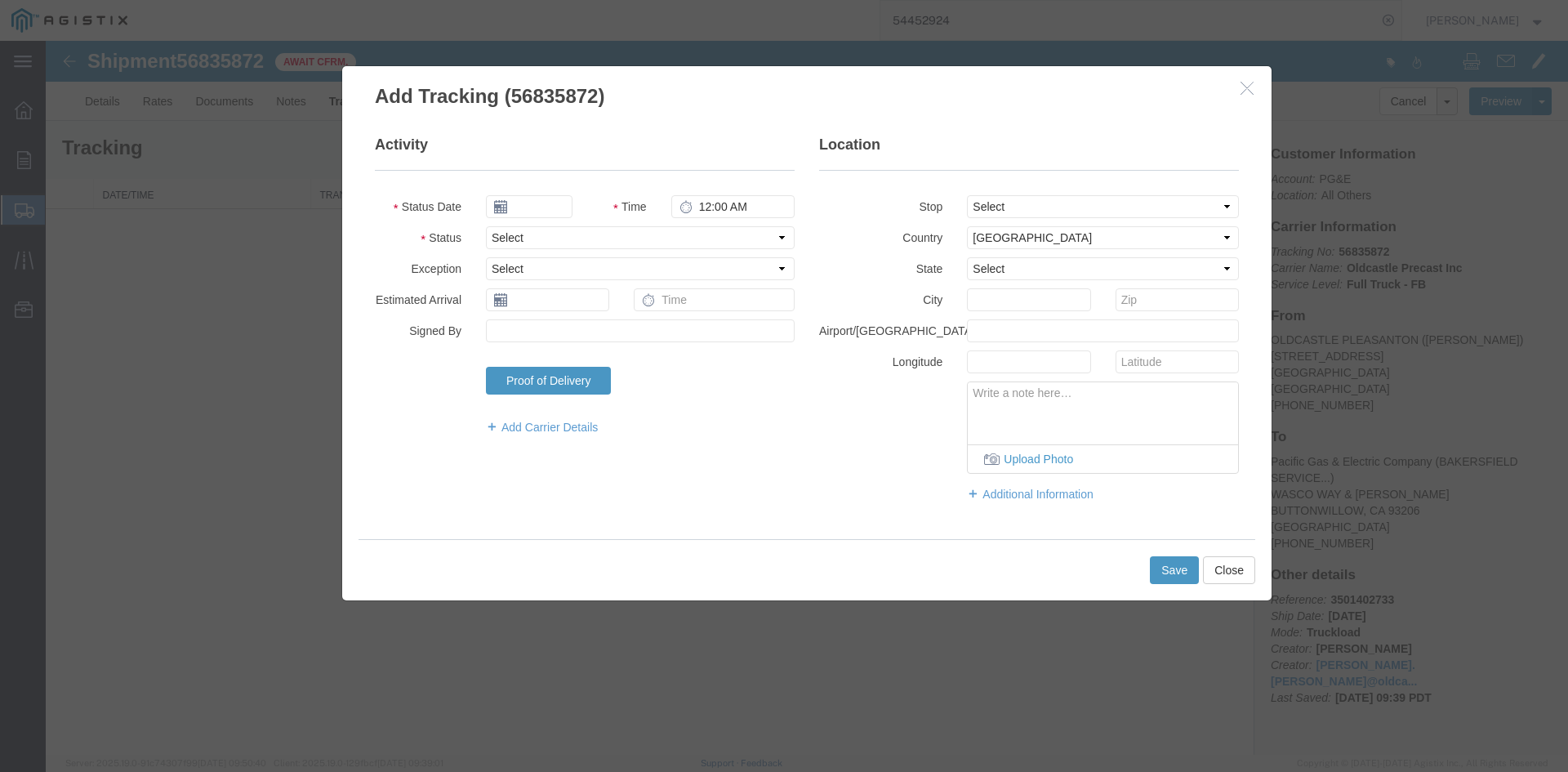
type input "09/16/2025"
type input "10:00 AM"
click at [562, 204] on input "09/16/2025" at bounding box center [529, 207] width 87 height 23
click at [595, 328] on td "18" at bounding box center [596, 333] width 25 height 25
type input "[DATE]"
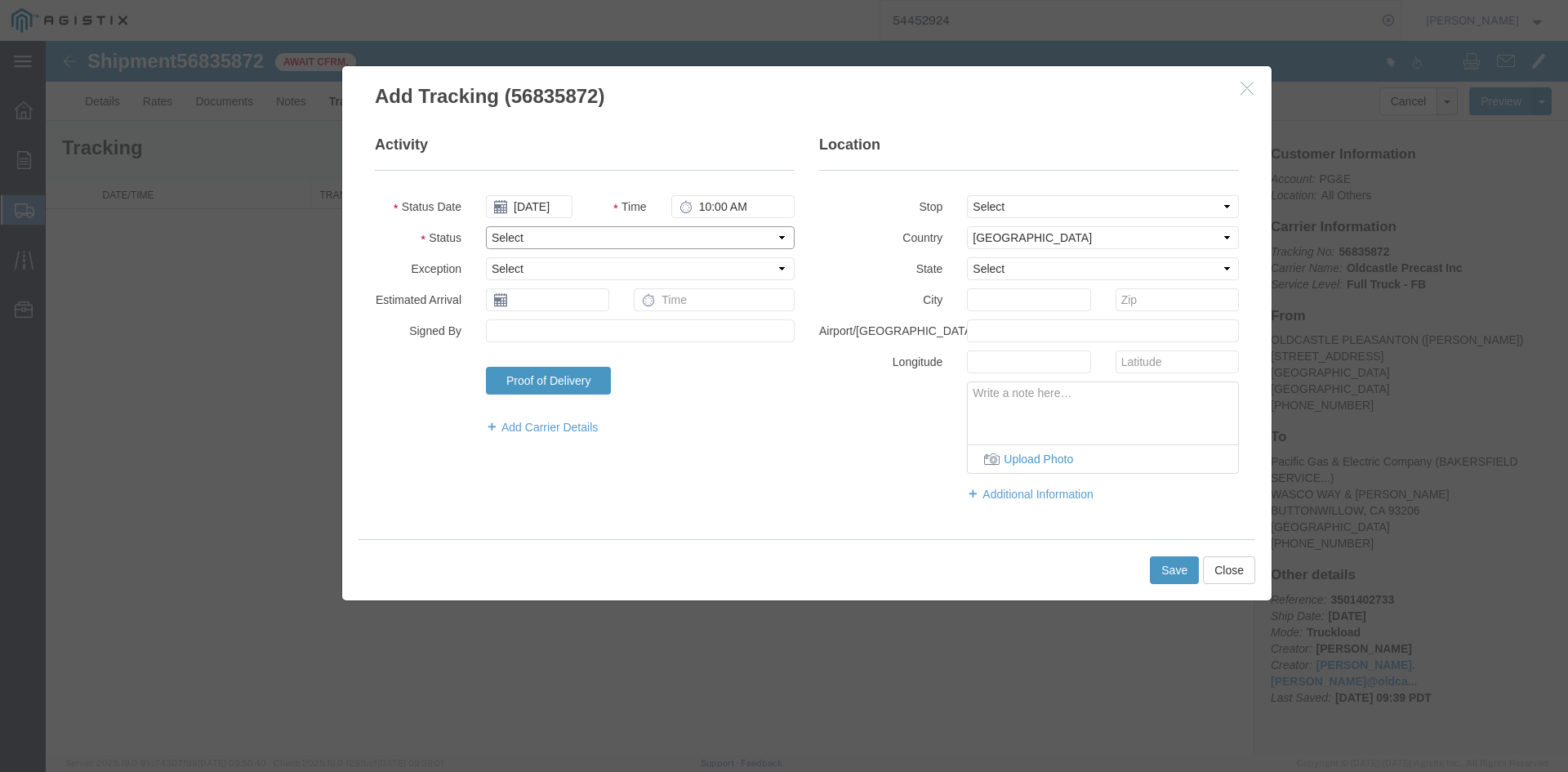
click at [537, 238] on select "Select Arrival Notice Available Arrival Notice Imported Arrive at Delivery Loca…" at bounding box center [640, 237] width 309 height 23
select select "DELIVRED"
click at [486, 226] on select "Select Arrival Notice Available Arrival Notice Imported Arrive at Delivery Loca…" at bounding box center [640, 237] width 309 height 23
click at [1155, 570] on button "Save" at bounding box center [1174, 570] width 49 height 28
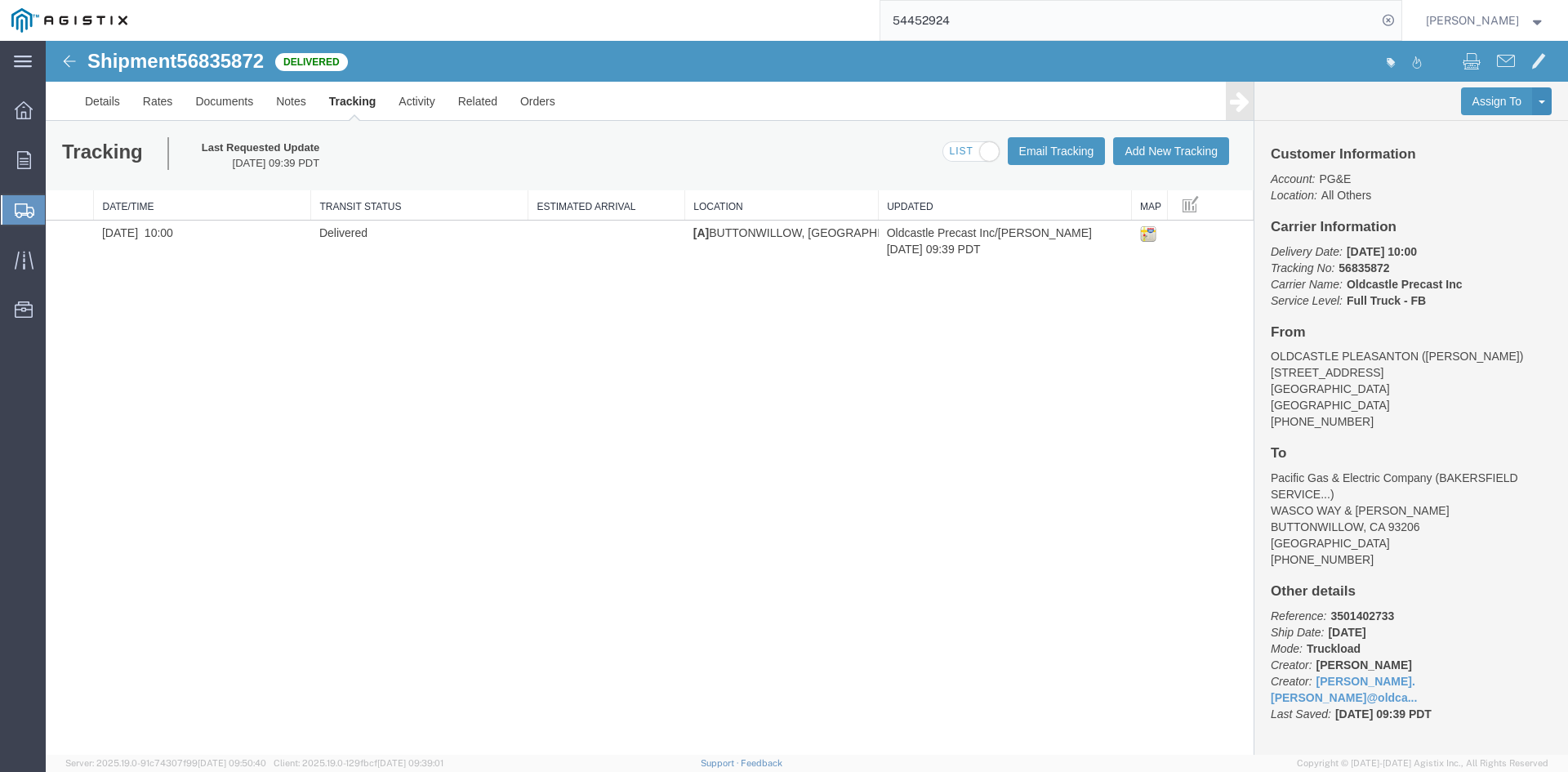
click at [1531, 27] on span "[PERSON_NAME]" at bounding box center [1485, 19] width 119 height 18
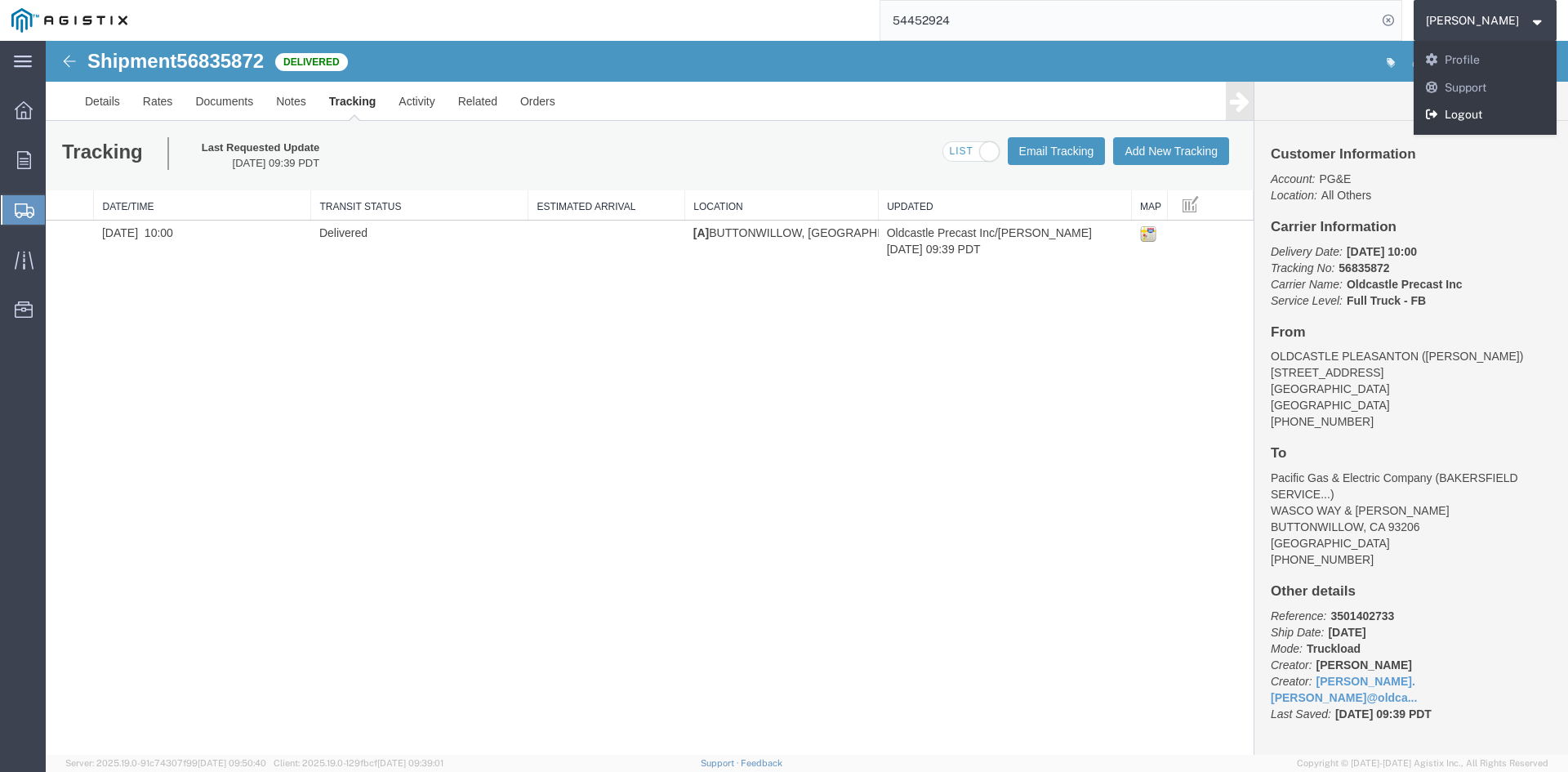
click at [1472, 111] on link "Logout" at bounding box center [1486, 115] width 144 height 28
